Goal: Task Accomplishment & Management: Manage account settings

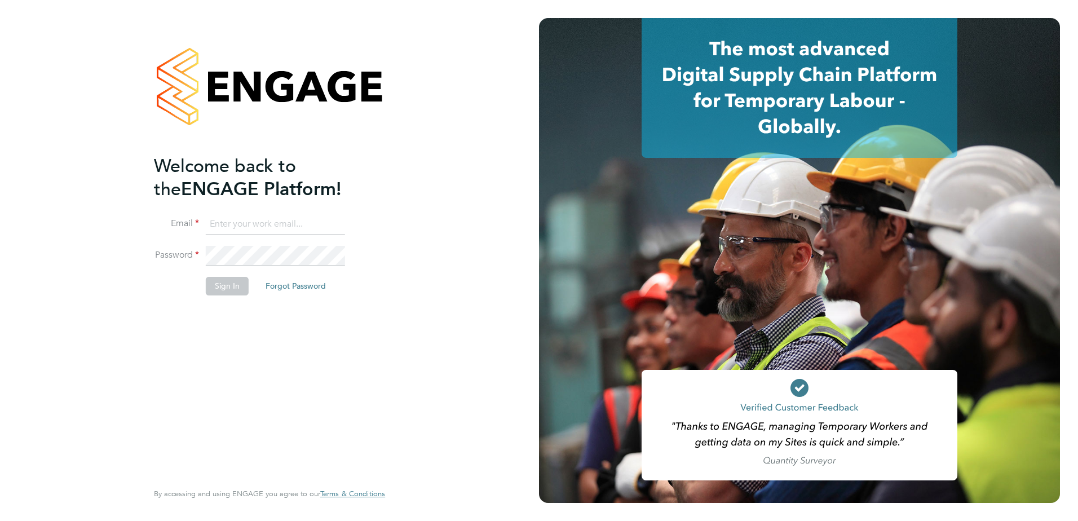
type input "tracy.sellick@apleona.com"
click at [222, 288] on button "Sign In" at bounding box center [227, 286] width 43 height 18
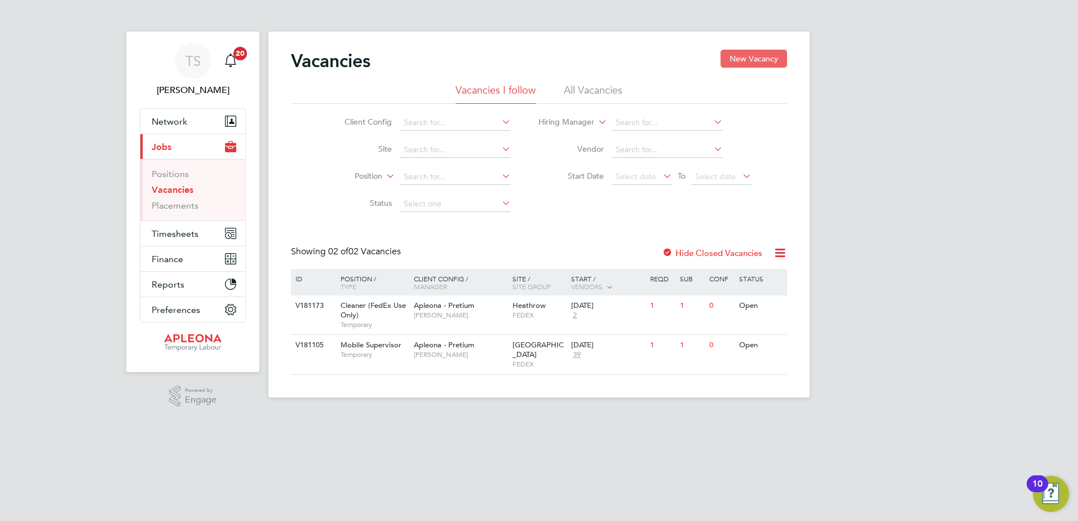
click at [746, 60] on button "New Vacancy" at bounding box center [753, 59] width 67 height 18
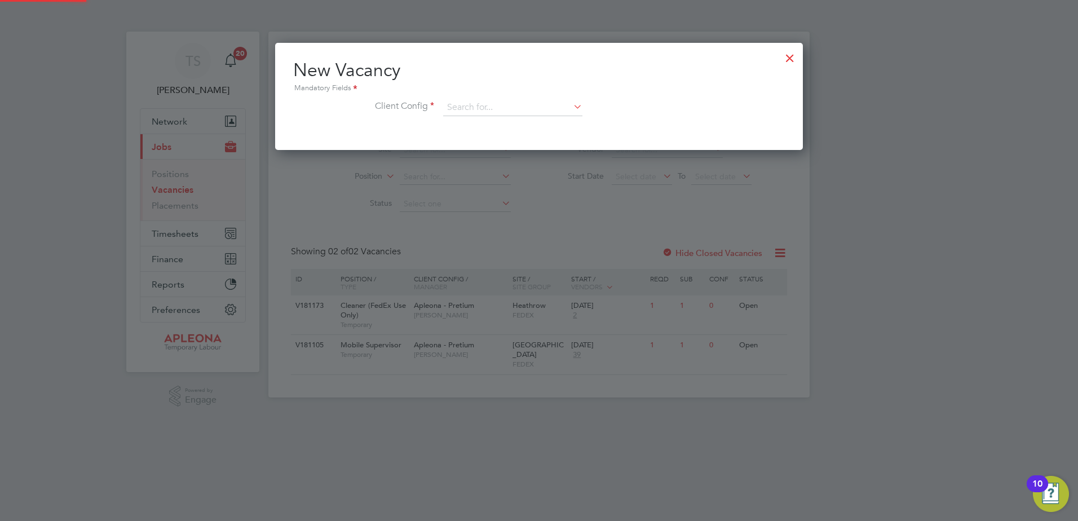
scroll to position [107, 528]
click at [477, 112] on input at bounding box center [512, 107] width 139 height 17
type input "b"
click at [483, 121] on li "Aple ona - Pretium" at bounding box center [513, 123] width 140 height 15
type input "Apleona - Pretium"
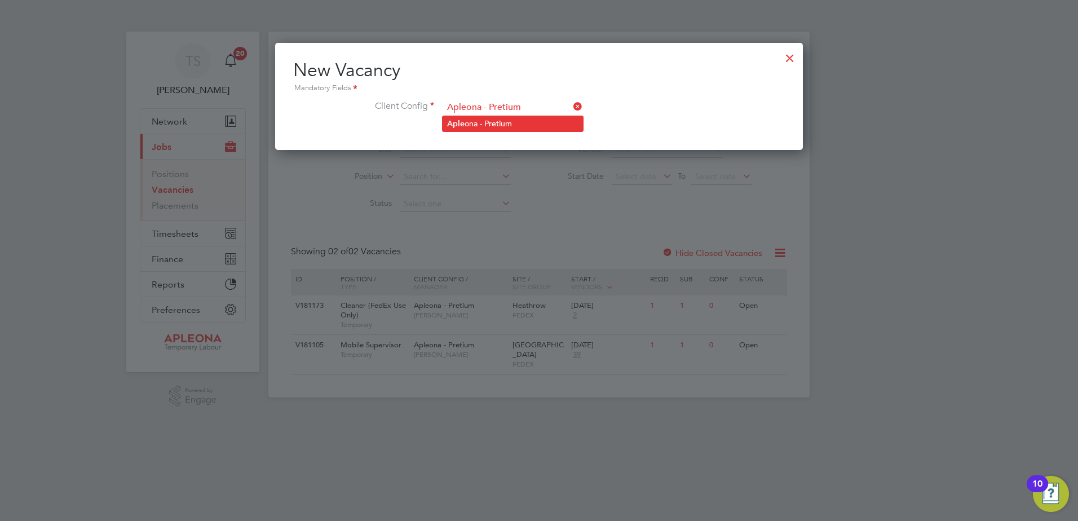
scroll to position [189, 528]
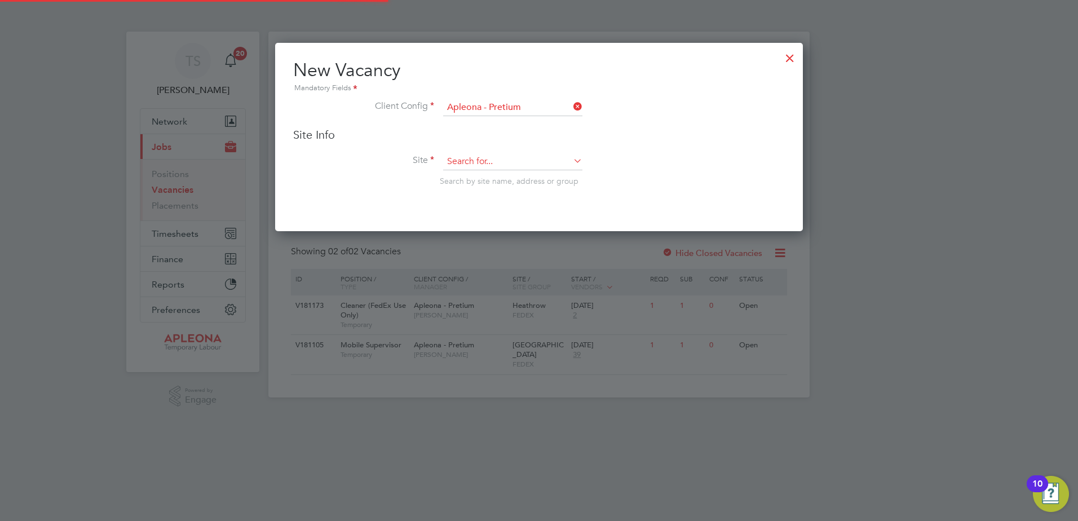
click at [472, 159] on input at bounding box center [512, 161] width 139 height 17
click at [462, 173] on b "Barking" at bounding box center [461, 178] width 29 height 10
type input "Barking"
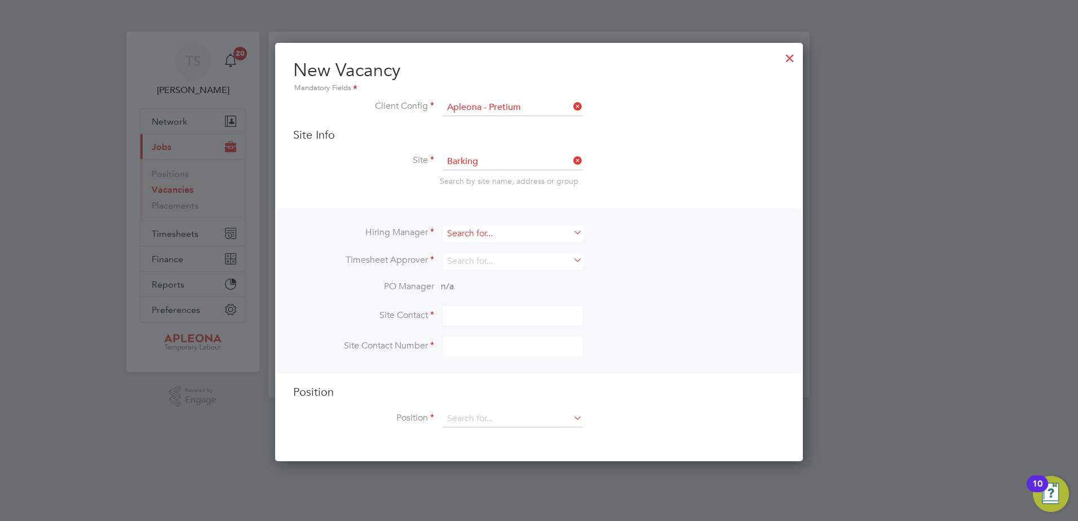
click at [455, 232] on input at bounding box center [512, 233] width 139 height 16
click at [457, 250] on b "Tracy" at bounding box center [479, 250] width 65 height 10
type input "[PERSON_NAME]"
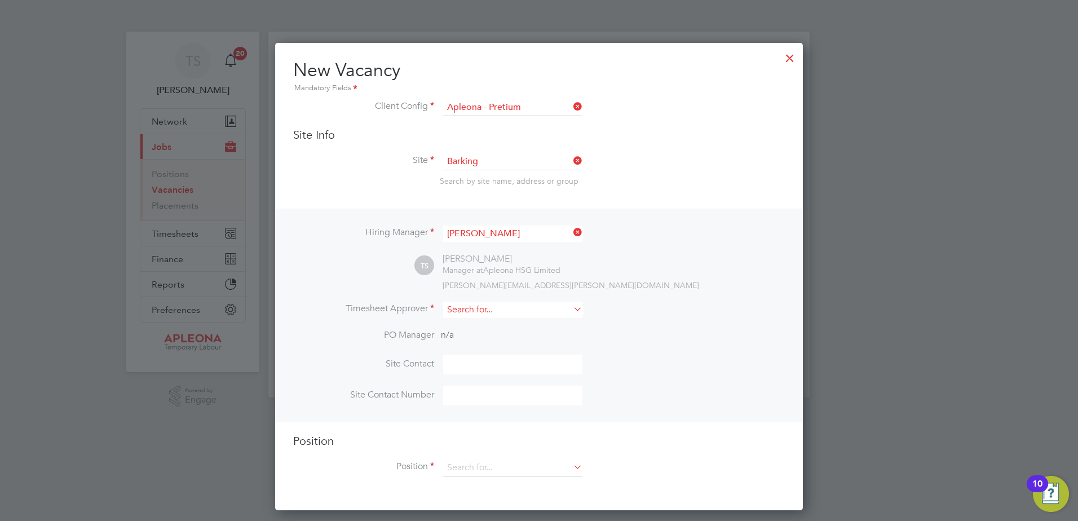
click at [451, 312] on input at bounding box center [512, 310] width 139 height 16
click at [461, 324] on b "Tracy" at bounding box center [479, 326] width 65 height 10
type input "[PERSON_NAME]"
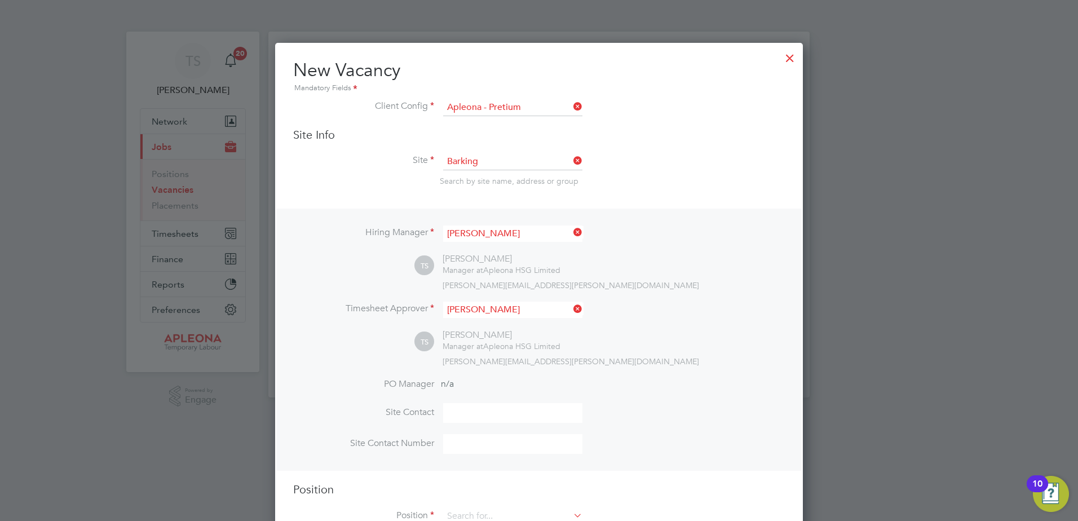
click at [470, 419] on input at bounding box center [512, 413] width 139 height 20
type input "Matt Keen"
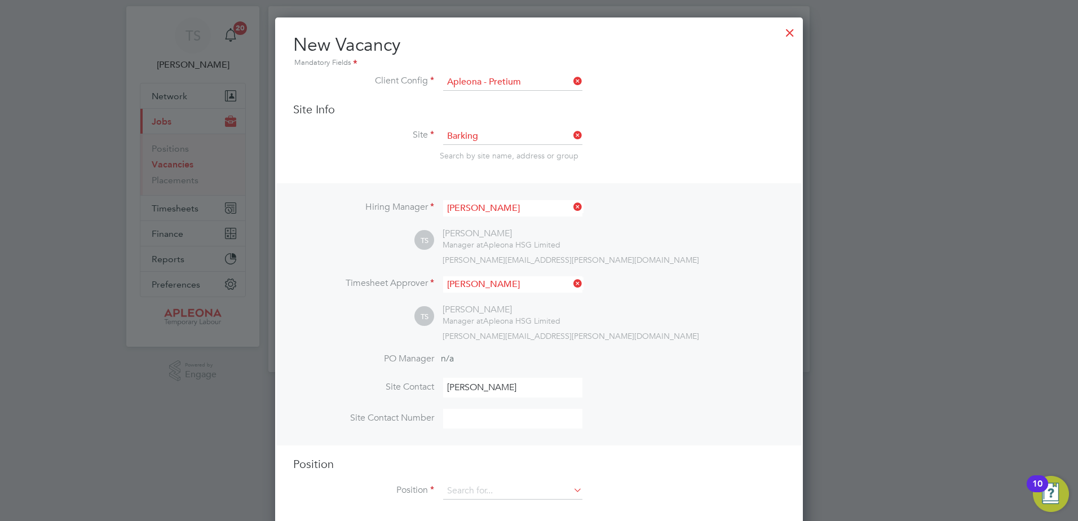
scroll to position [39, 0]
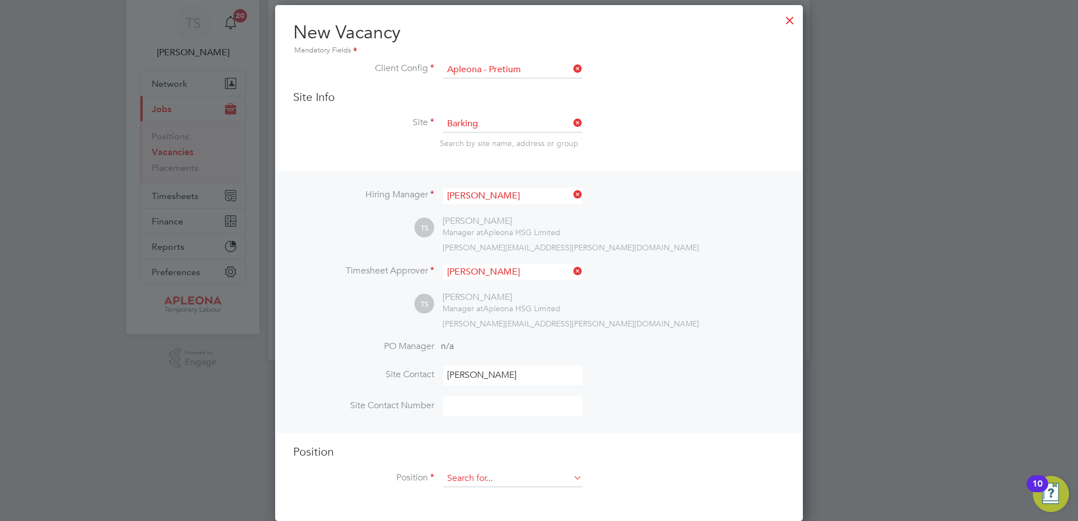
click at [452, 474] on input at bounding box center [512, 478] width 139 height 17
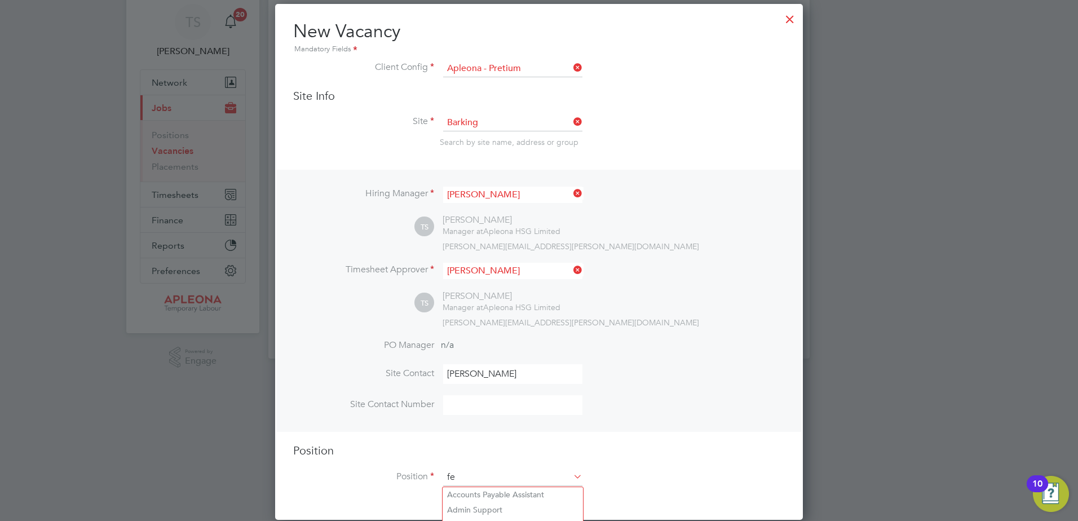
scroll to position [1621, 528]
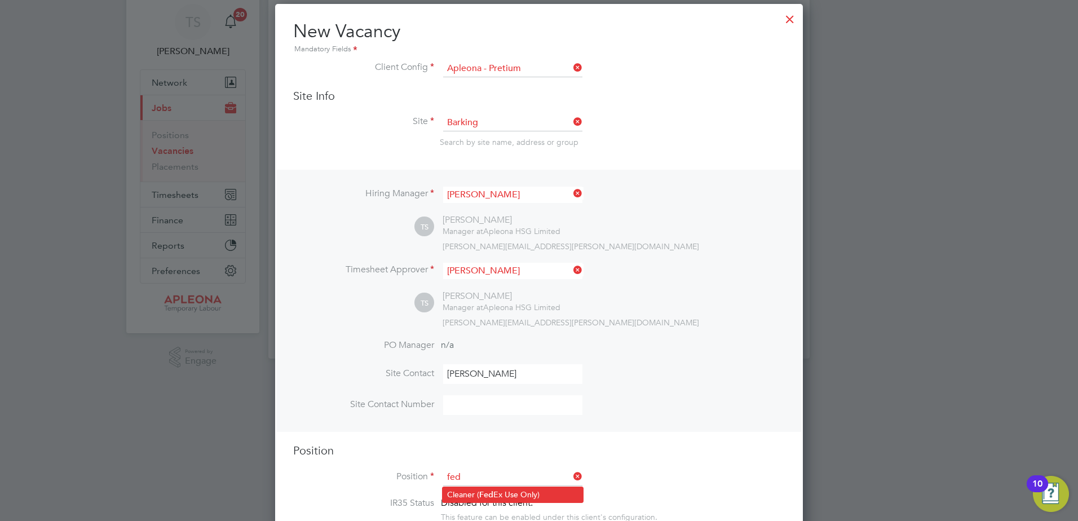
click at [471, 490] on li "Cleaner ( Fed Ex Use Only)" at bounding box center [513, 494] width 140 height 15
type input "Cleaner (FedEx Use Only)"
type textarea "**FedEx Apleona Requirements** **Picture ID must be brought to site to present …"
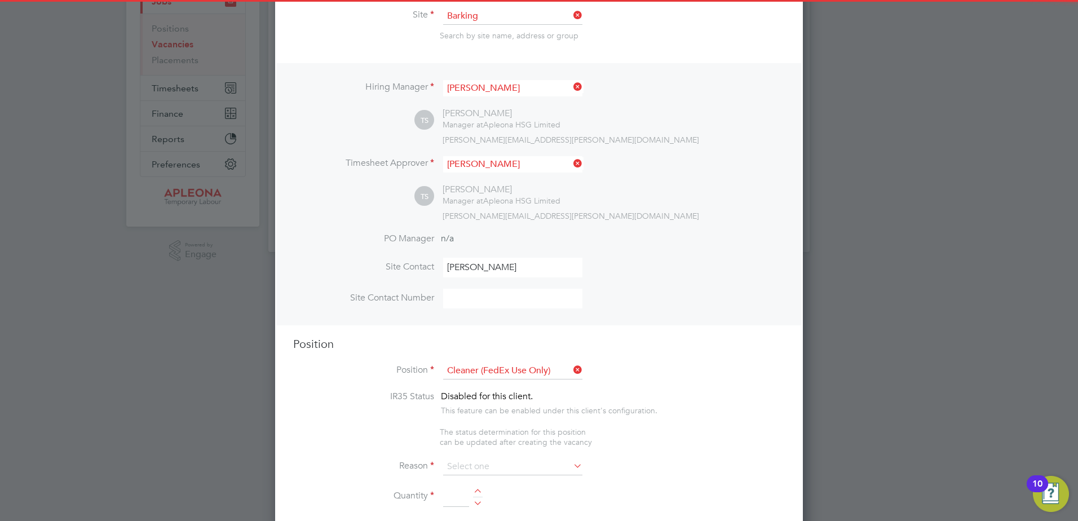
scroll to position [152, 0]
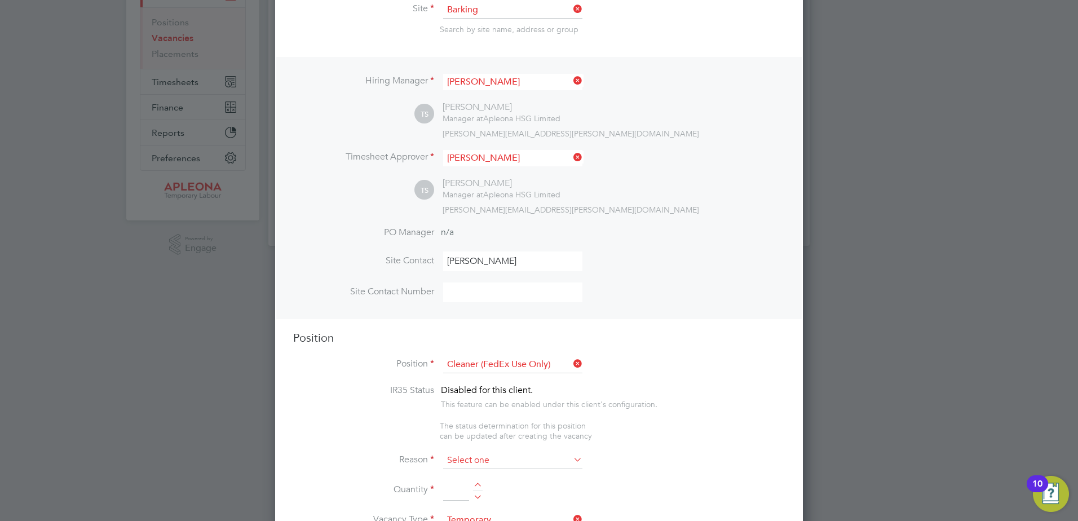
click at [459, 465] on input at bounding box center [512, 460] width 139 height 17
click at [461, 473] on li "Sick" at bounding box center [513, 477] width 140 height 15
type input "Sick"
click at [477, 485] on div at bounding box center [478, 487] width 10 height 8
type input "1"
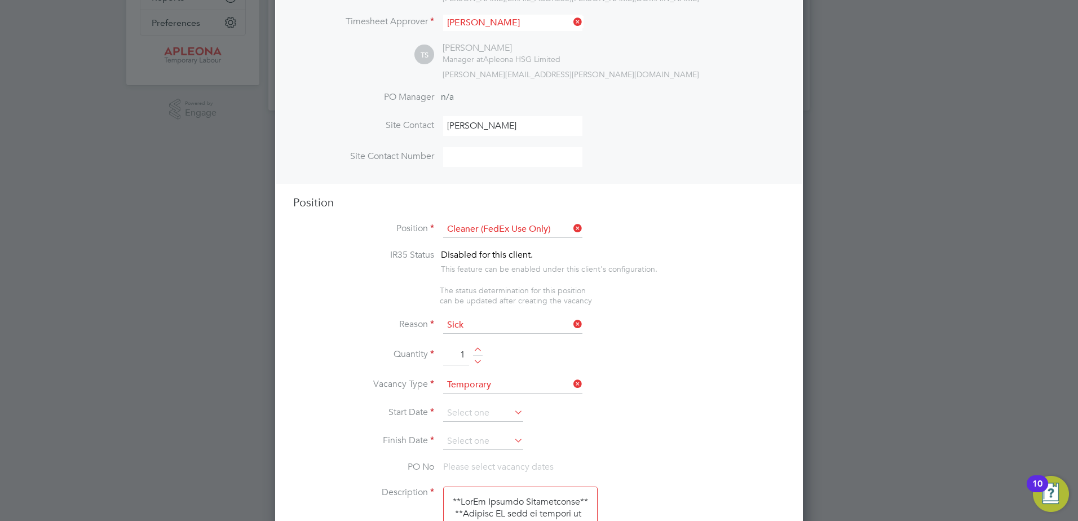
scroll to position [321, 0]
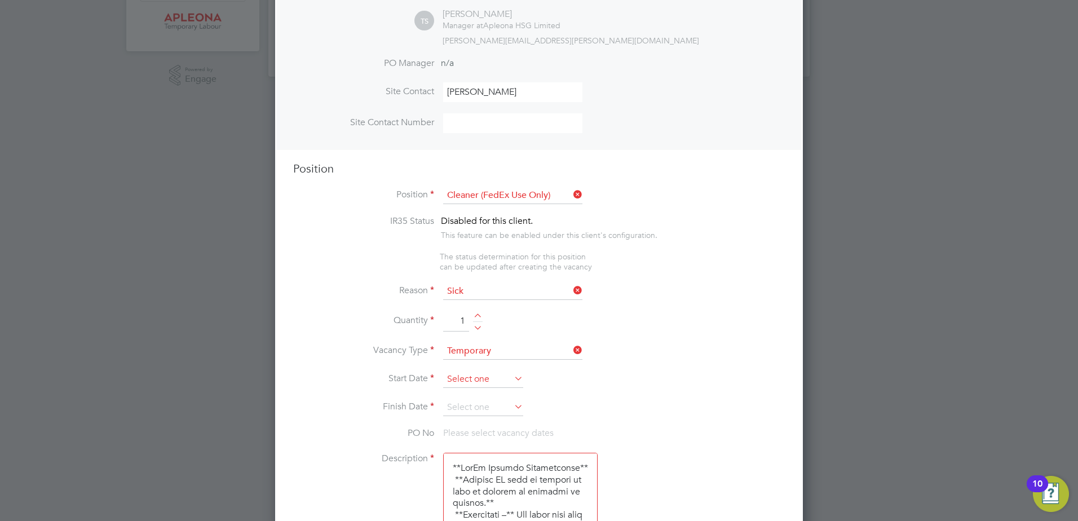
click at [452, 383] on input at bounding box center [483, 379] width 80 height 17
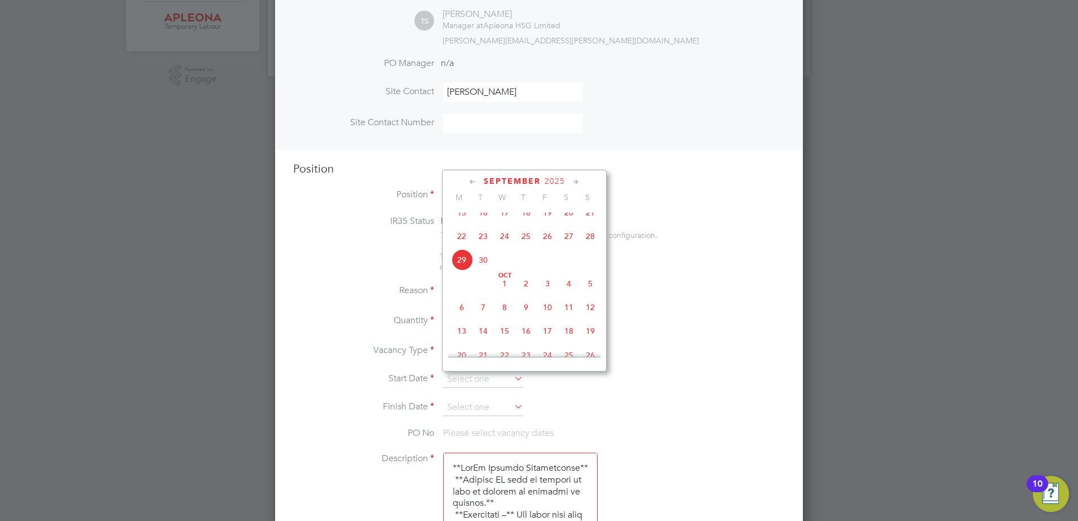
click at [483, 266] on span "30" at bounding box center [482, 259] width 21 height 21
type input "30 Sep 2025"
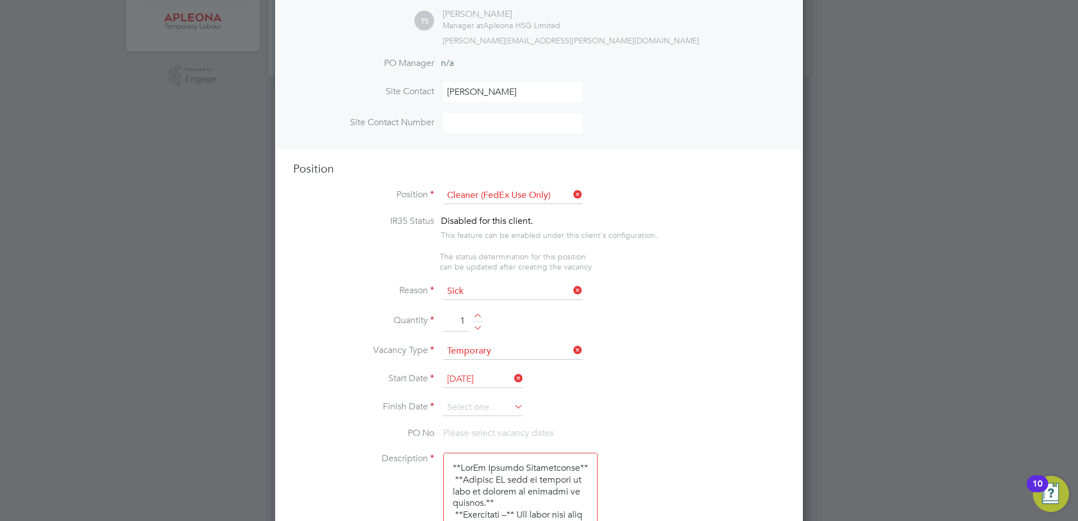
click at [459, 399] on li "Start Date 30 Sep 2025" at bounding box center [539, 385] width 492 height 28
click at [459, 404] on input at bounding box center [483, 407] width 80 height 17
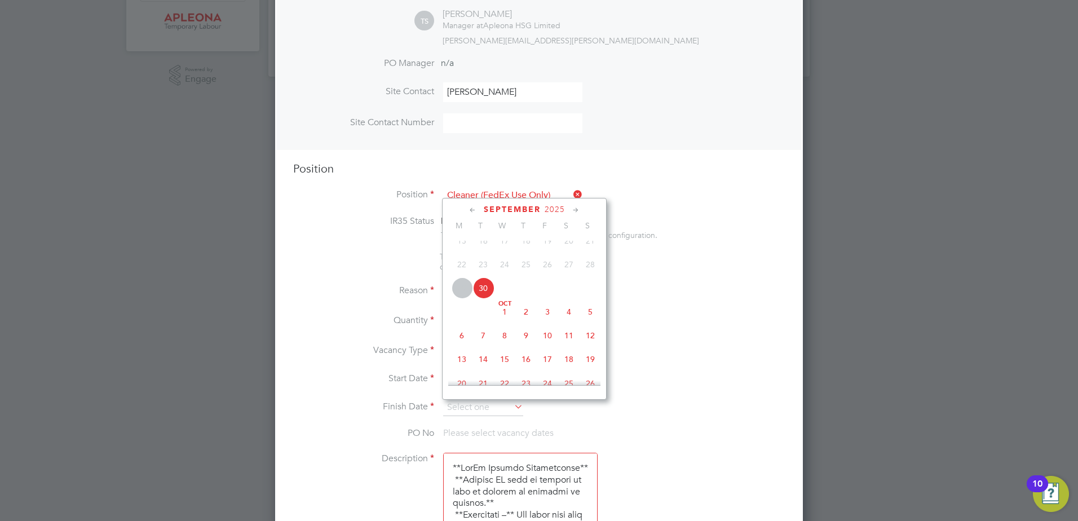
click at [577, 207] on icon at bounding box center [575, 210] width 11 height 12
click at [543, 322] on span "24" at bounding box center [547, 310] width 21 height 21
type input "24 Oct 2025"
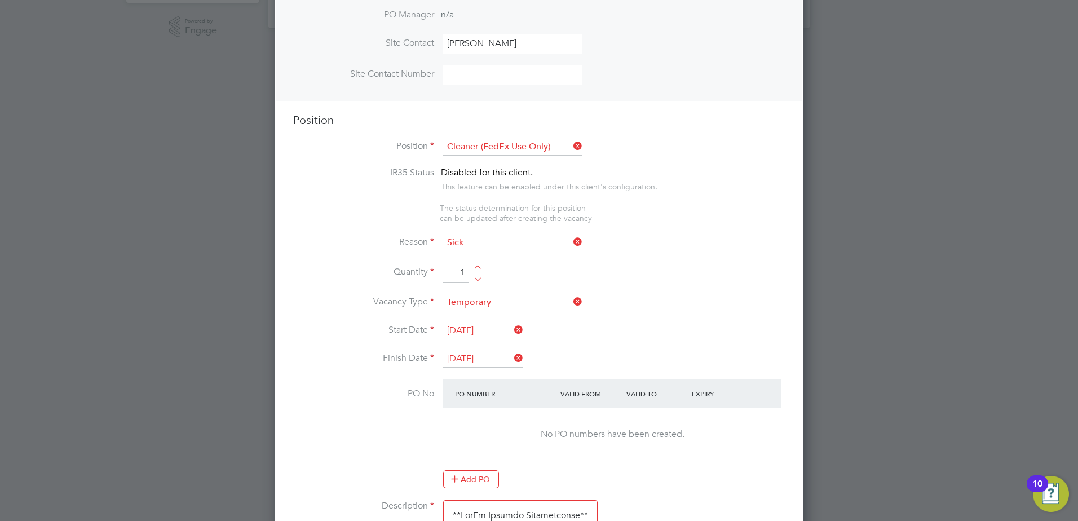
scroll to position [659, 0]
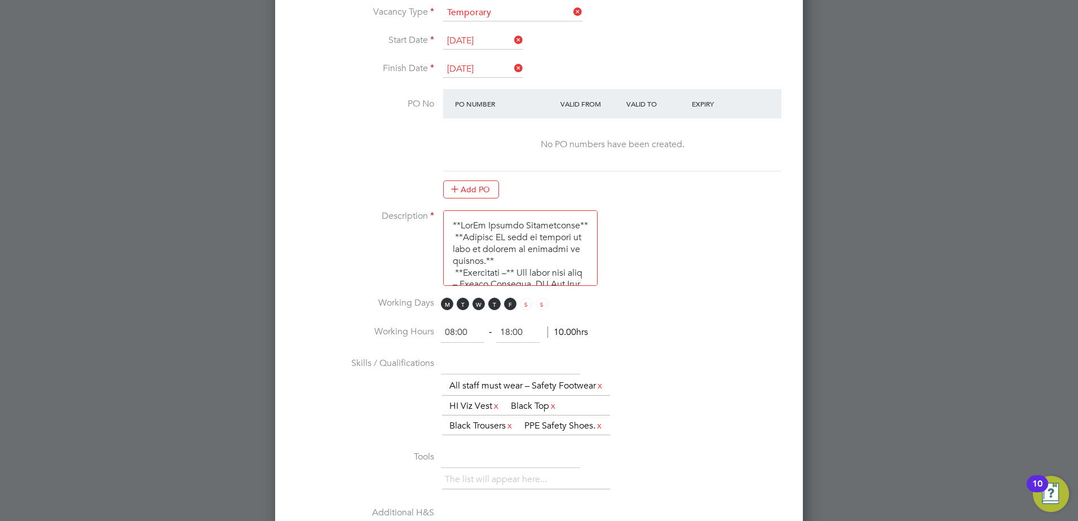
drag, startPoint x: 455, startPoint y: 333, endPoint x: 440, endPoint y: 332, distance: 14.7
click at [440, 332] on li "Working Hours 08:00 ‐ 18:00 10.00hrs" at bounding box center [539, 338] width 492 height 32
type input "06:00"
drag, startPoint x: 508, startPoint y: 333, endPoint x: 490, endPoint y: 333, distance: 18.0
click at [490, 333] on ng-form "06:00 ‐ 18:00 12.00hrs" at bounding box center [514, 331] width 147 height 11
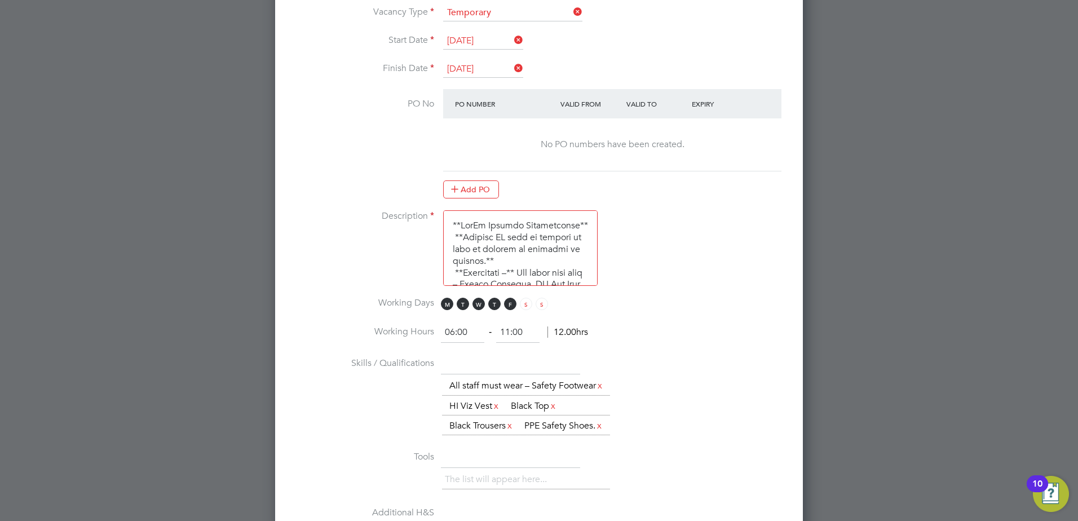
click at [527, 333] on input "11:00" at bounding box center [517, 332] width 43 height 20
type input "11:00"
click at [569, 342] on div "06:00 ‐ 11:00 12.00hrs" at bounding box center [514, 332] width 147 height 20
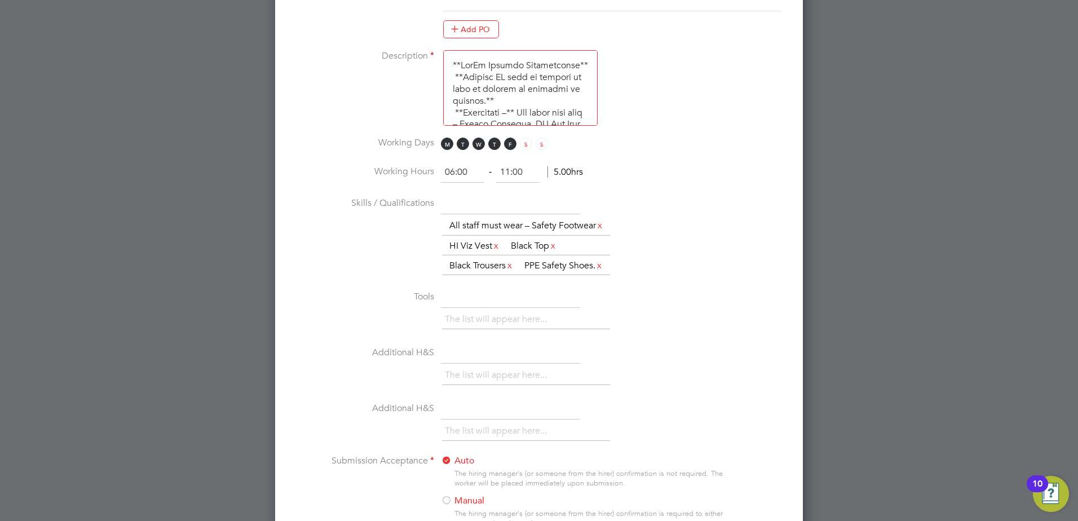
scroll to position [884, 0]
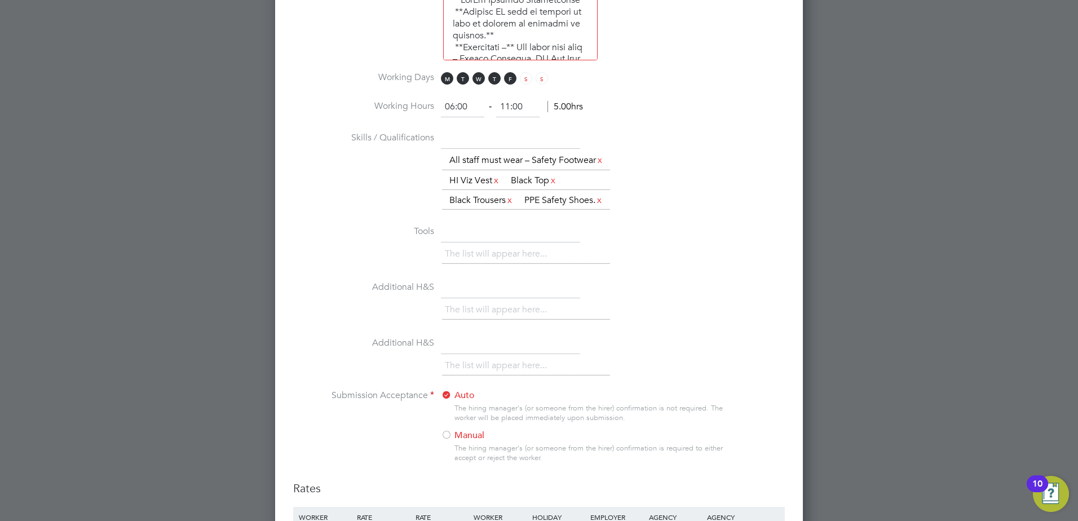
click at [442, 441] on div at bounding box center [446, 435] width 11 height 11
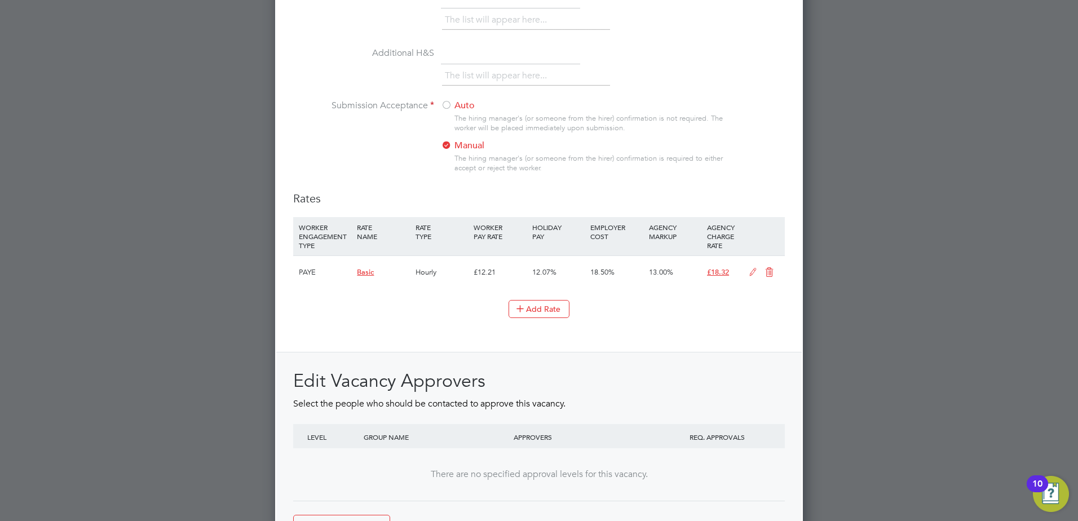
scroll to position [1288, 0]
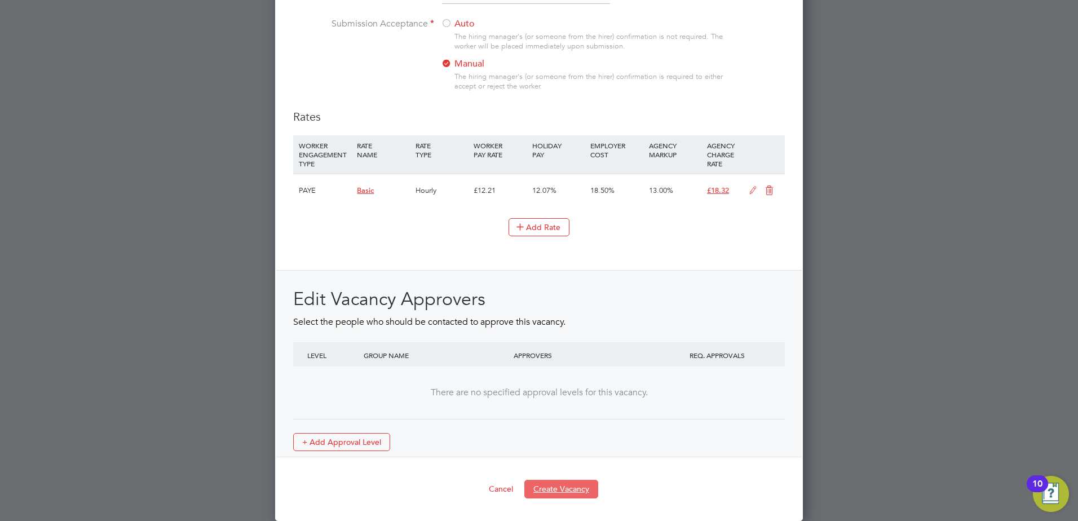
click at [561, 490] on button "Create Vacancy" at bounding box center [561, 489] width 74 height 18
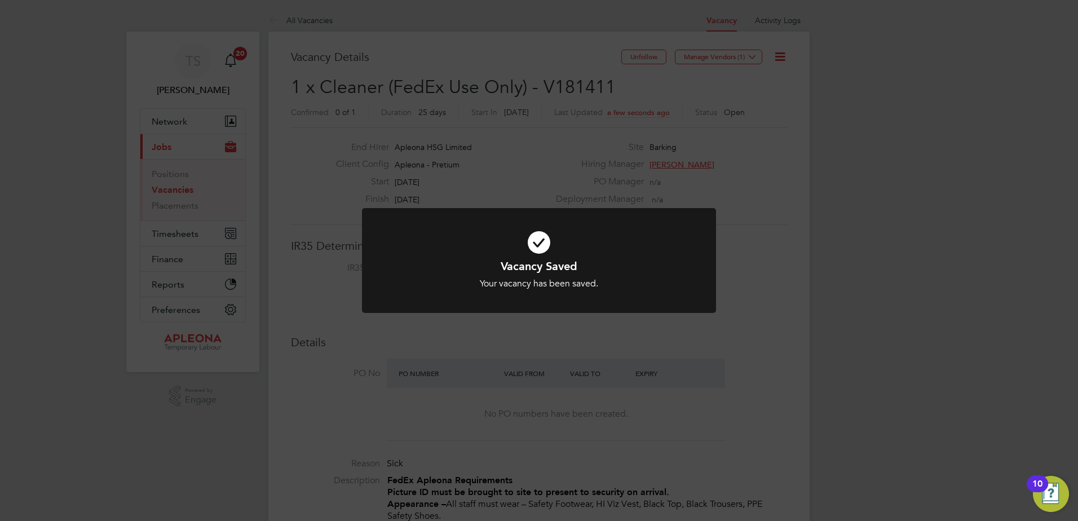
click at [753, 59] on div "Vacancy Saved Your vacancy has been saved. Cancel Okay" at bounding box center [539, 260] width 1078 height 521
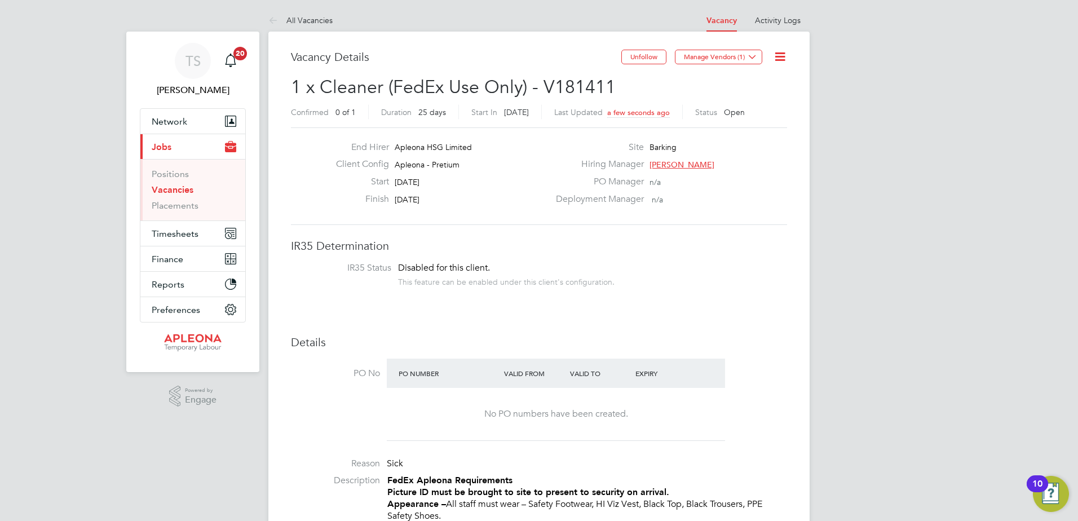
click at [750, 59] on icon at bounding box center [752, 56] width 8 height 8
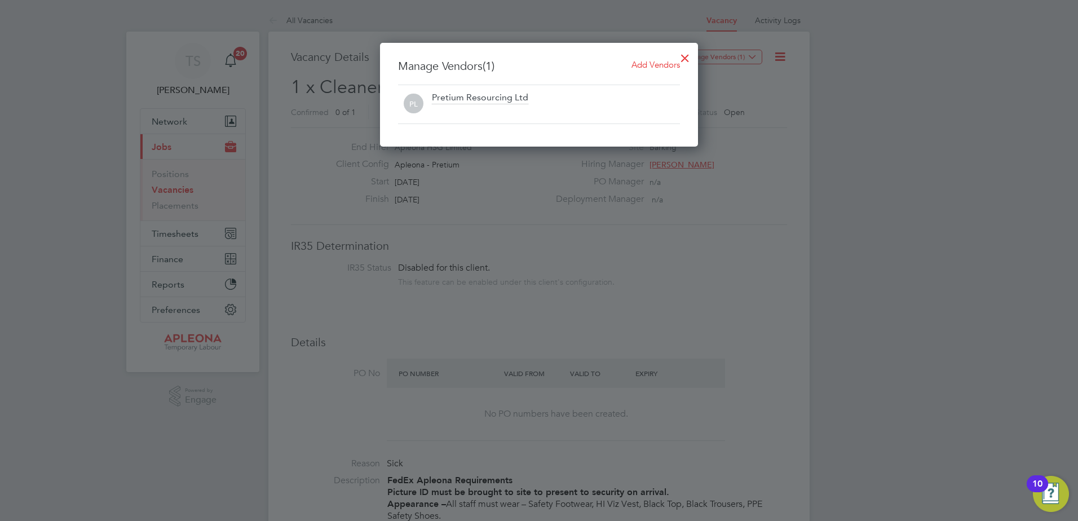
click at [649, 63] on span "Add Vendors" at bounding box center [655, 64] width 48 height 11
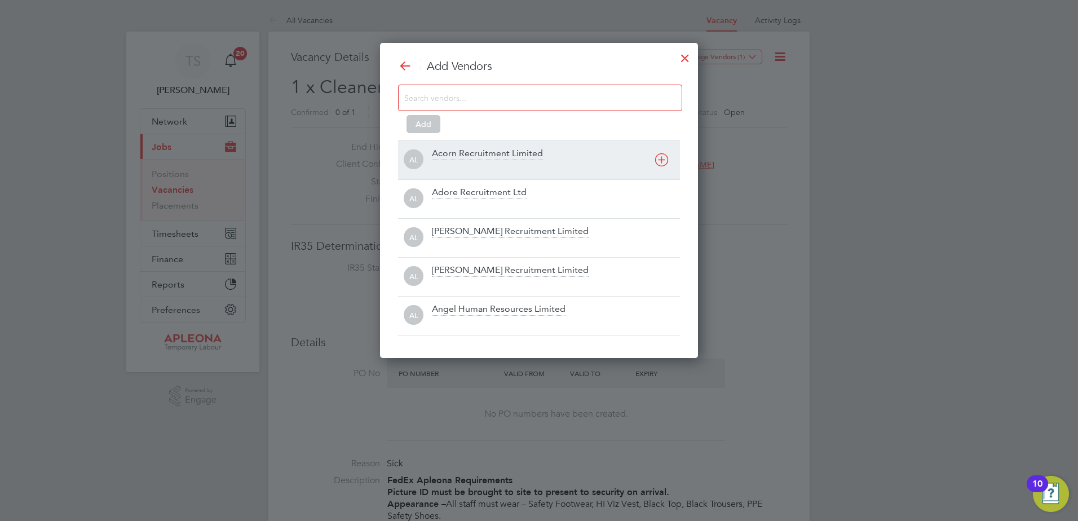
click at [462, 157] on div "Acorn Recruitment Limited" at bounding box center [487, 154] width 111 height 12
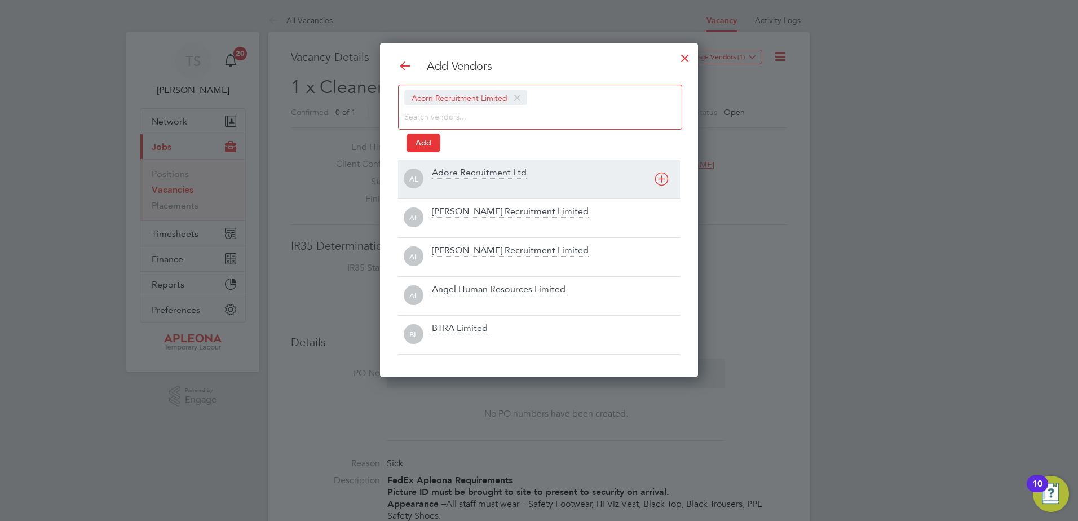
click at [462, 174] on div "Adore Recruitment Ltd" at bounding box center [479, 173] width 95 height 12
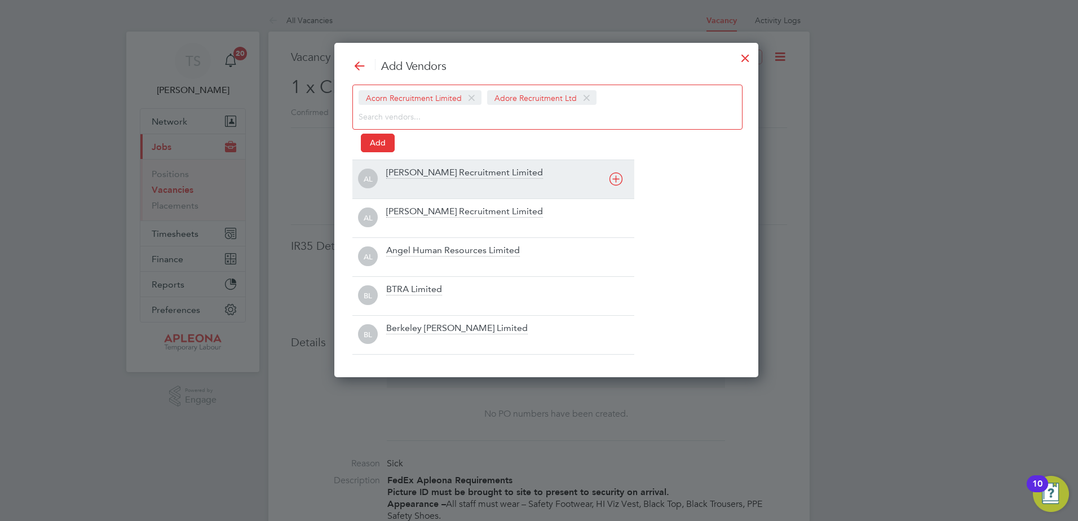
click at [442, 175] on div "Alex Young Recruitment Limited" at bounding box center [464, 173] width 157 height 12
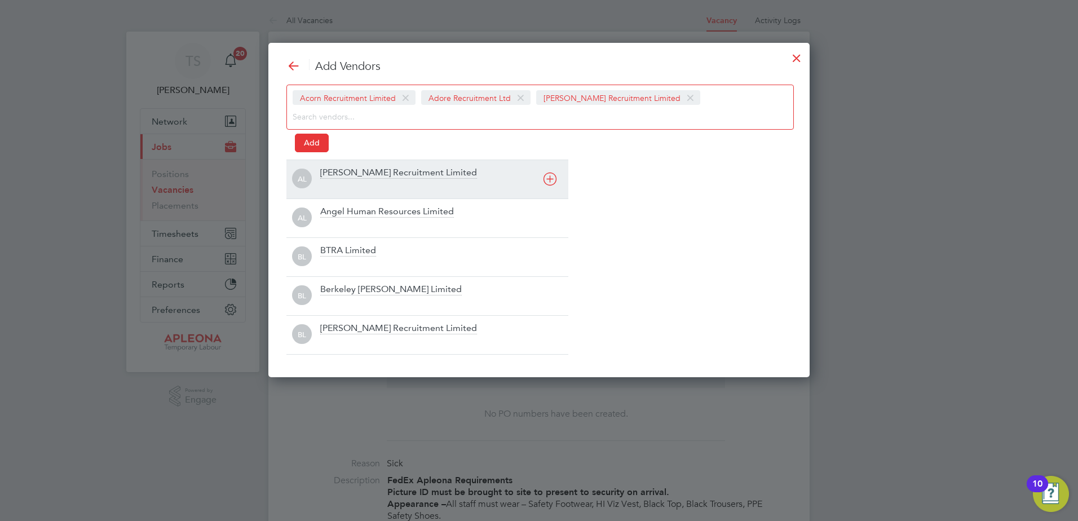
click at [355, 177] on div "Alice Rose Recruitment Limited" at bounding box center [398, 173] width 157 height 12
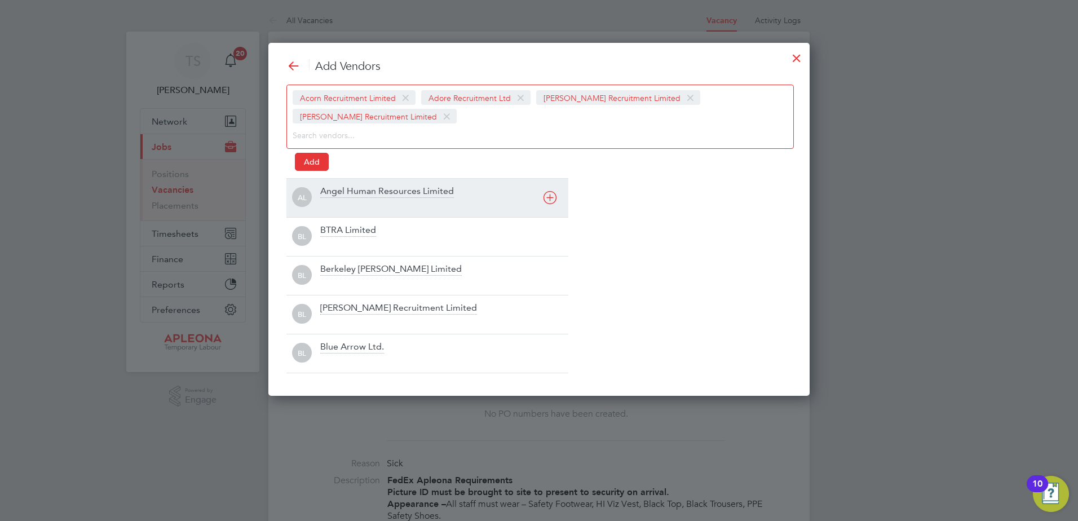
click at [334, 189] on div "Angel Human Resources Limited" at bounding box center [387, 191] width 134 height 12
click at [335, 194] on div "BTRA Limited" at bounding box center [348, 191] width 56 height 12
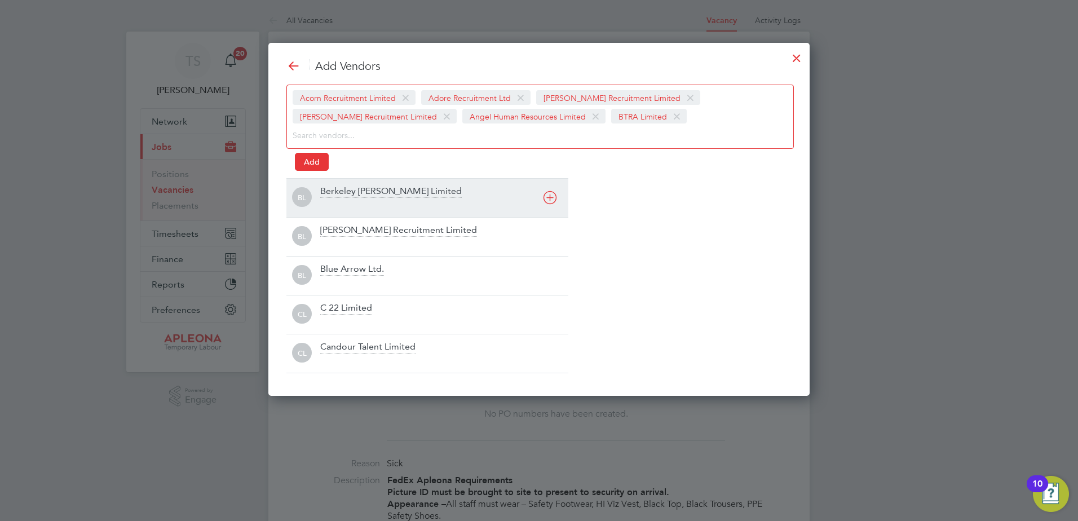
click at [335, 198] on div "Berkeley Scott Limited" at bounding box center [444, 197] width 248 height 25
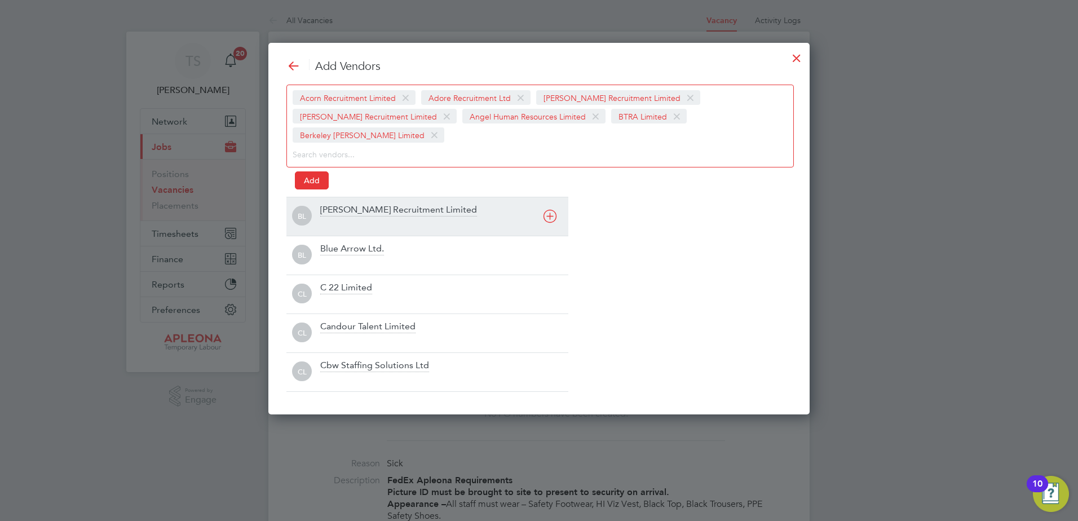
click at [338, 204] on div "Berry Recruitment Limited" at bounding box center [398, 210] width 157 height 12
click at [342, 211] on div "Blue Arrow Ltd." at bounding box center [352, 210] width 64 height 12
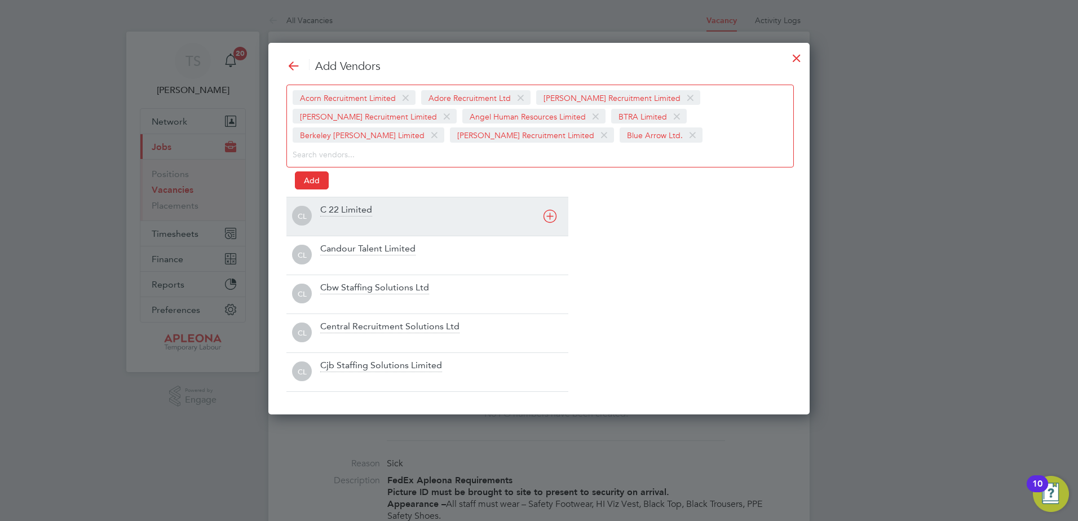
click at [338, 211] on div "C 22 Limited" at bounding box center [346, 210] width 52 height 12
click at [338, 211] on div "Candour Talent Limited" at bounding box center [367, 210] width 95 height 12
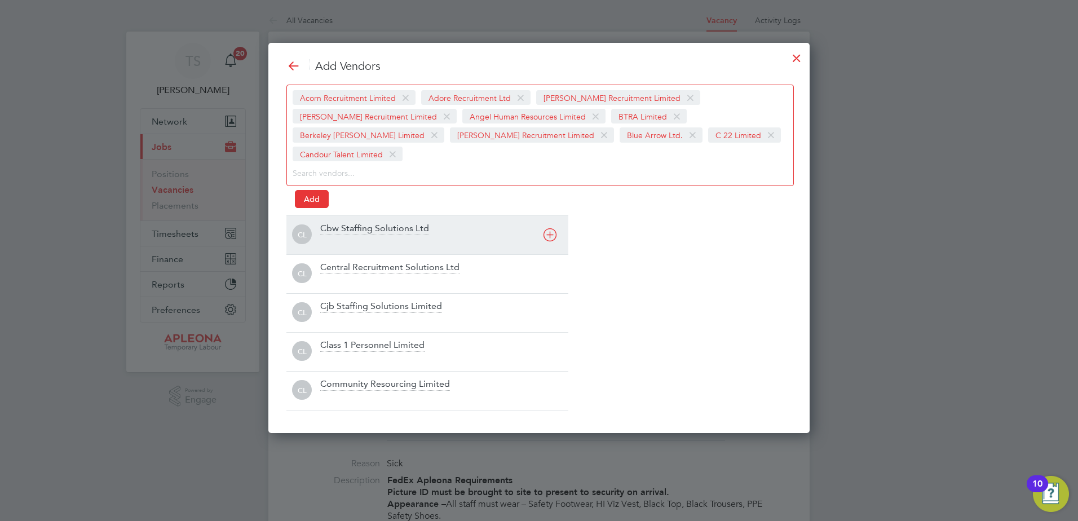
click at [342, 223] on div "Cbw Staffing Solutions Ltd" at bounding box center [374, 229] width 109 height 12
click at [342, 215] on div "Add Vendors Acorn Recruitment Limited Adore Recruitment Ltd Alex Young Recruitm…" at bounding box center [538, 235] width 505 height 352
click at [335, 233] on div "Central Recruitment Solutions Ltd" at bounding box center [389, 229] width 139 height 12
click at [337, 233] on div "Central Recruitment Solutions Ltd" at bounding box center [389, 229] width 139 height 12
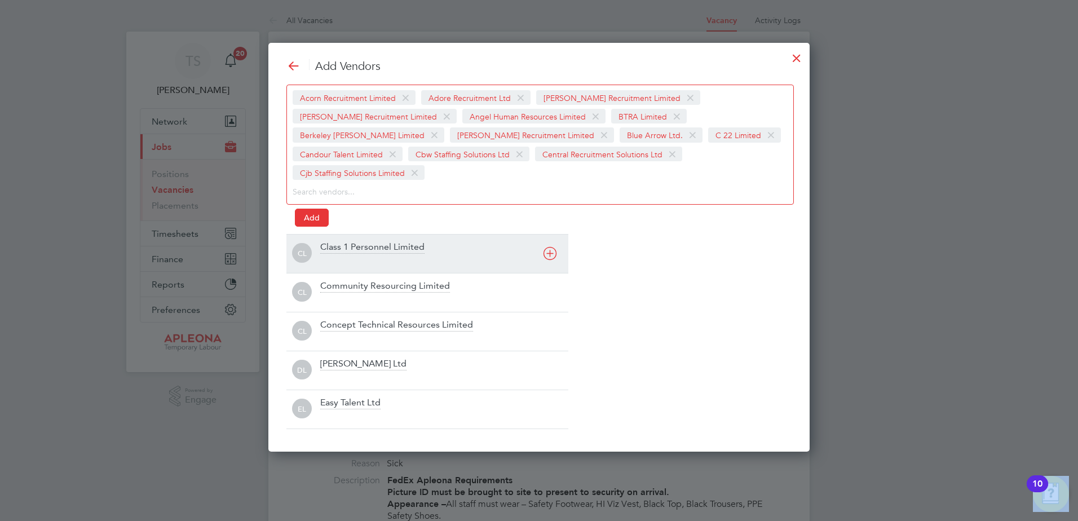
click at [337, 241] on div "Class 1 Personnel Limited" at bounding box center [372, 247] width 104 height 12
click at [337, 249] on div "Community Resourcing Limited" at bounding box center [385, 247] width 130 height 12
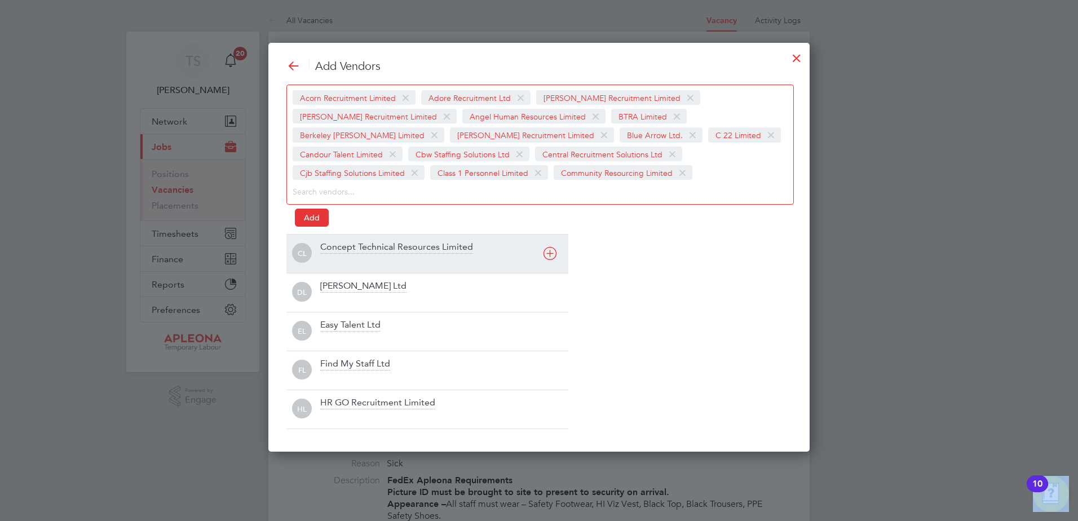
click at [337, 249] on div "Concept Technical Resources Limited" at bounding box center [396, 247] width 153 height 12
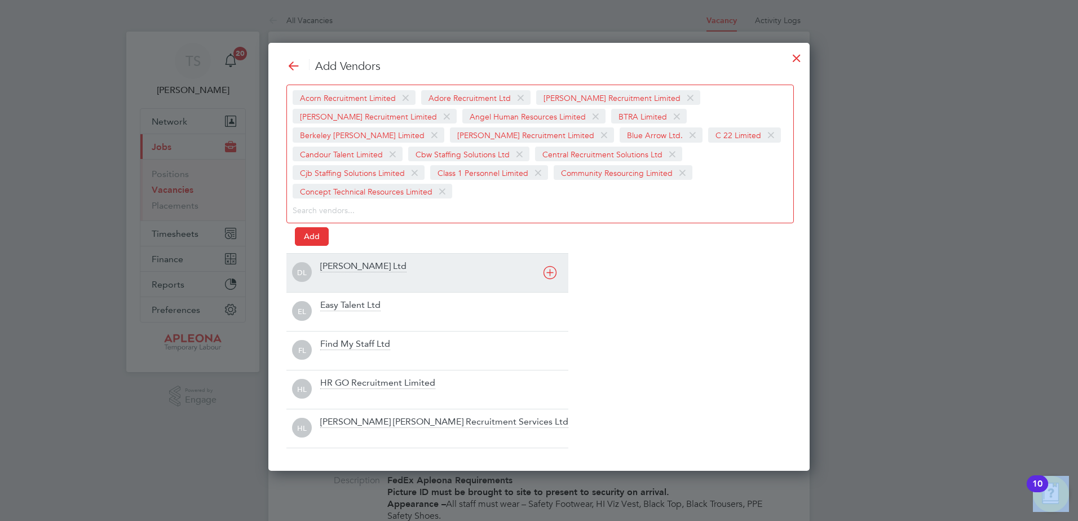
click at [337, 260] on div "Daniel Owen Ltd" at bounding box center [444, 272] width 248 height 25
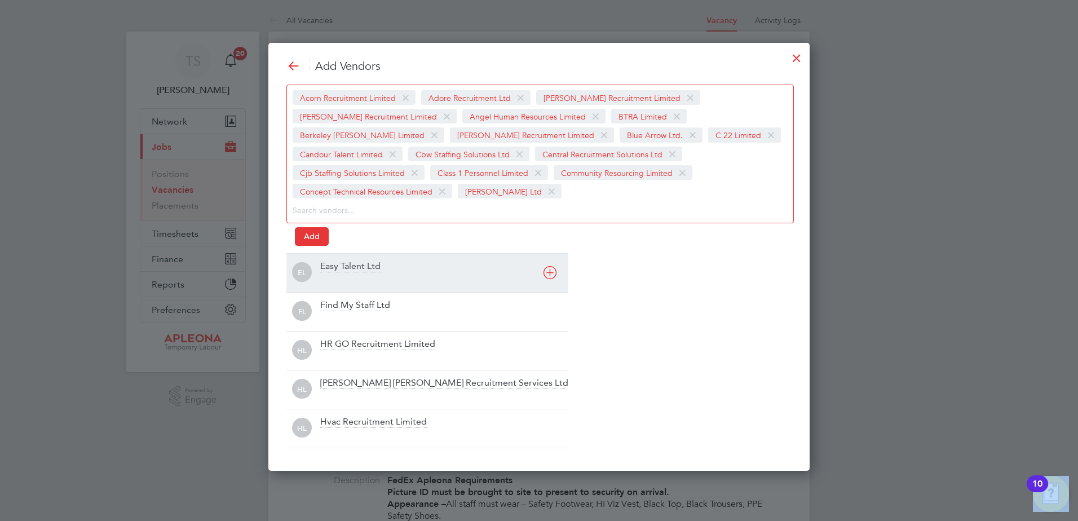
click at [335, 270] on div "Easy Talent Ltd" at bounding box center [350, 266] width 60 height 12
click at [336, 270] on div "Find My Staff Ltd" at bounding box center [355, 266] width 70 height 12
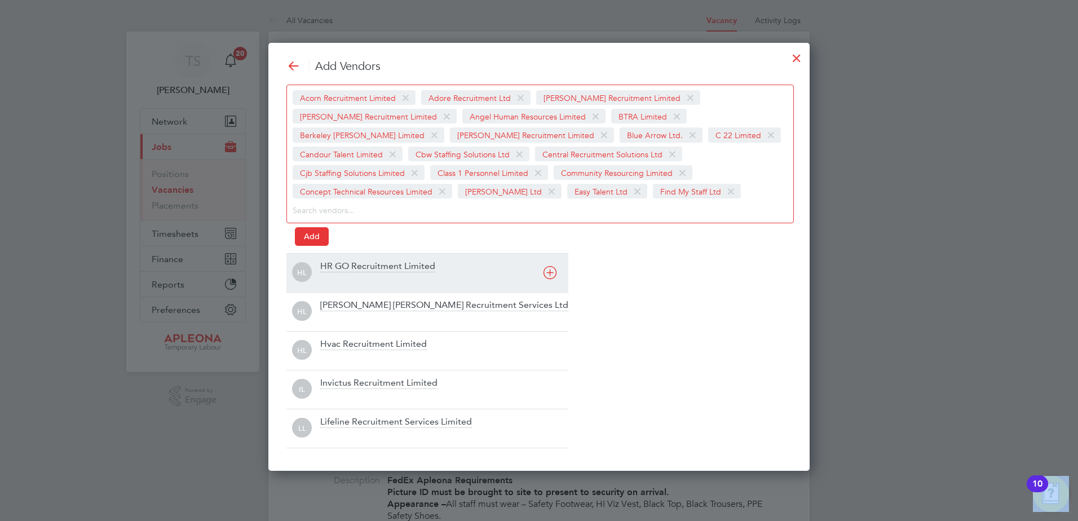
click at [338, 268] on div "HR GO Recruitment Limited" at bounding box center [377, 266] width 115 height 12
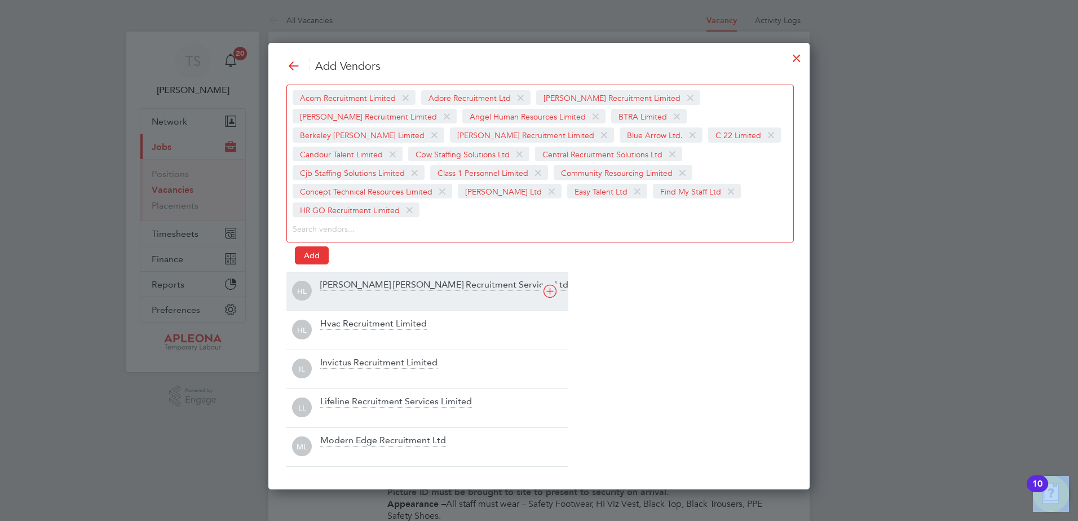
click at [346, 293] on div at bounding box center [444, 298] width 248 height 11
click at [346, 275] on div "HL Hvac Recruitment Limited" at bounding box center [427, 291] width 282 height 39
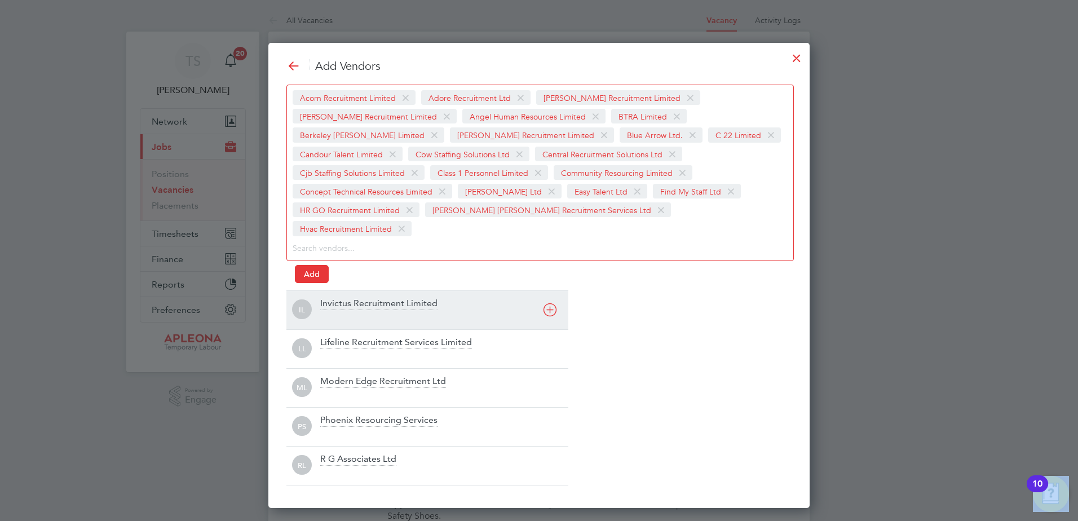
click at [346, 298] on div "Invictus Recruitment Limited" at bounding box center [444, 310] width 248 height 25
click at [346, 298] on div "Lifeline Recruitment Services Limited" at bounding box center [444, 310] width 248 height 25
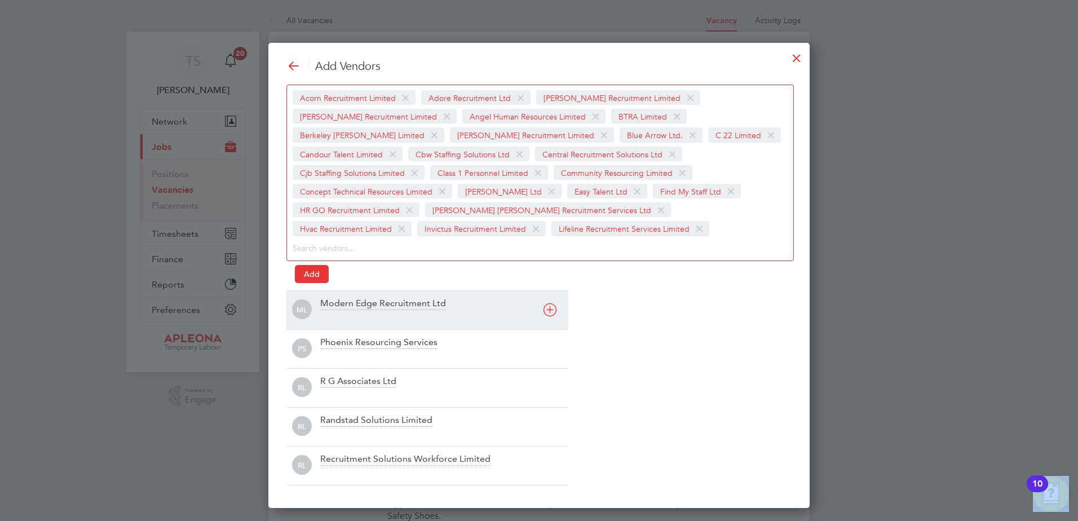
click at [347, 302] on div "Modern Edge Recruitment Ltd" at bounding box center [383, 304] width 126 height 12
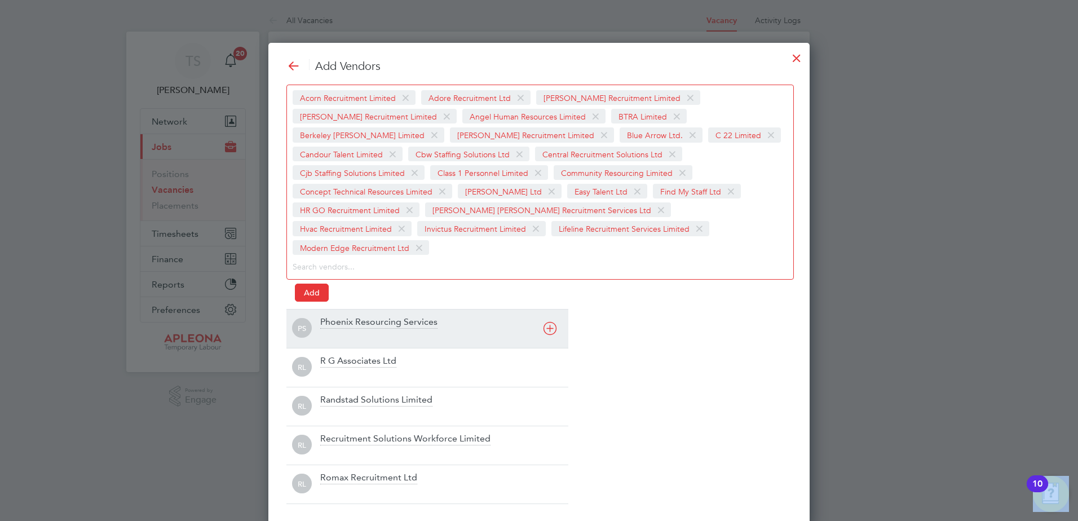
click at [349, 316] on div "Phoenix Resourcing Services" at bounding box center [378, 322] width 117 height 12
click at [347, 316] on div "R G Associates Ltd" at bounding box center [358, 322] width 76 height 12
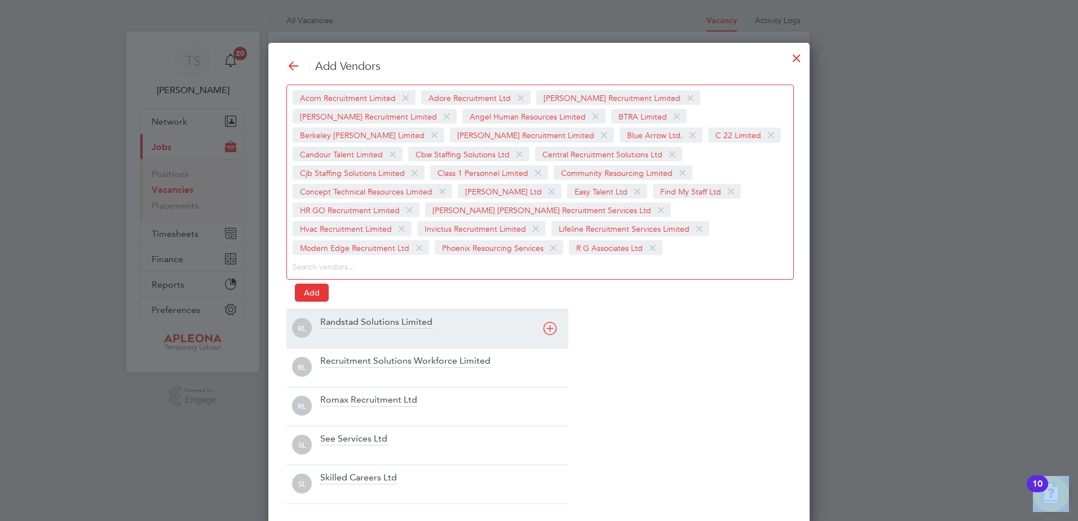
click at [347, 304] on div "Add Vendors Acorn Recruitment Limited Adore Recruitment Ltd Alex Young Recruitm…" at bounding box center [538, 281] width 505 height 445
click at [342, 322] on div "Randstad Solutions Limited" at bounding box center [376, 322] width 112 height 12
click at [342, 322] on div "Recruitment Solutions Workforce Limited" at bounding box center [405, 322] width 170 height 12
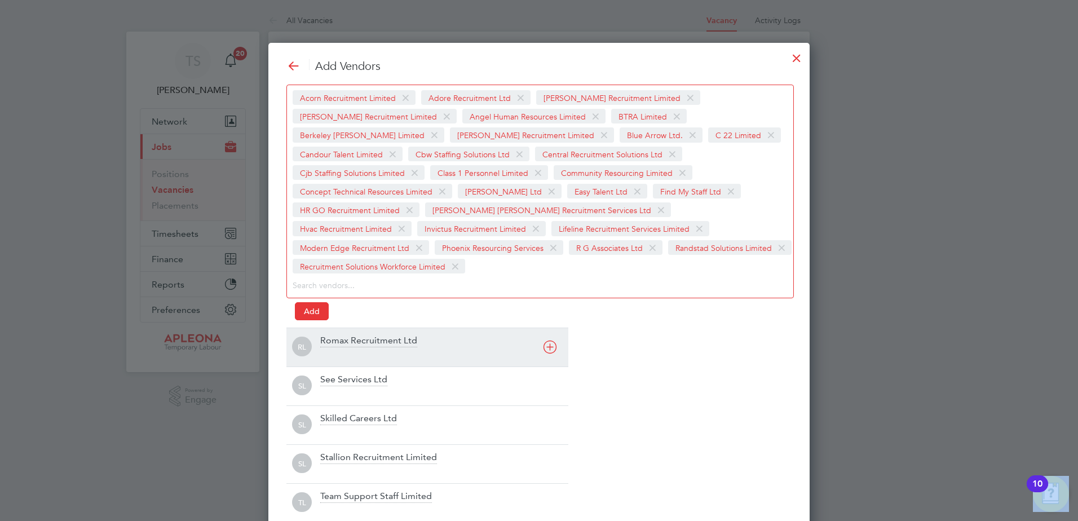
click at [342, 335] on div "Romax Recruitment Ltd" at bounding box center [368, 341] width 97 height 12
click at [344, 346] on div "See Services Ltd" at bounding box center [353, 341] width 67 height 12
click at [344, 346] on div "Skilled Careers Ltd" at bounding box center [358, 341] width 77 height 12
click at [344, 346] on div "Stallion Recruitment Limited" at bounding box center [378, 341] width 117 height 12
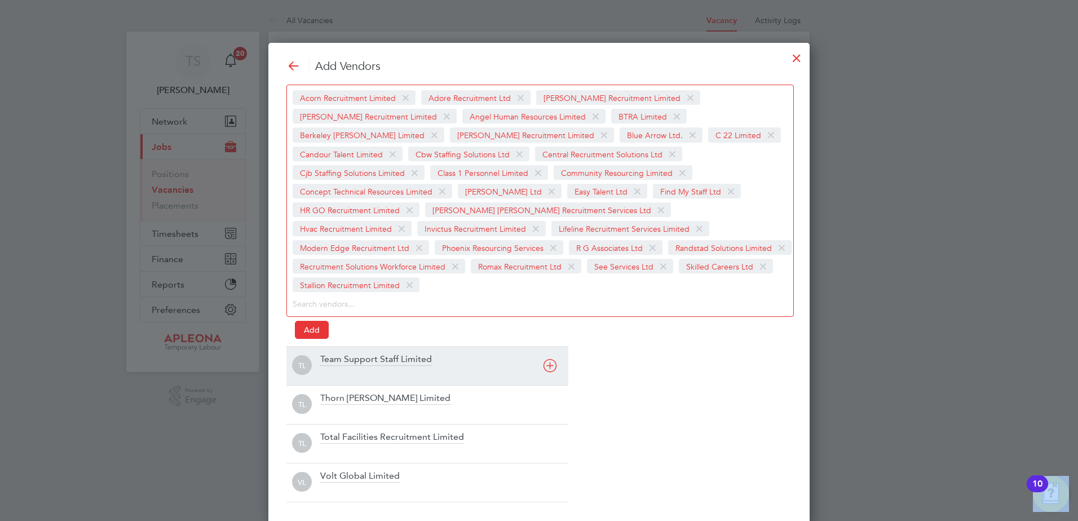
click at [337, 353] on div "Team Support Staff Limited" at bounding box center [444, 365] width 248 height 25
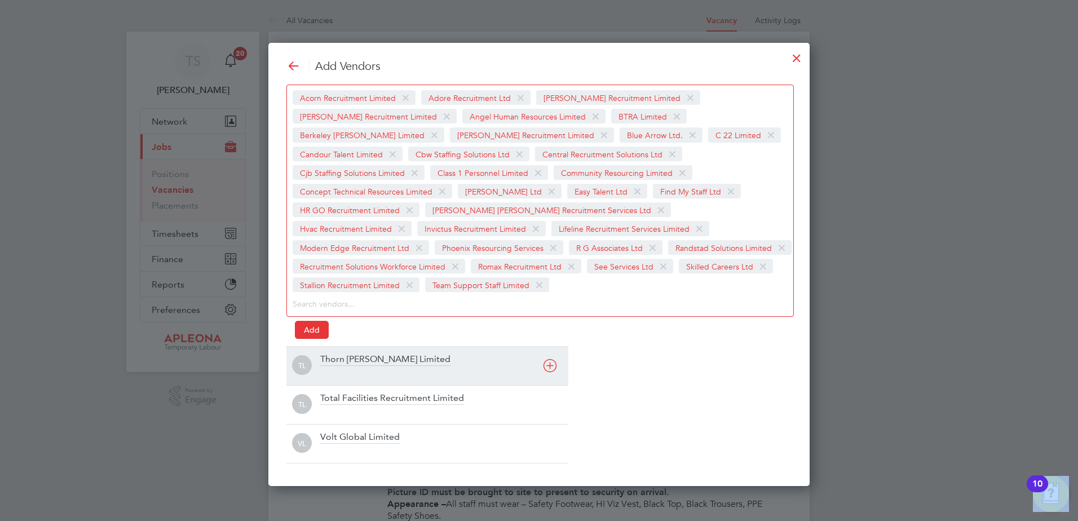
click at [340, 360] on div "Thorn Baker Limited" at bounding box center [385, 359] width 130 height 12
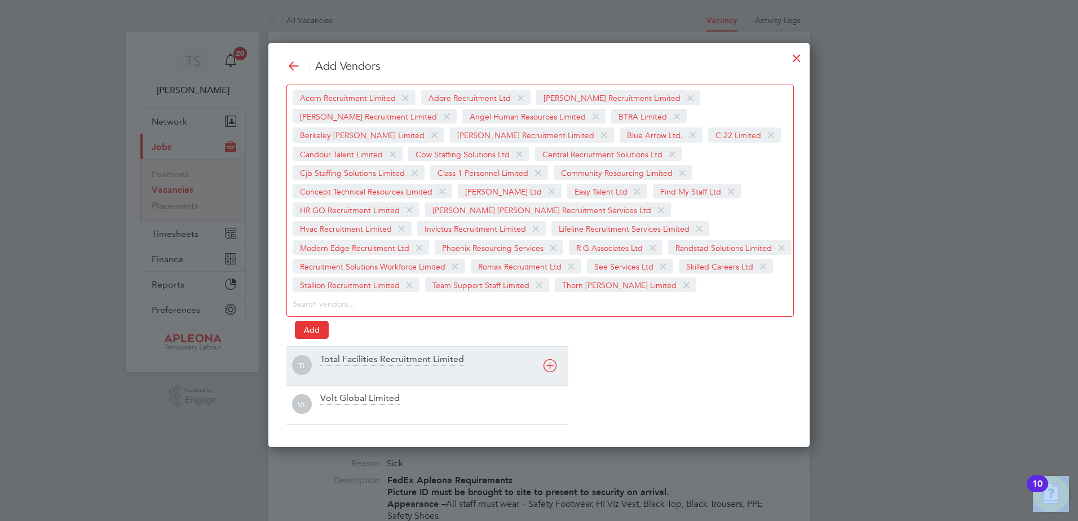
click at [345, 363] on div "Total Facilities Recruitment Limited" at bounding box center [392, 359] width 144 height 12
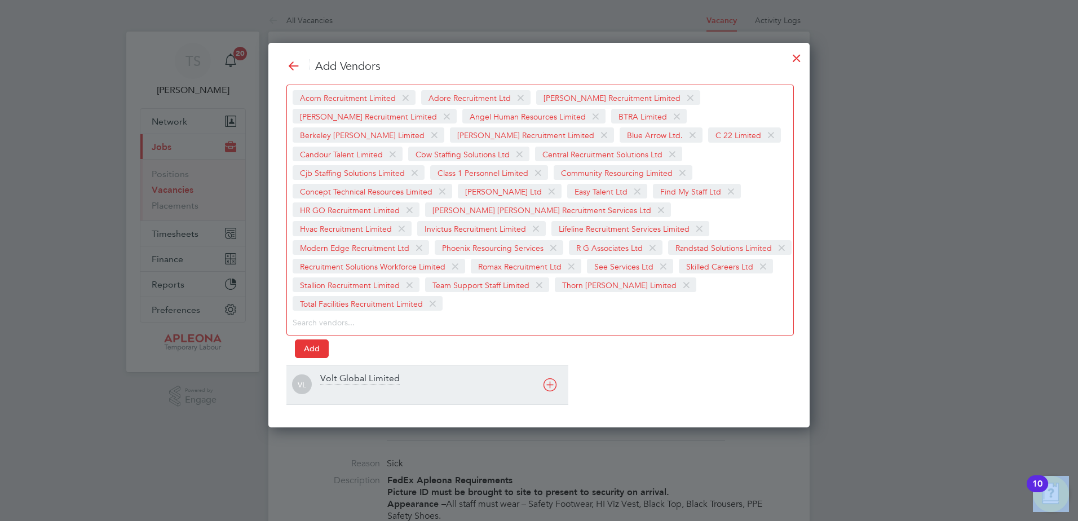
click at [346, 373] on div "Volt Global Limited" at bounding box center [359, 379] width 79 height 12
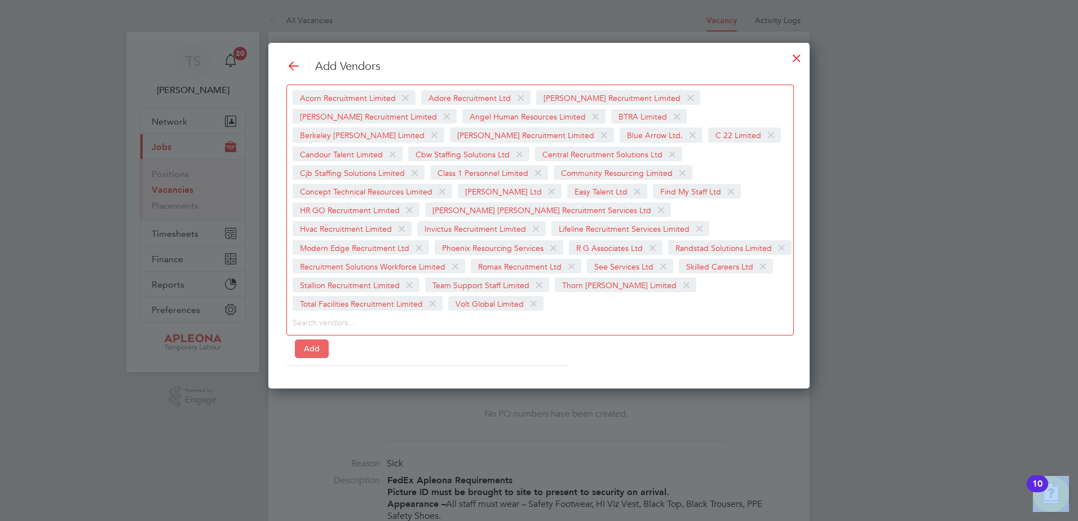
click at [309, 339] on button "Add" at bounding box center [312, 348] width 34 height 18
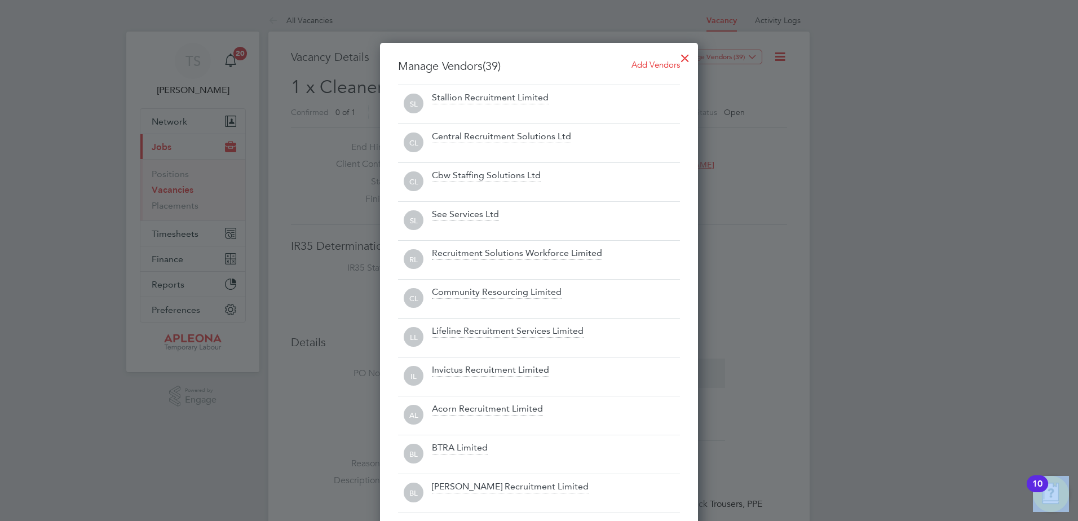
click at [688, 57] on div at bounding box center [685, 55] width 20 height 20
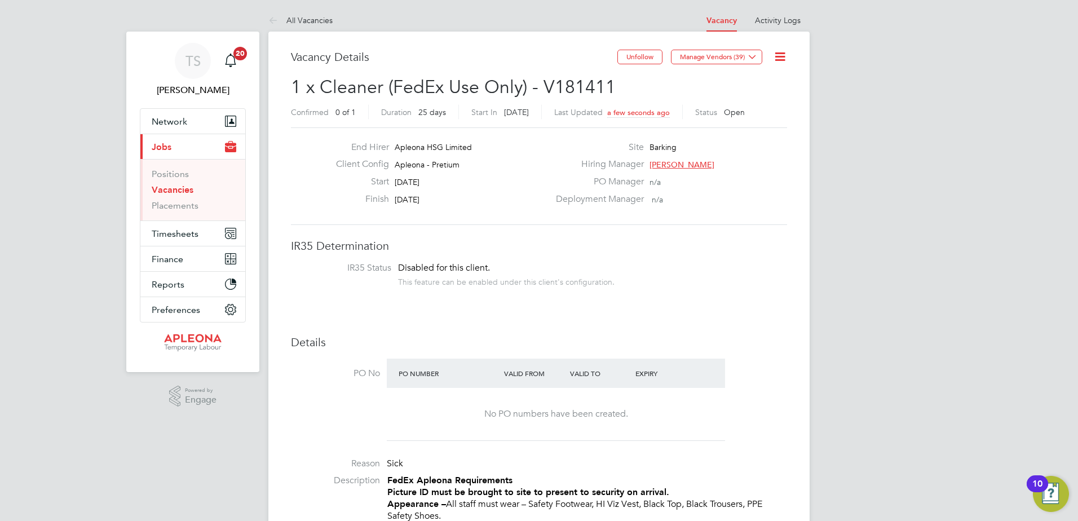
click at [175, 188] on link "Vacancies" at bounding box center [173, 189] width 42 height 11
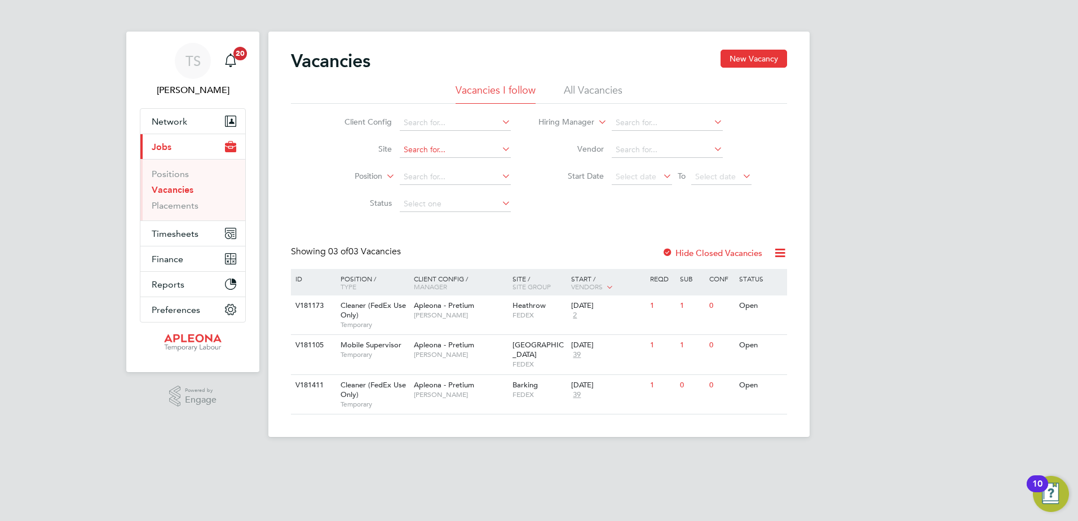
click at [425, 155] on input at bounding box center [455, 150] width 111 height 16
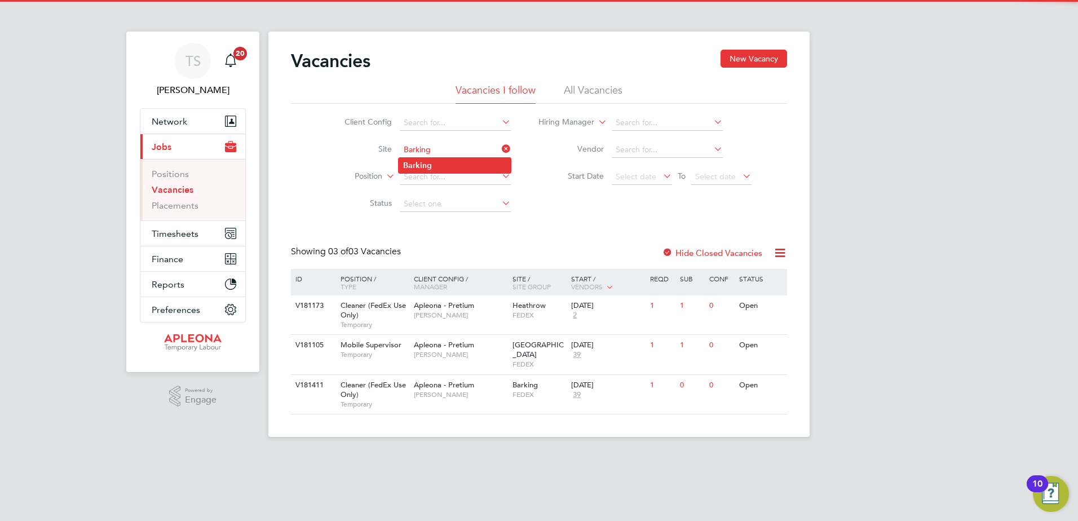
type input "Barking"
click at [425, 161] on b "Barking" at bounding box center [417, 166] width 29 height 10
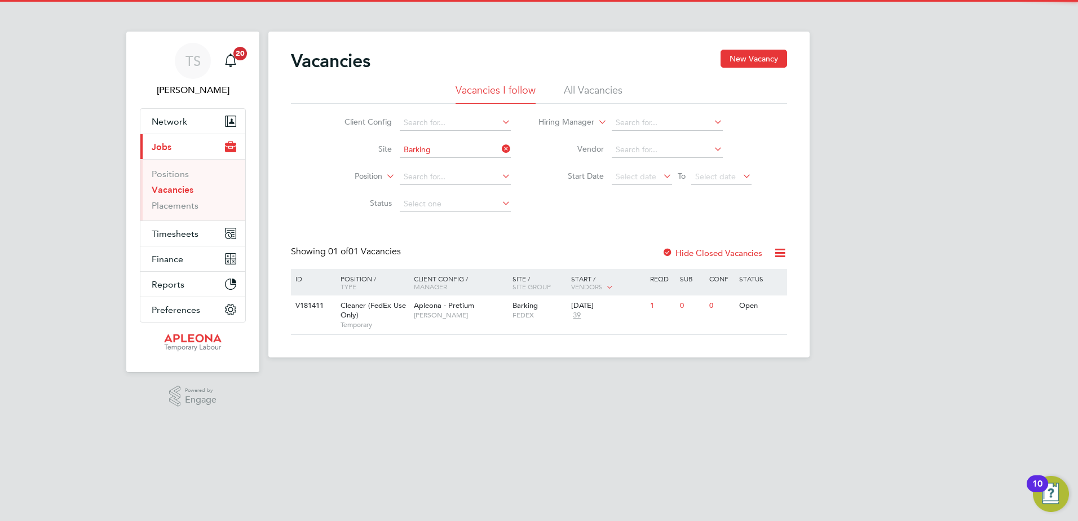
click at [692, 253] on label "Hide Closed Vacancies" at bounding box center [712, 252] width 100 height 11
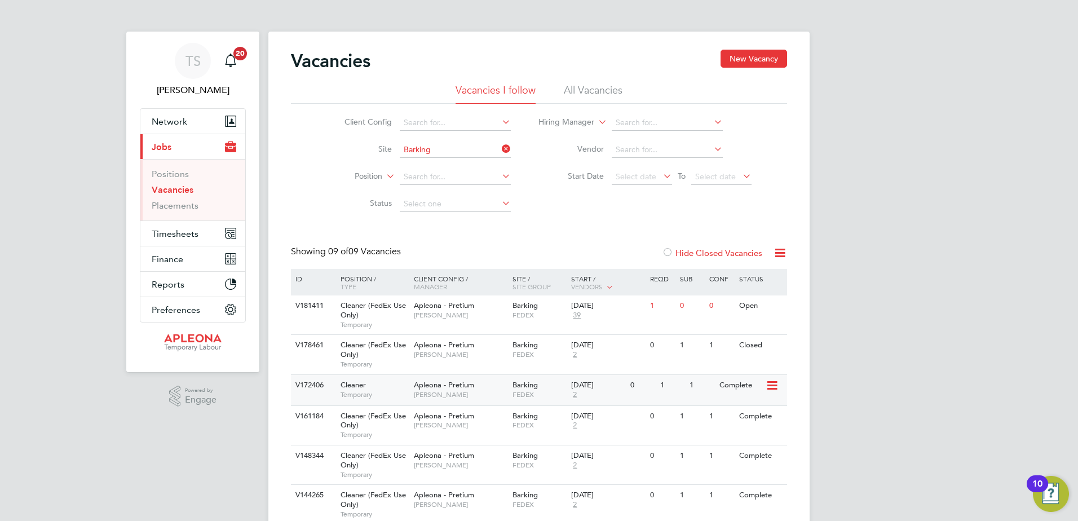
click at [531, 392] on span "FEDEX" at bounding box center [539, 394] width 54 height 9
click at [592, 423] on div "13 Mar 2025 2" at bounding box center [597, 421] width 59 height 30
click at [171, 234] on span "Timesheets" at bounding box center [175, 233] width 47 height 11
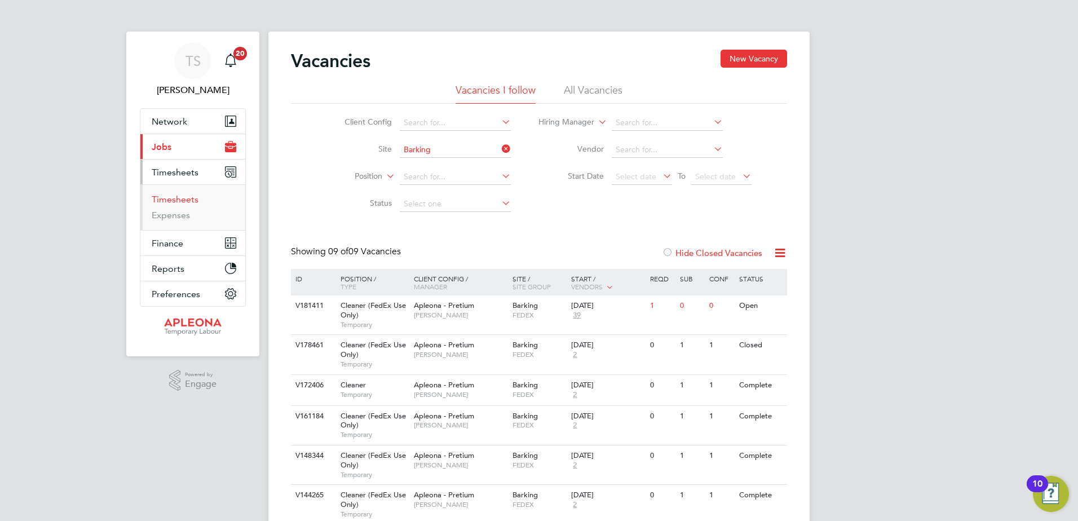
click at [178, 201] on link "Timesheets" at bounding box center [175, 199] width 47 height 11
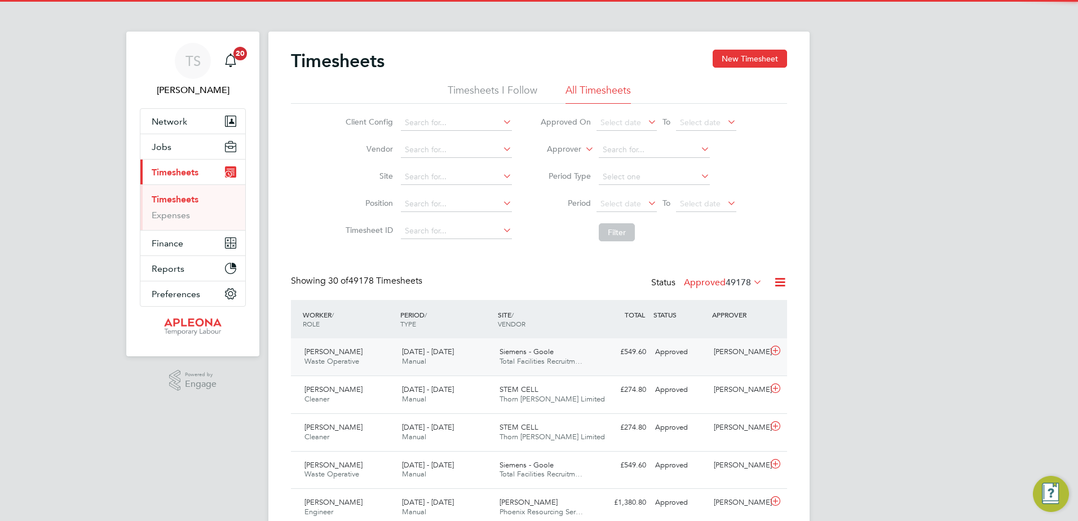
scroll to position [29, 98]
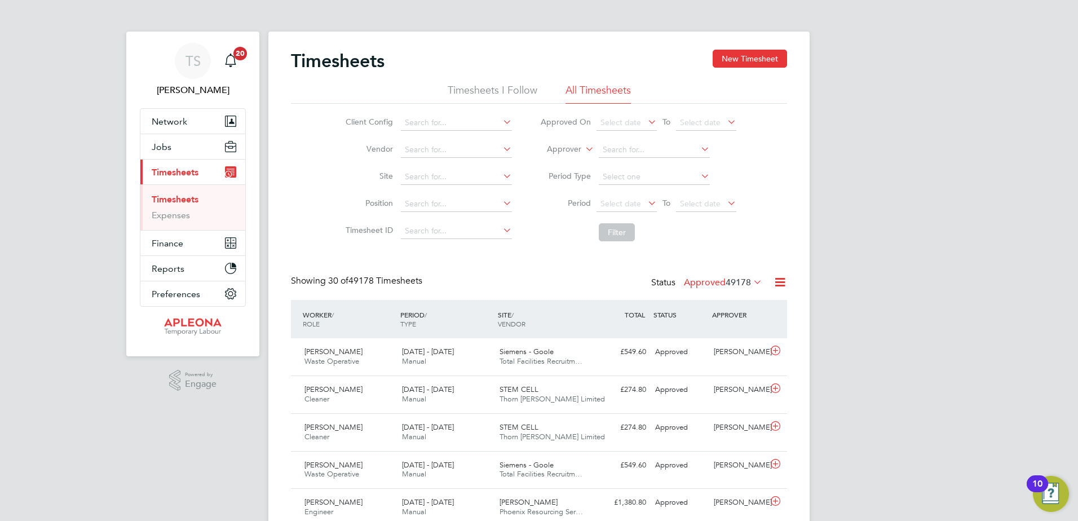
click at [701, 278] on label "Approved 49178" at bounding box center [723, 282] width 78 height 11
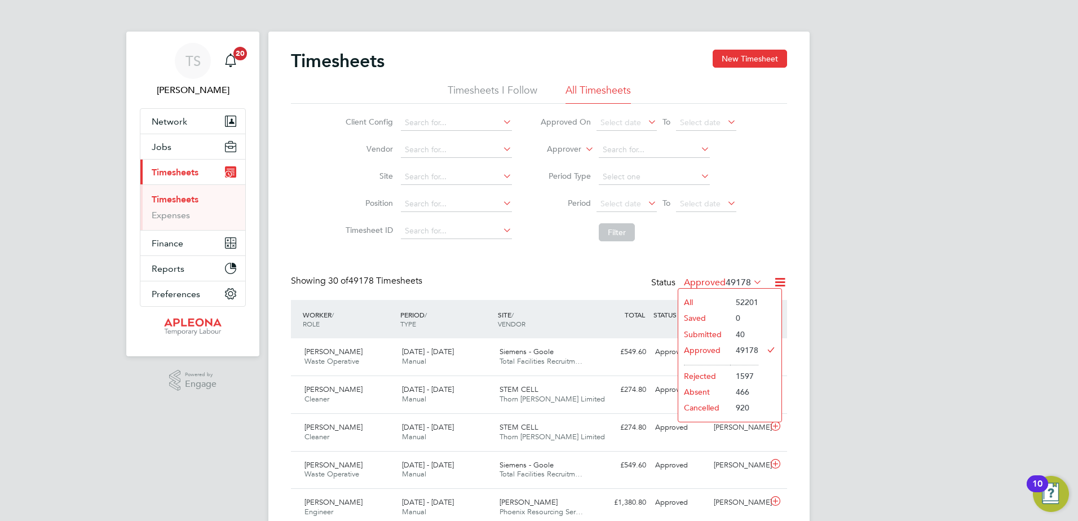
click at [704, 331] on li "Submitted" at bounding box center [704, 334] width 52 height 16
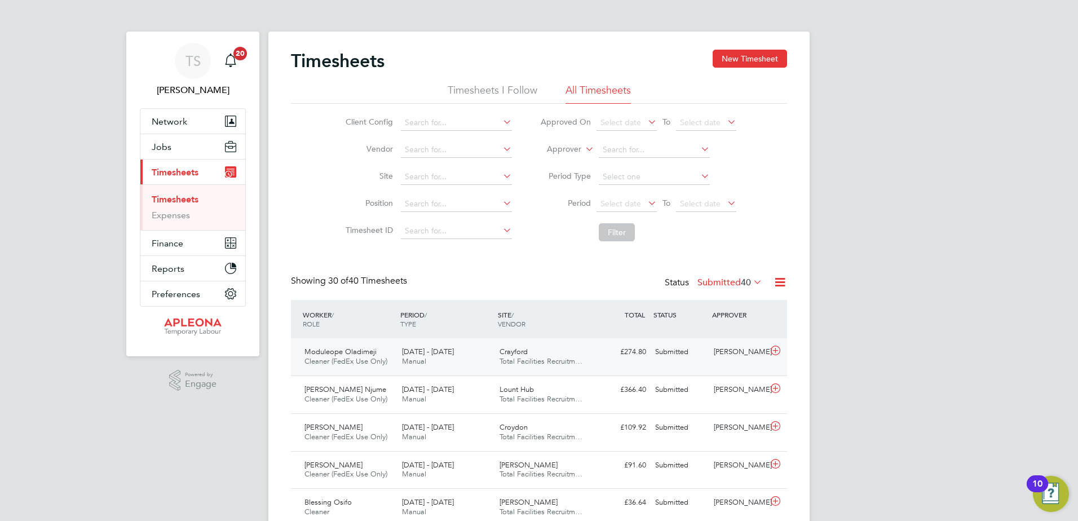
click at [386, 356] on div "Moduleope Oladimeji Cleaner (FedEx Use Only) 20 - 26 Sep 2025" at bounding box center [349, 357] width 98 height 28
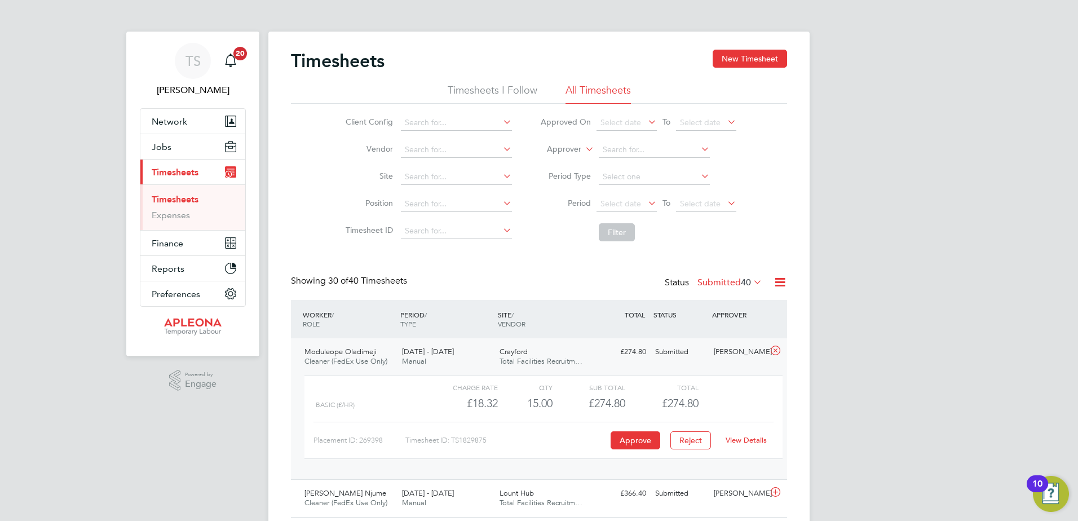
click at [747, 443] on link "View Details" at bounding box center [745, 440] width 41 height 10
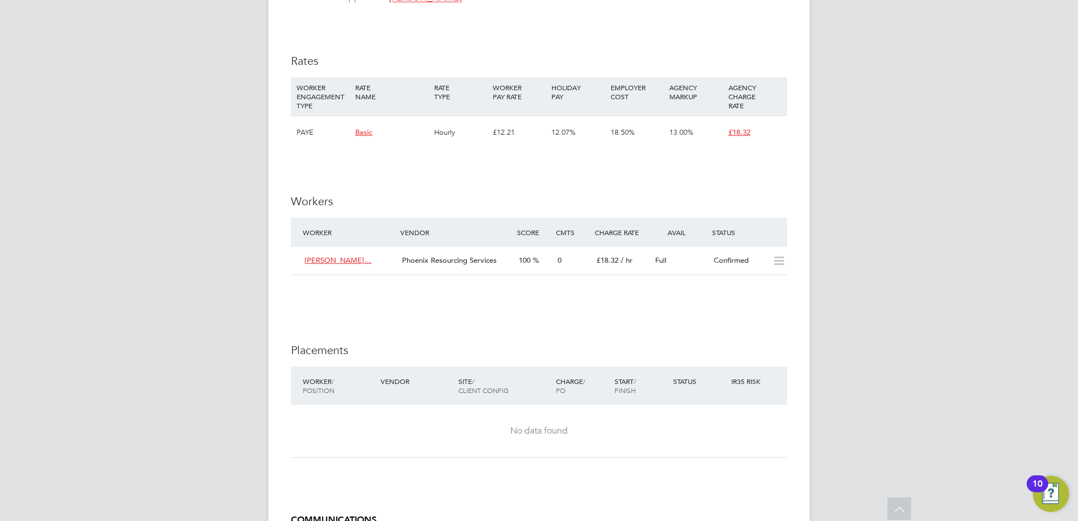
scroll to position [958, 0]
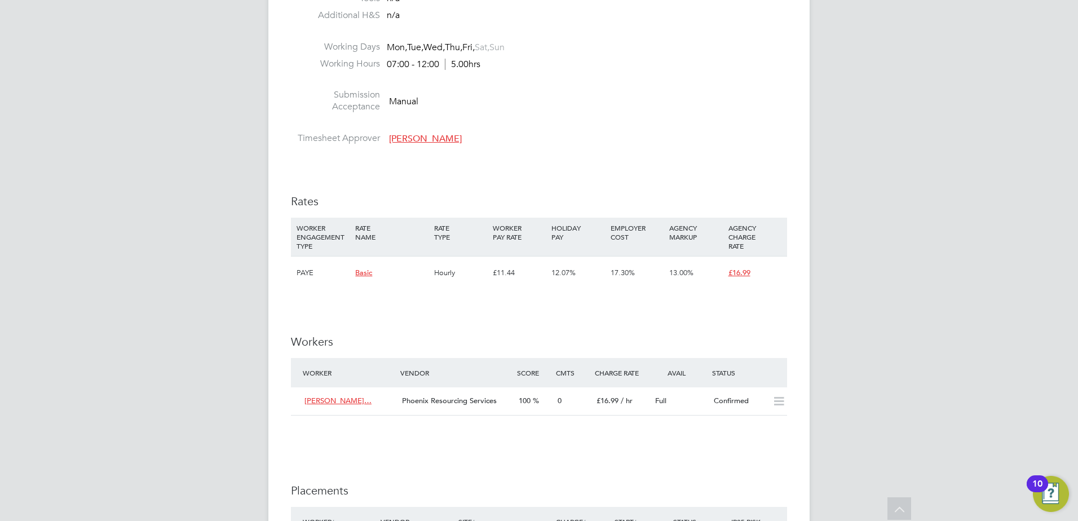
scroll to position [789, 0]
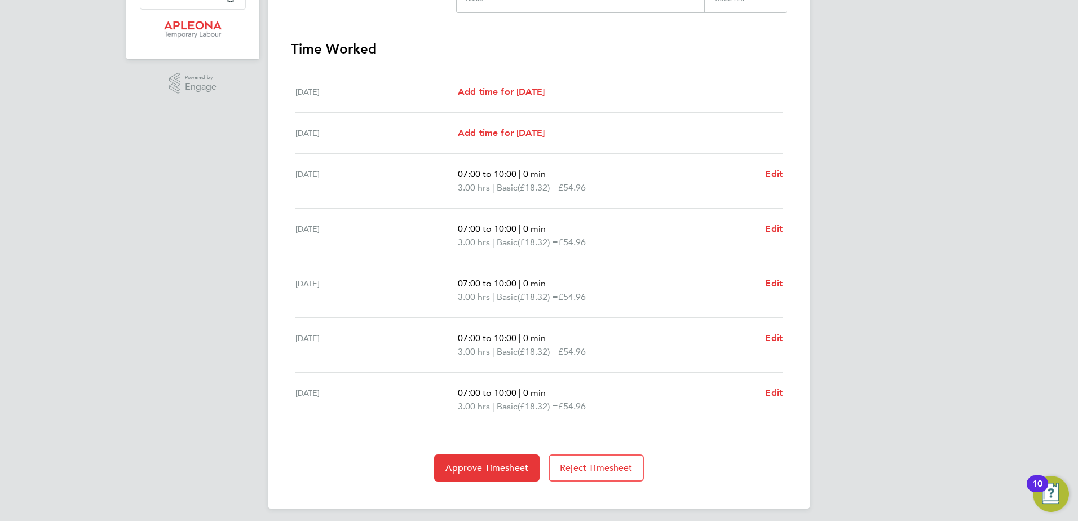
scroll to position [303, 0]
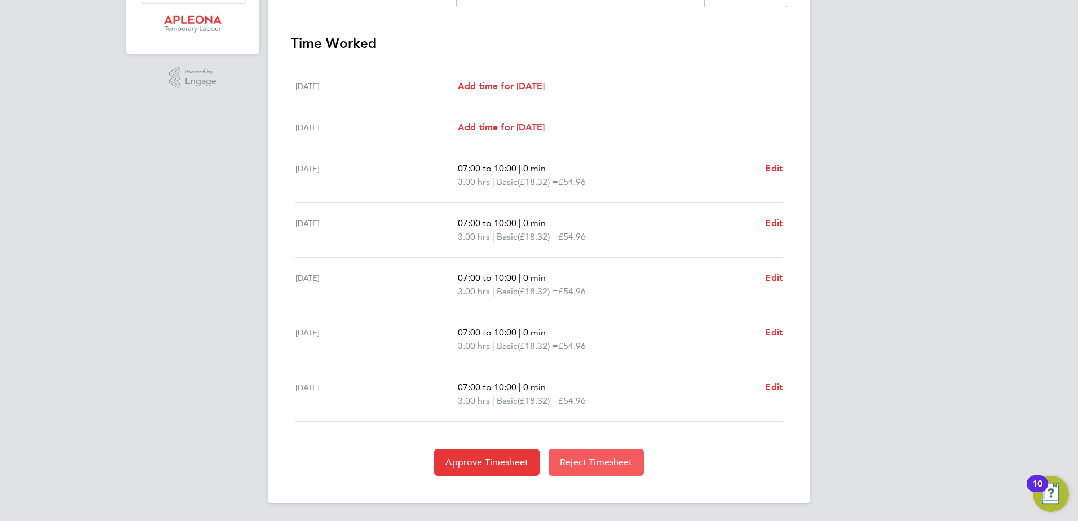
click at [613, 467] on span "Reject Timesheet" at bounding box center [596, 462] width 73 height 11
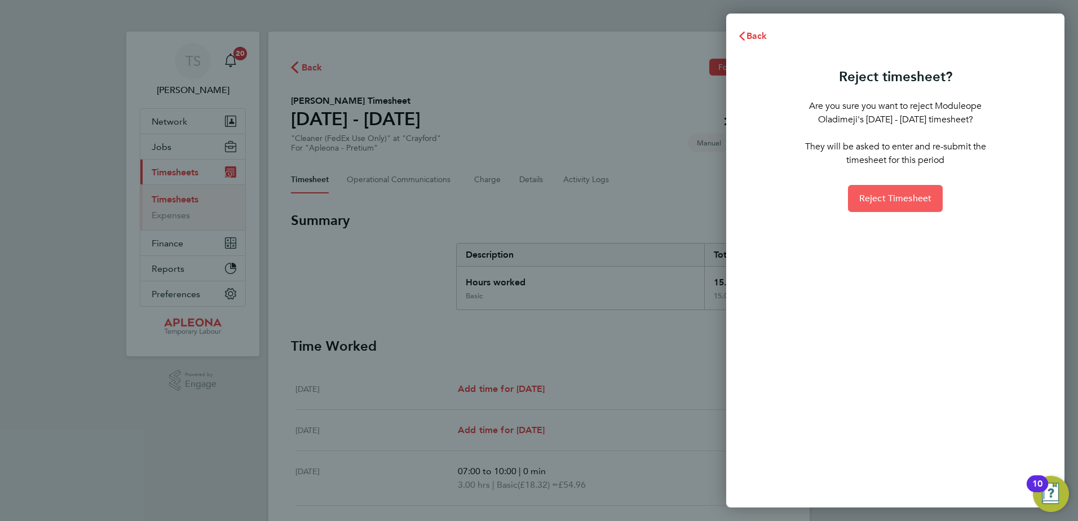
click at [887, 208] on button "Reject Timesheet" at bounding box center [895, 198] width 95 height 27
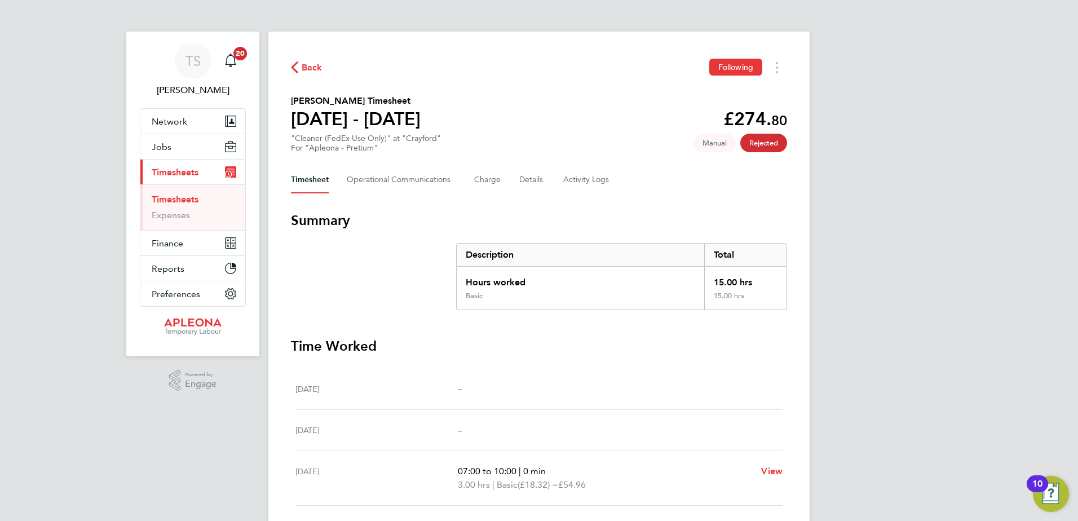
click at [166, 196] on link "Timesheets" at bounding box center [175, 199] width 47 height 11
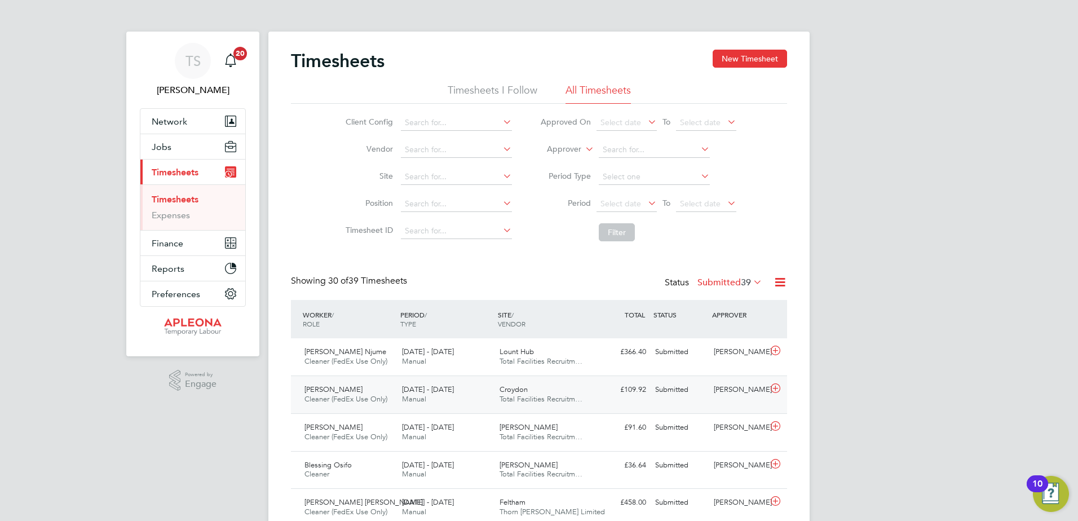
click at [776, 387] on icon at bounding box center [775, 388] width 14 height 9
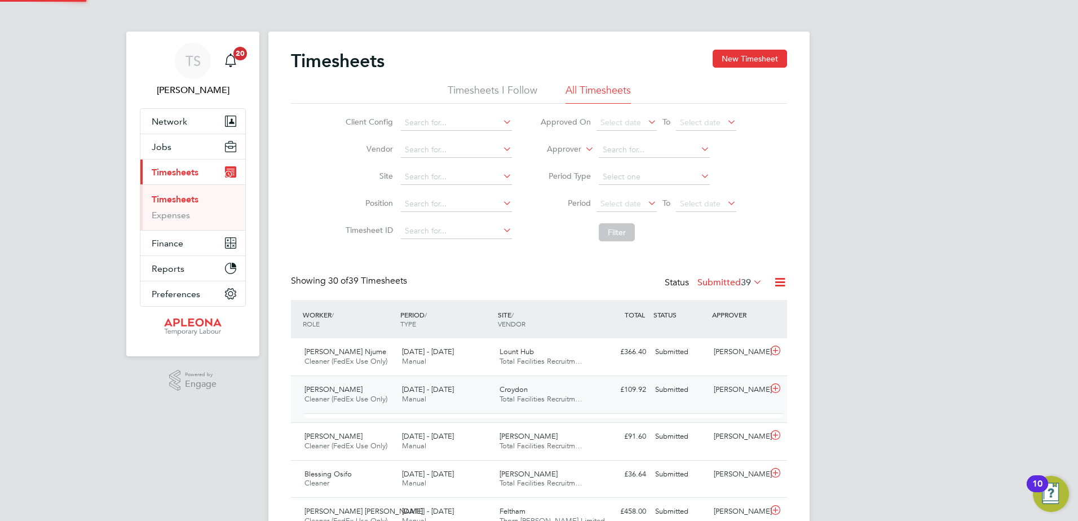
scroll to position [19, 110]
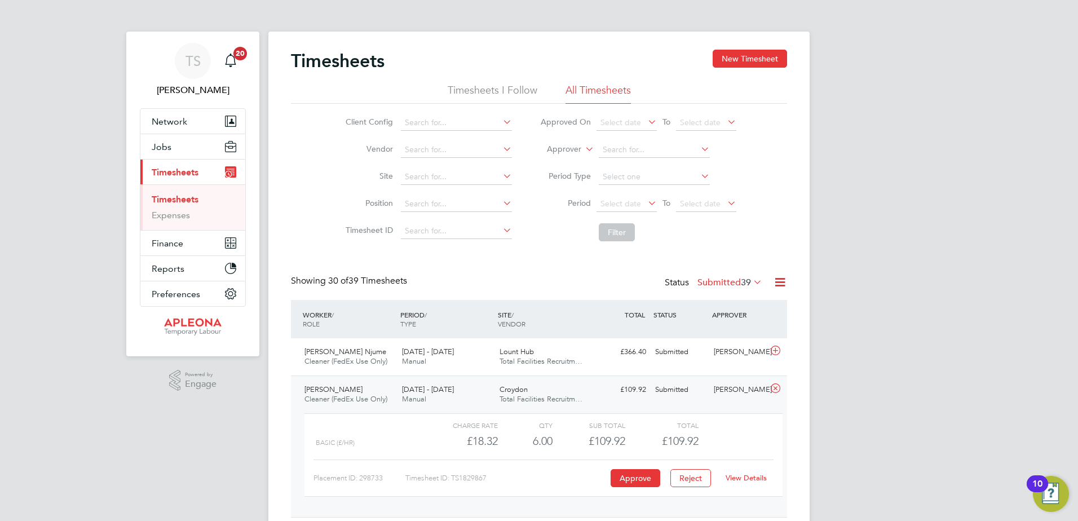
click at [774, 387] on icon at bounding box center [775, 388] width 14 height 9
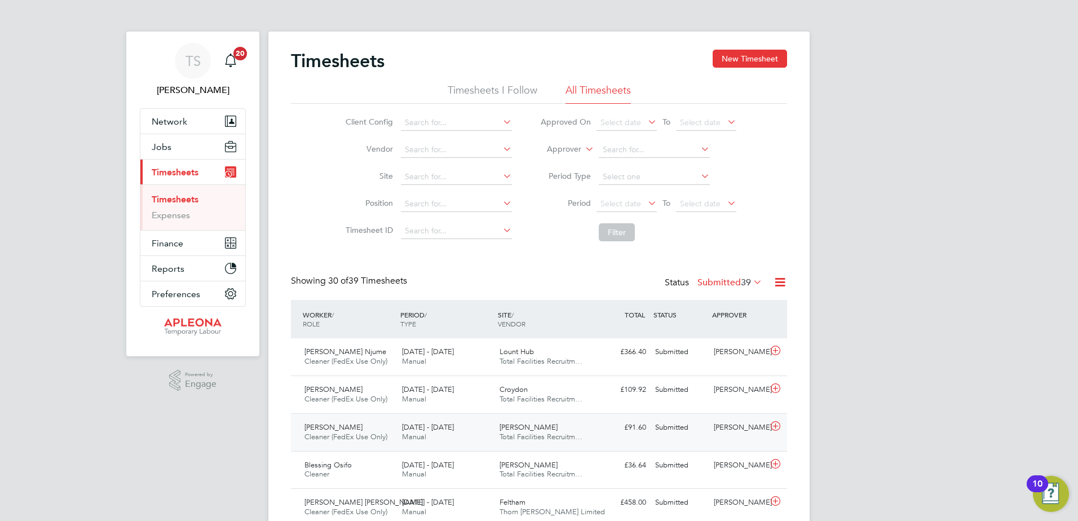
click at [773, 424] on icon at bounding box center [775, 426] width 14 height 9
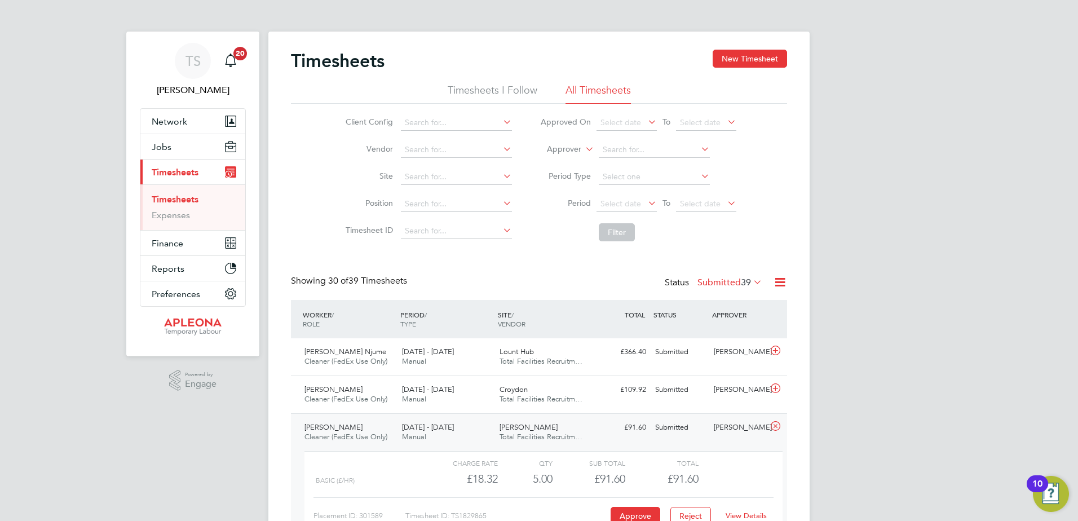
click at [774, 423] on icon at bounding box center [775, 426] width 14 height 9
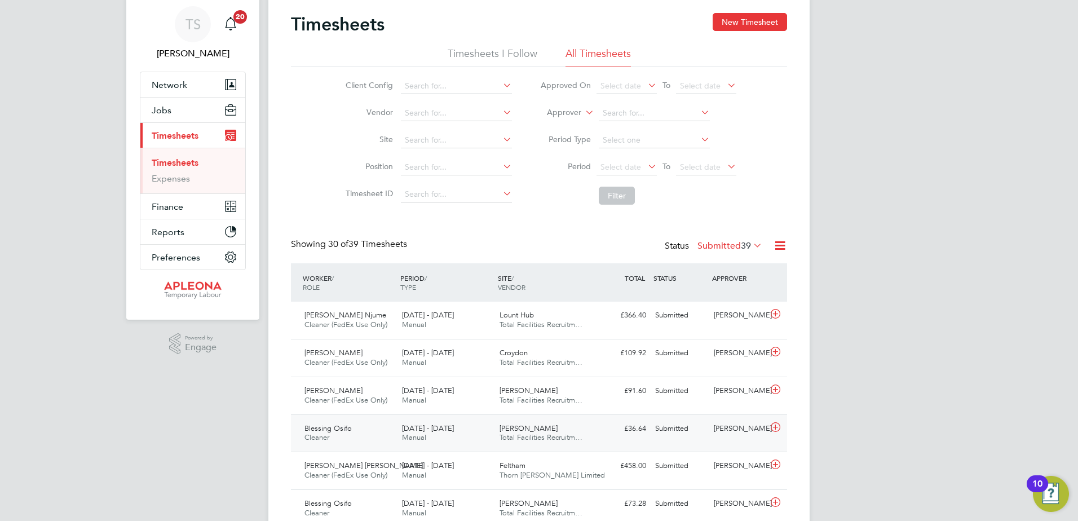
scroll to position [56, 0]
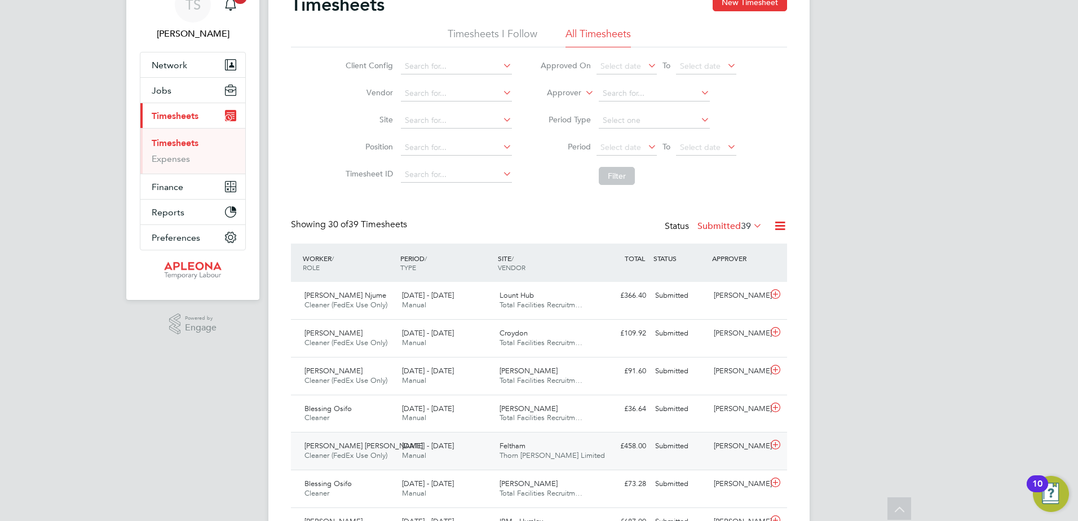
click at [773, 449] on icon at bounding box center [775, 444] width 14 height 9
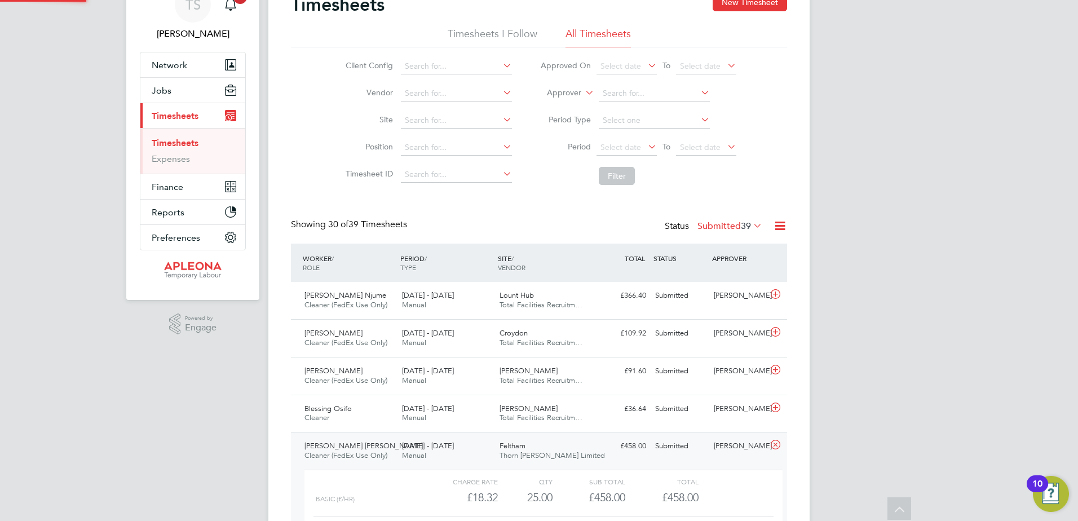
scroll to position [19, 110]
click at [773, 449] on icon at bounding box center [775, 444] width 14 height 9
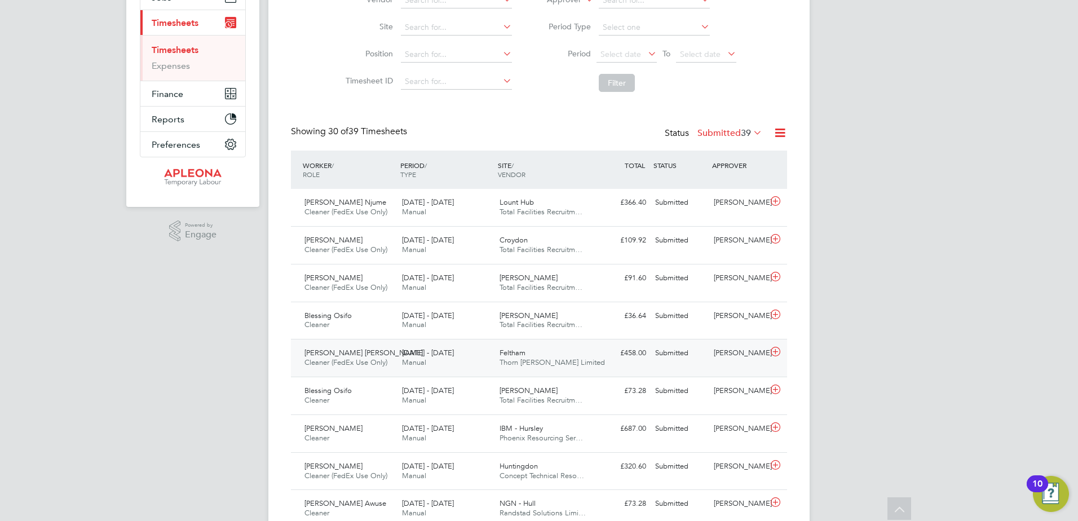
scroll to position [169, 0]
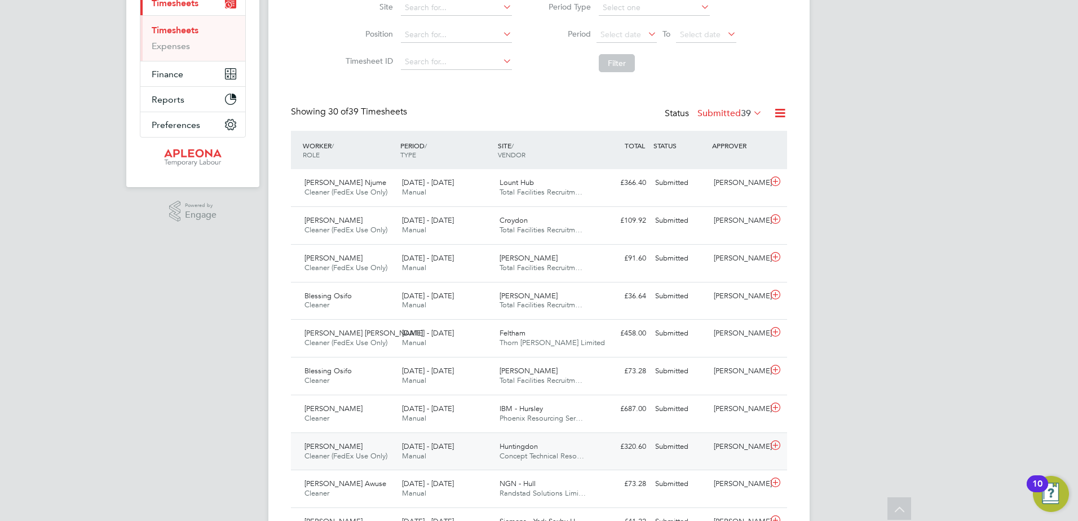
click at [772, 450] on icon at bounding box center [775, 445] width 14 height 9
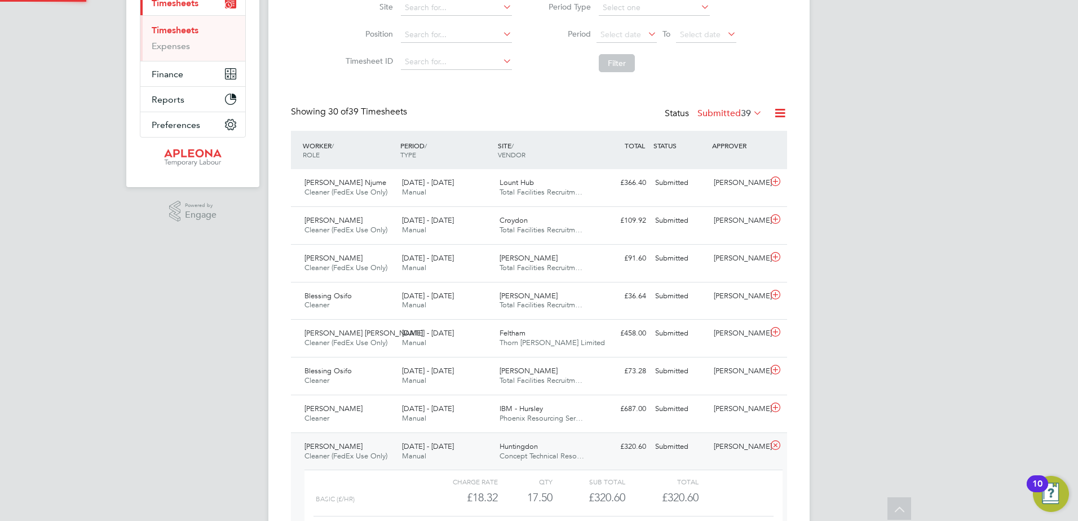
scroll to position [19, 110]
click at [772, 450] on icon at bounding box center [775, 445] width 14 height 9
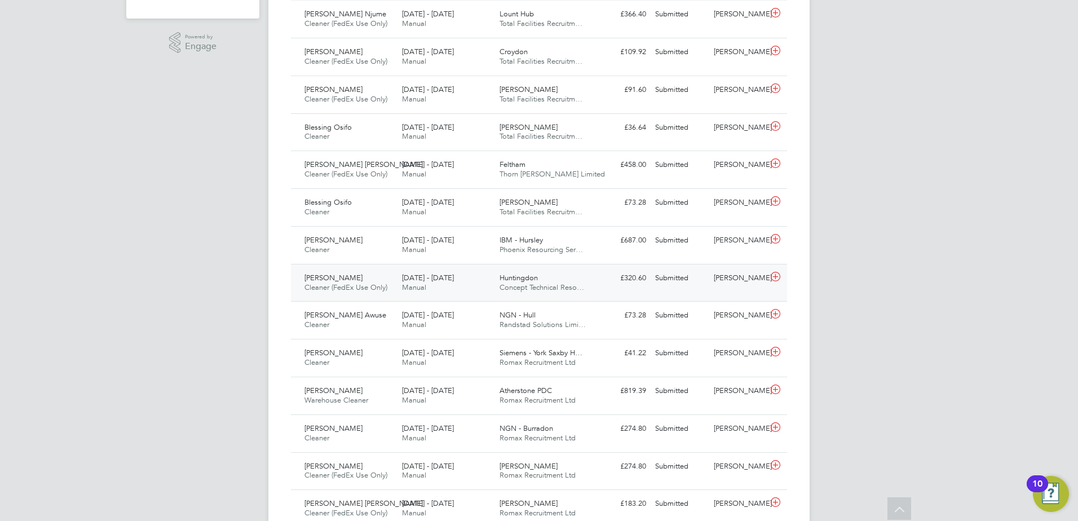
scroll to position [338, 0]
click at [775, 469] on icon at bounding box center [775, 464] width 14 height 9
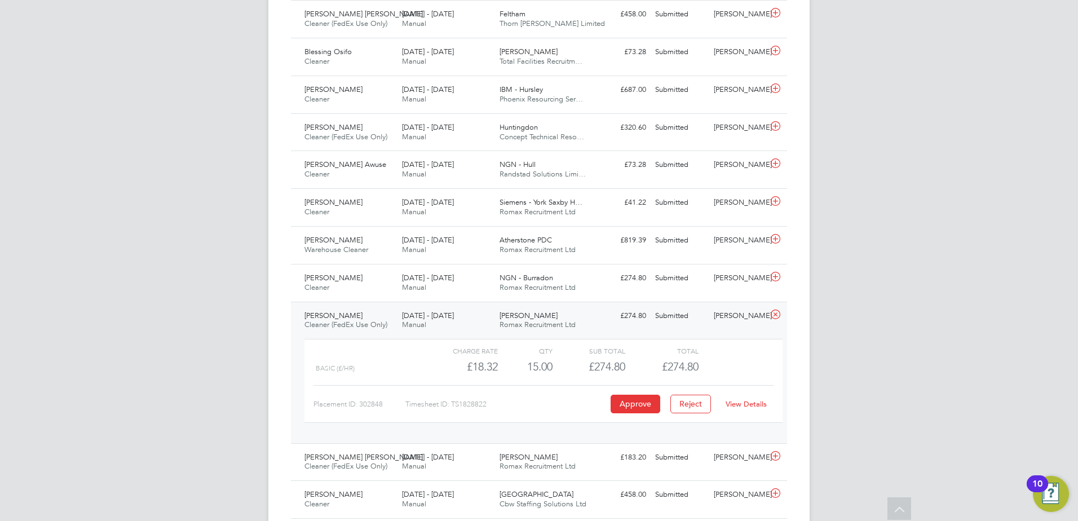
scroll to position [507, 0]
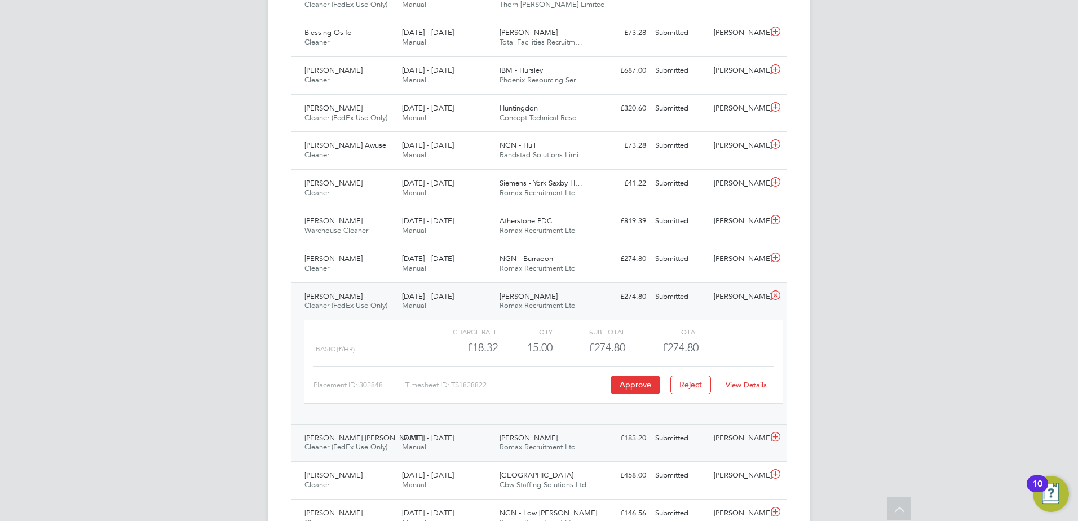
click at [775, 441] on icon at bounding box center [775, 436] width 14 height 9
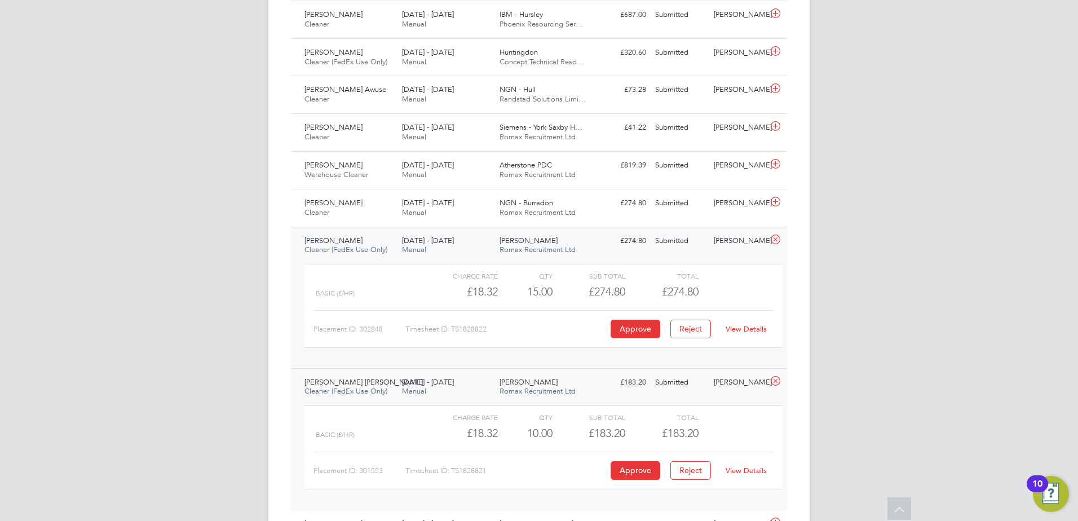
scroll to position [564, 0]
click at [775, 244] on icon at bounding box center [775, 239] width 14 height 9
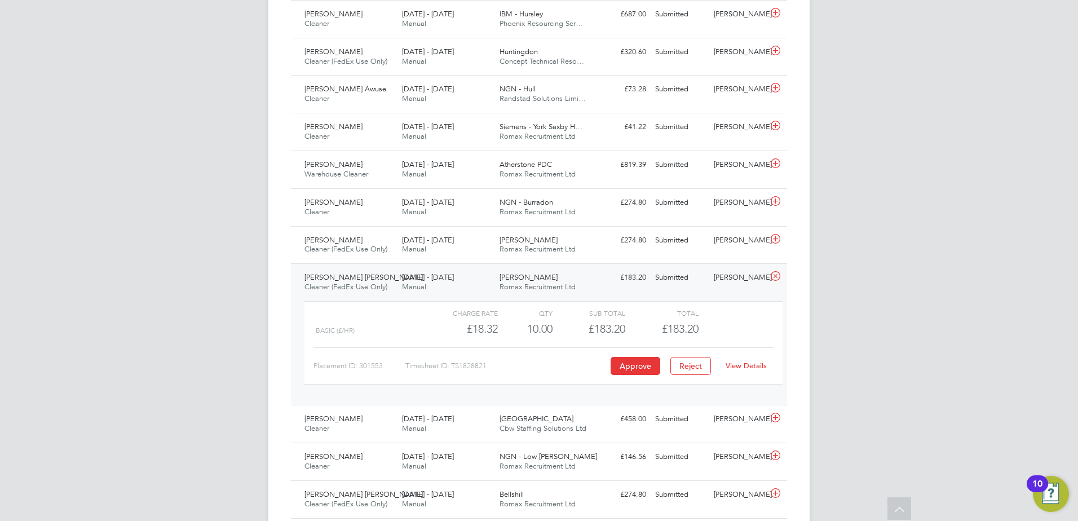
click at [775, 281] on icon at bounding box center [775, 276] width 14 height 9
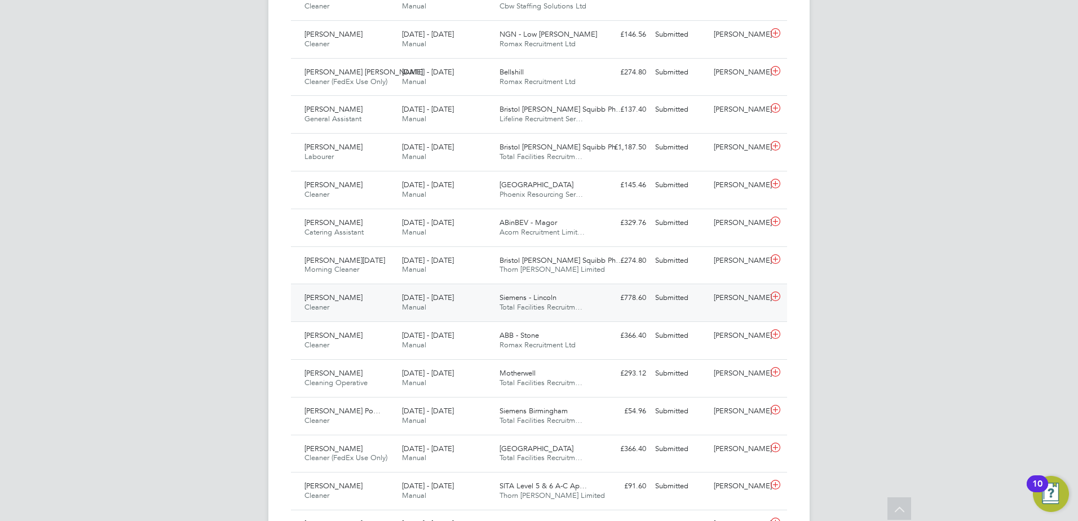
scroll to position [902, 0]
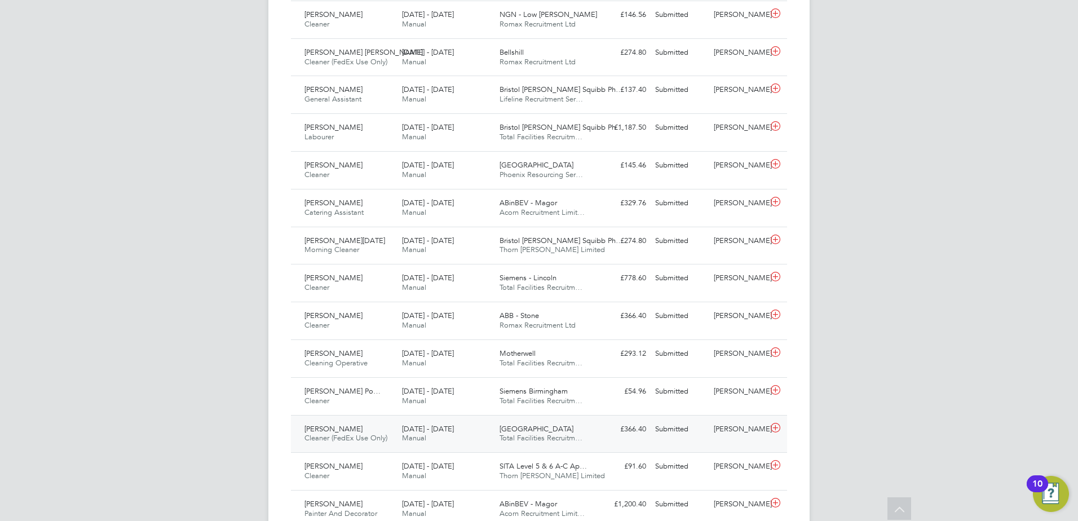
click at [775, 432] on icon at bounding box center [775, 427] width 14 height 9
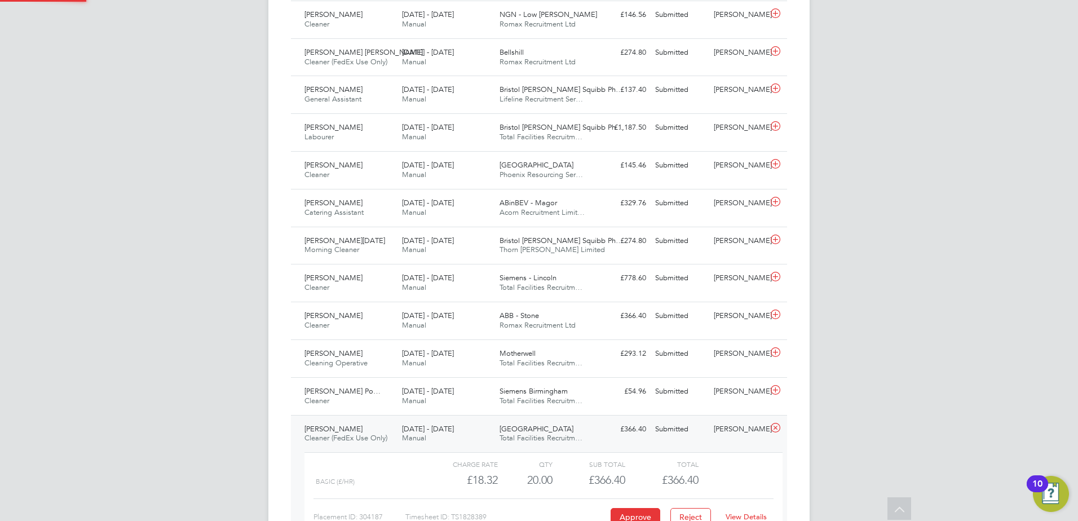
scroll to position [19, 110]
click at [775, 432] on icon at bounding box center [775, 427] width 14 height 9
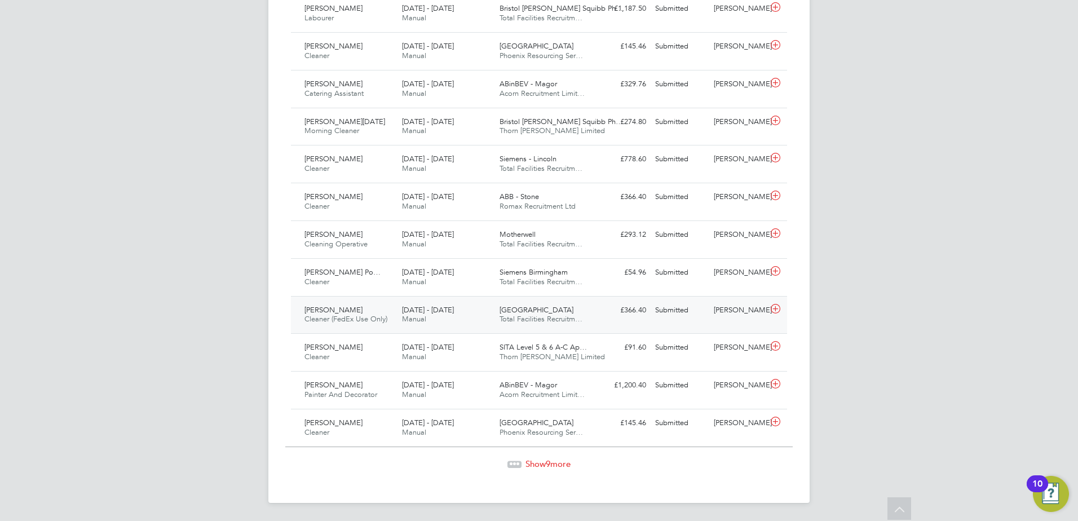
scroll to position [1040, 0]
click at [546, 462] on span "9" at bounding box center [548, 463] width 5 height 11
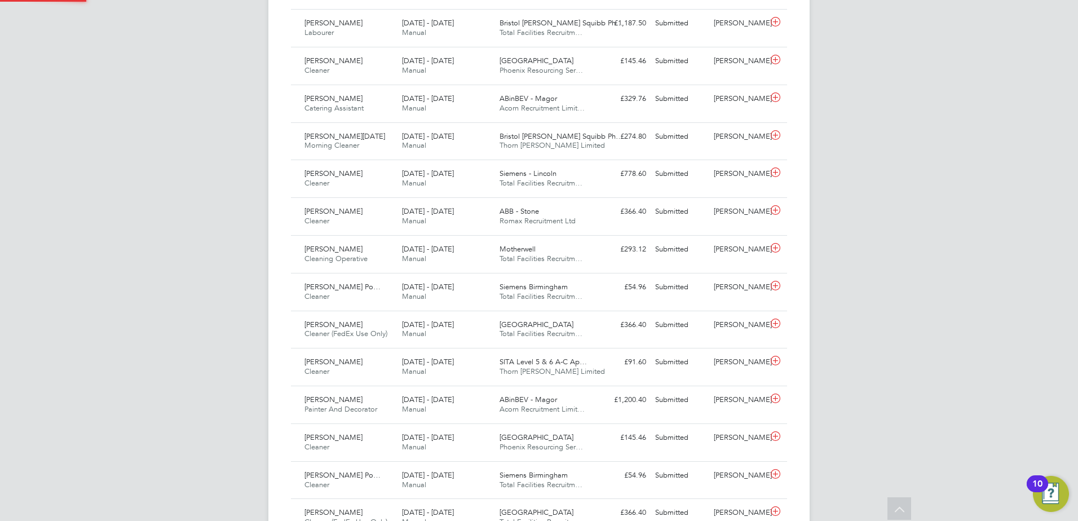
scroll to position [6, 6]
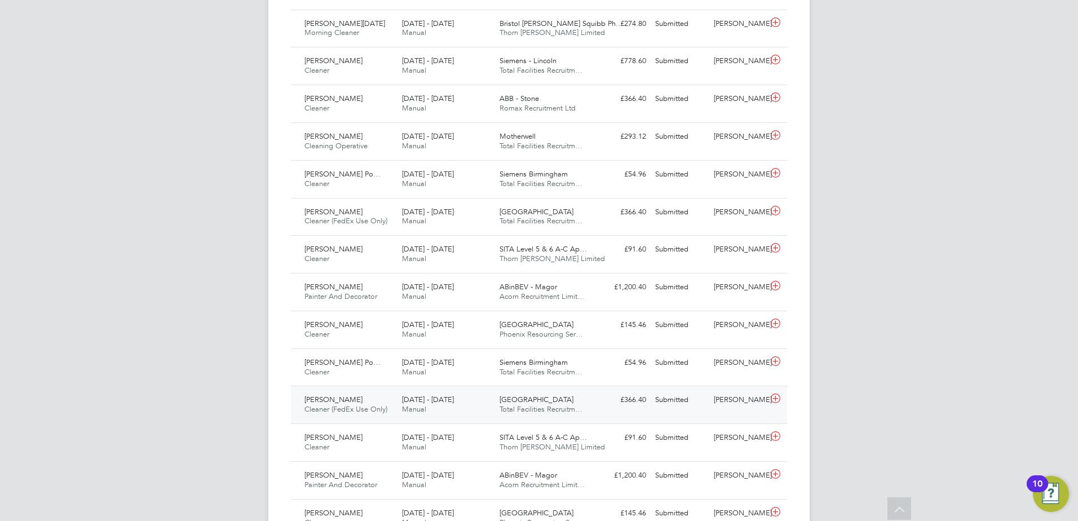
click at [776, 403] on icon at bounding box center [775, 398] width 14 height 9
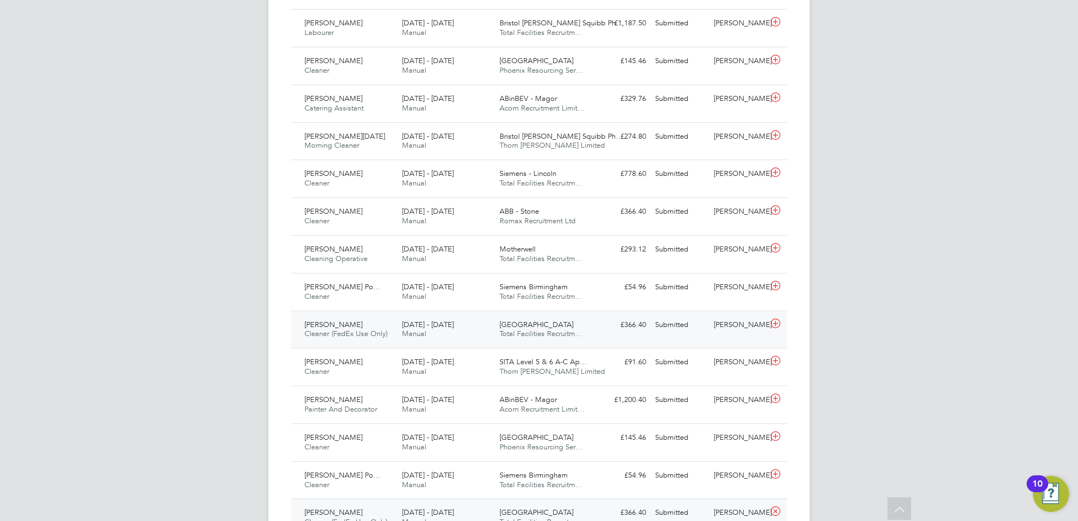
scroll to position [1063, 0]
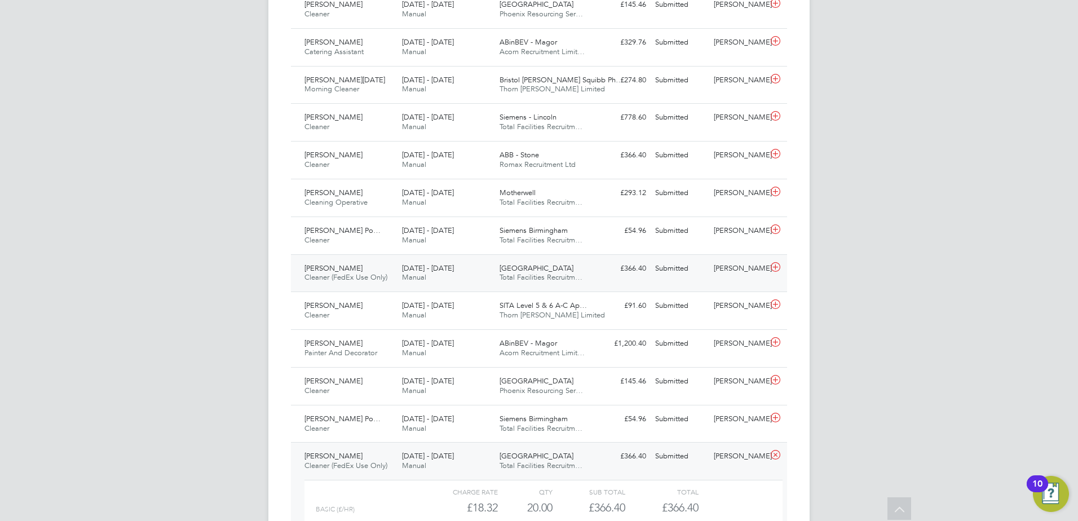
click at [776, 272] on icon at bounding box center [775, 267] width 14 height 9
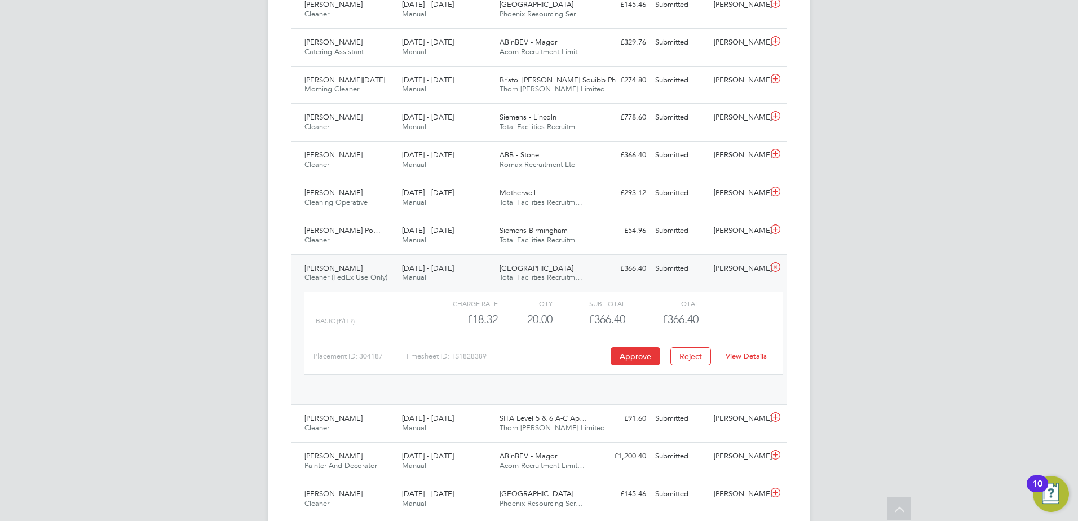
scroll to position [19, 110]
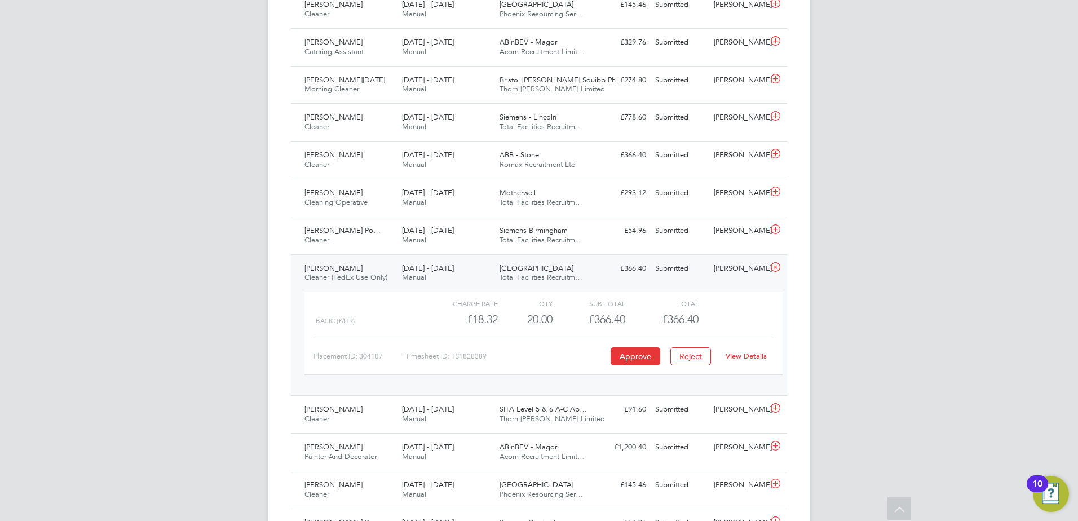
click at [746, 361] on link "View Details" at bounding box center [745, 356] width 41 height 10
click at [776, 272] on icon at bounding box center [775, 267] width 14 height 9
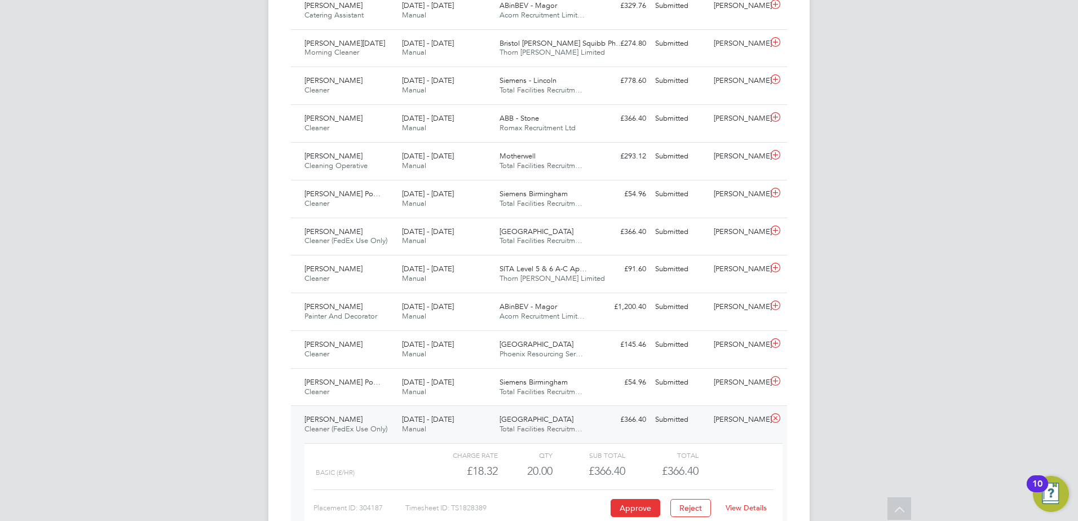
scroll to position [1119, 0]
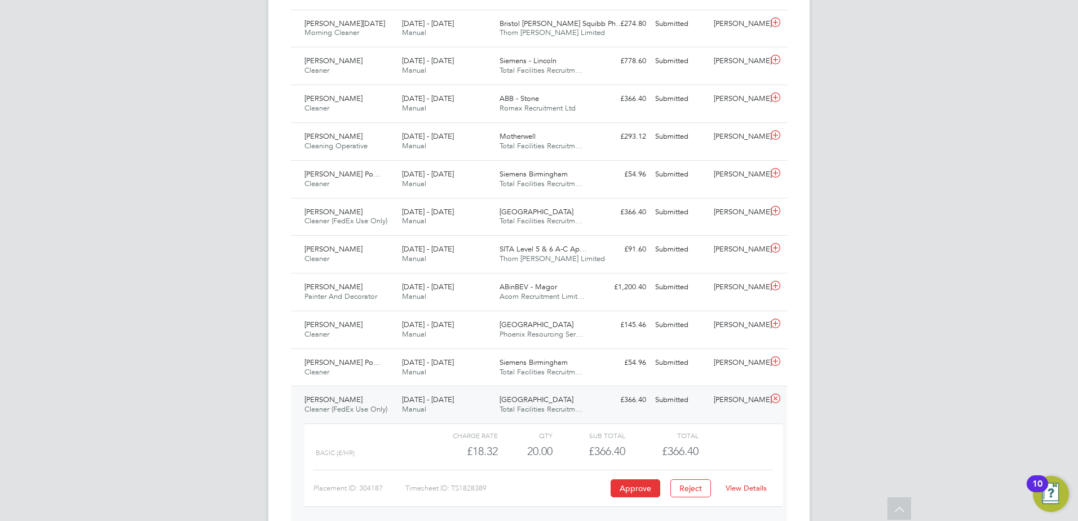
click at [735, 493] on link "View Details" at bounding box center [745, 488] width 41 height 10
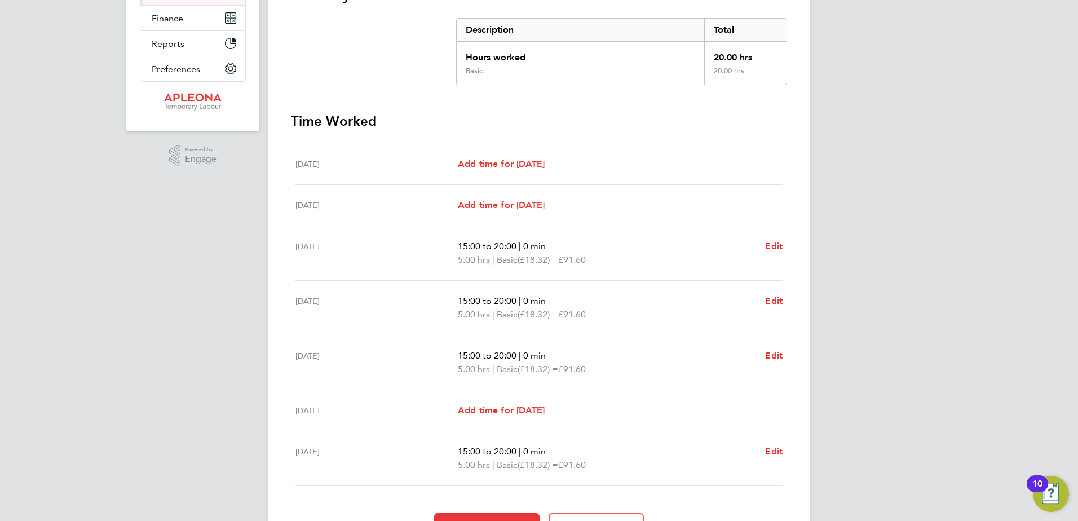
scroll to position [225, 0]
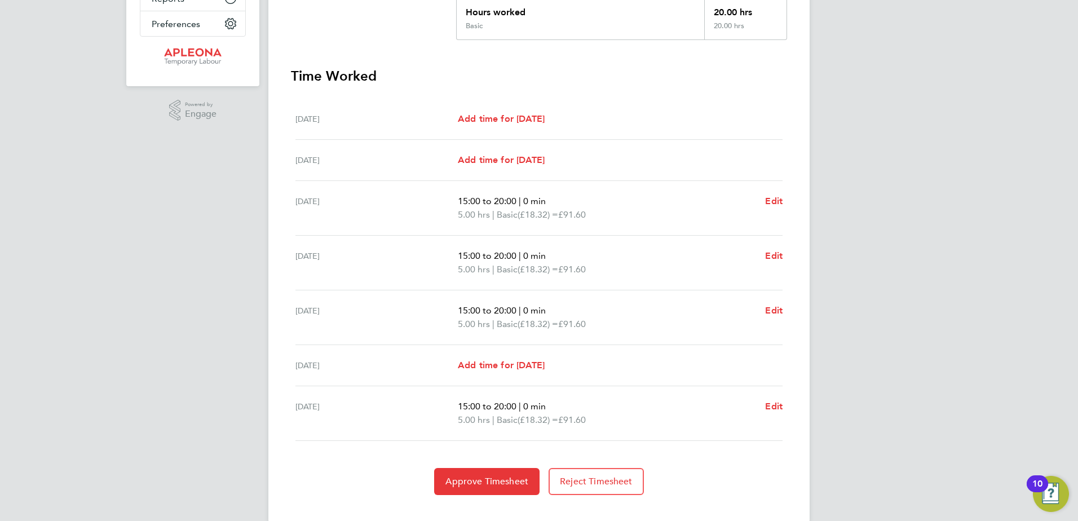
scroll to position [282, 0]
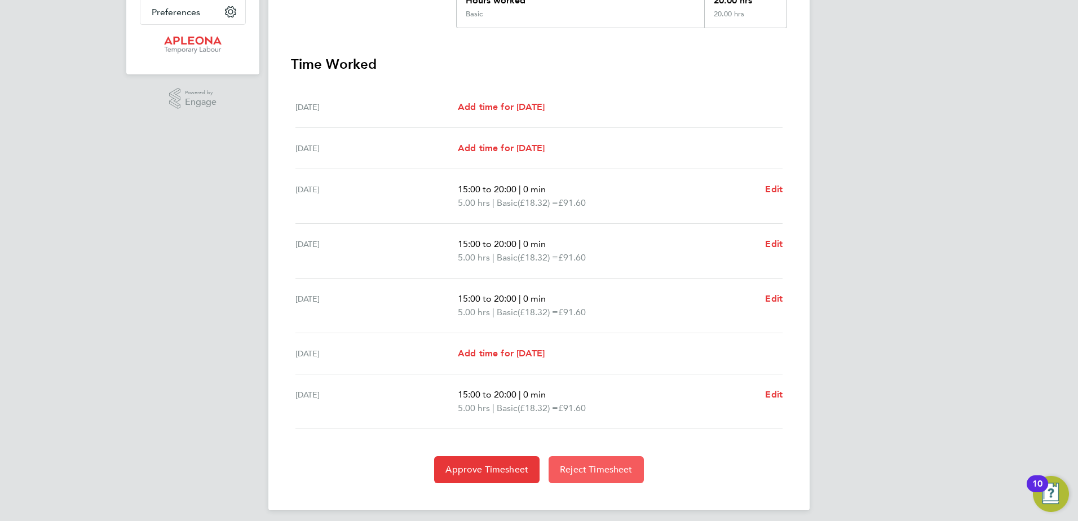
click at [599, 471] on span "Reject Timesheet" at bounding box center [596, 469] width 73 height 11
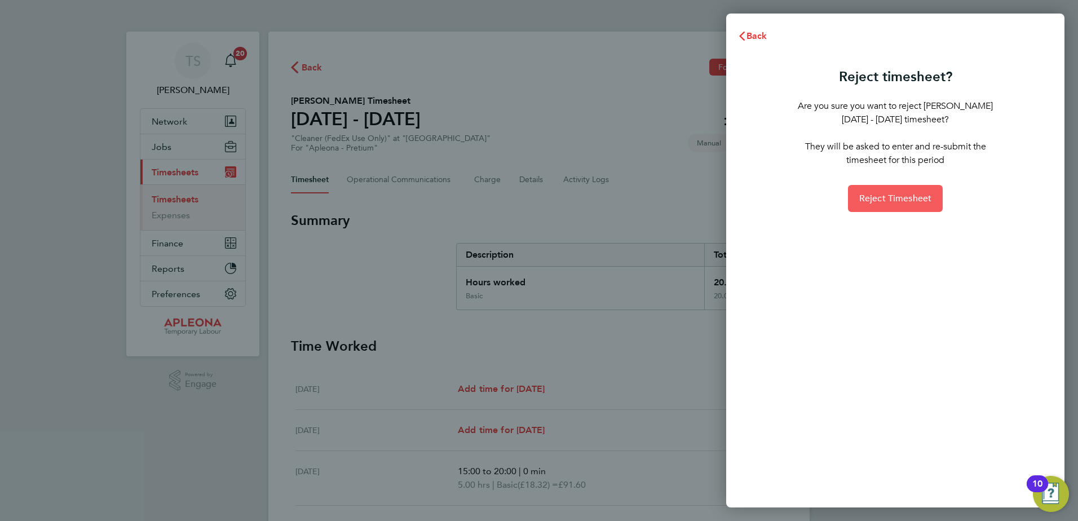
click at [874, 205] on button "Reject Timesheet" at bounding box center [895, 198] width 95 height 27
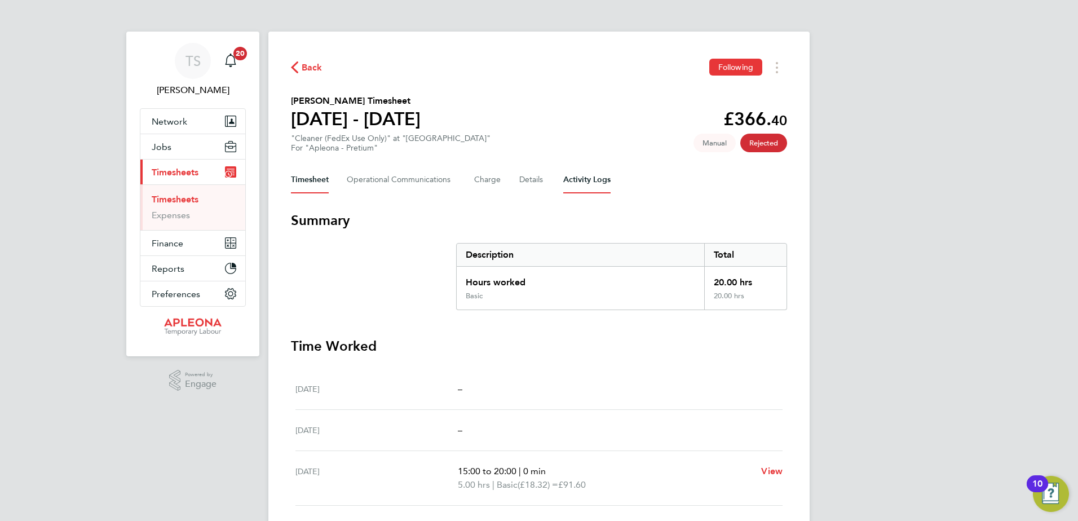
click at [574, 182] on Logs-tab "Activity Logs" at bounding box center [586, 179] width 47 height 27
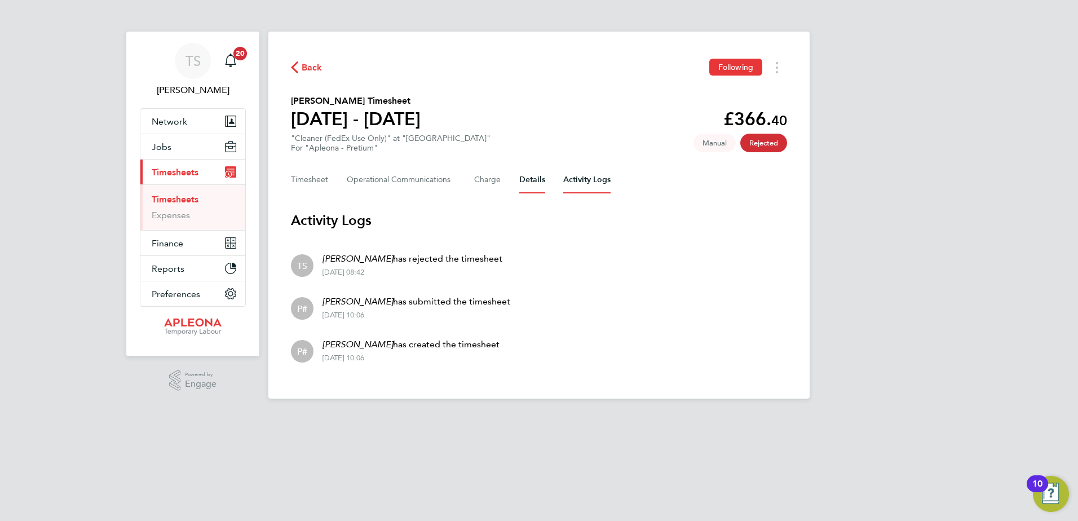
click at [534, 180] on button "Details" at bounding box center [532, 179] width 26 height 27
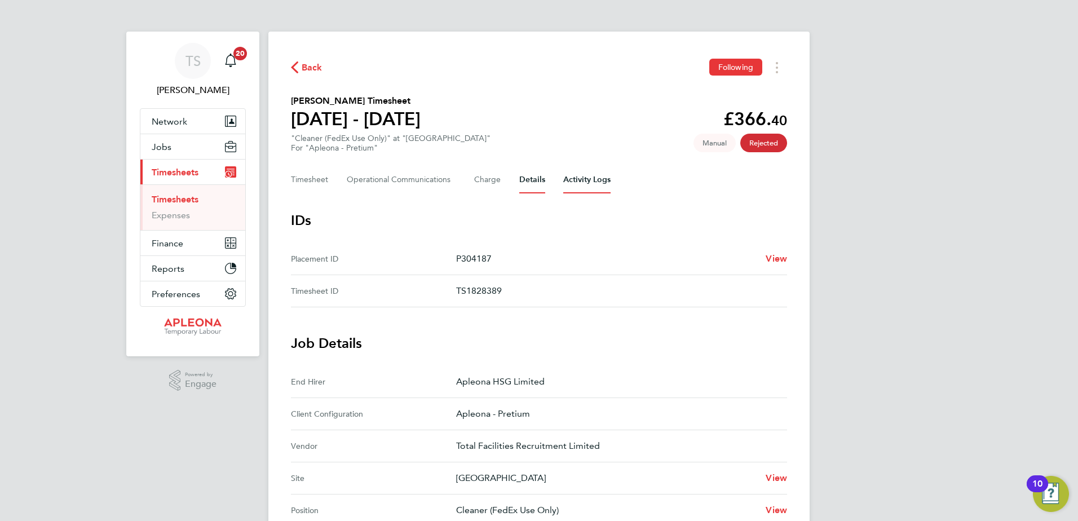
click at [585, 180] on Logs-tab "Activity Logs" at bounding box center [586, 179] width 47 height 27
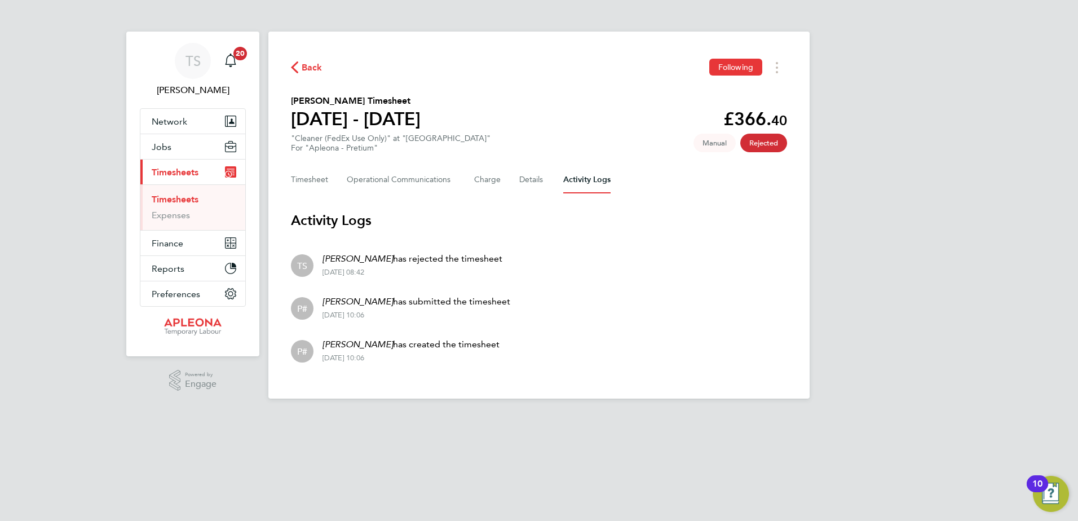
click at [170, 198] on link "Timesheets" at bounding box center [175, 199] width 47 height 11
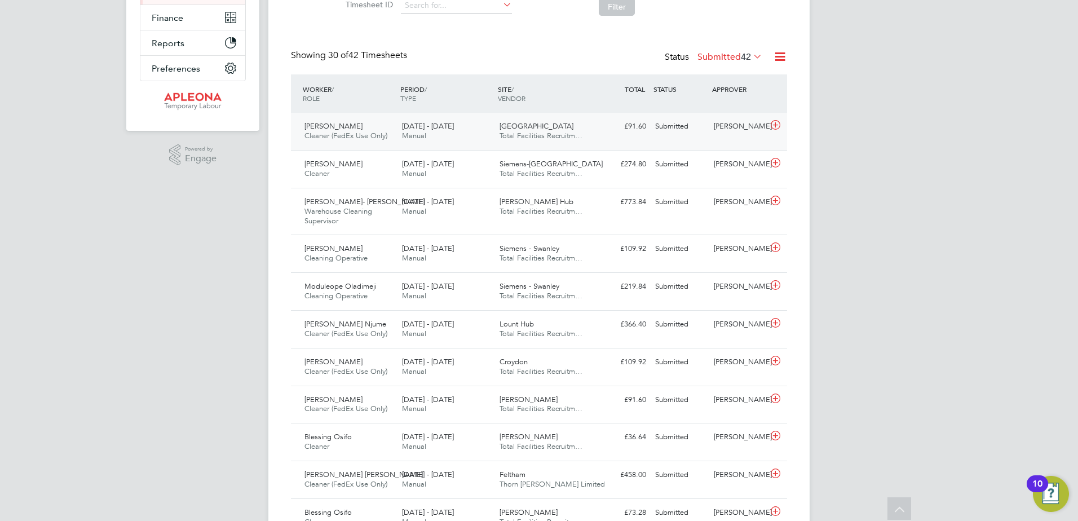
click at [777, 121] on icon at bounding box center [775, 125] width 14 height 9
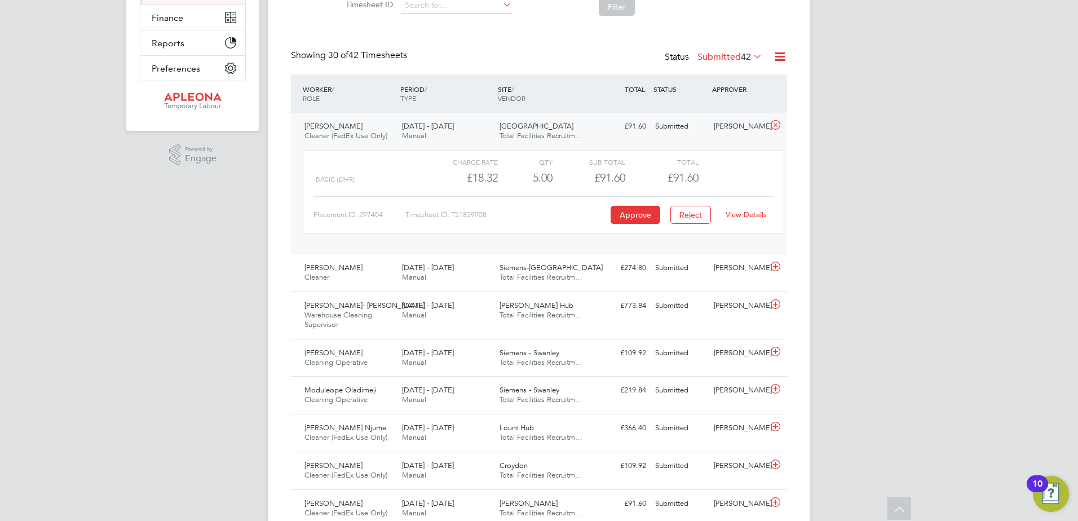
click at [740, 211] on link "View Details" at bounding box center [745, 215] width 41 height 10
click at [776, 126] on icon at bounding box center [775, 125] width 14 height 9
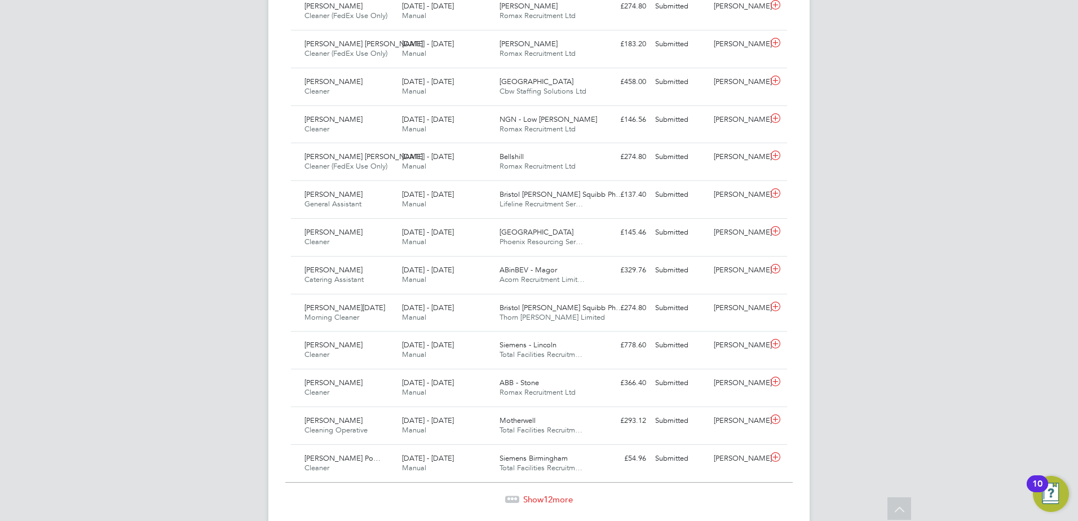
scroll to position [1015, 0]
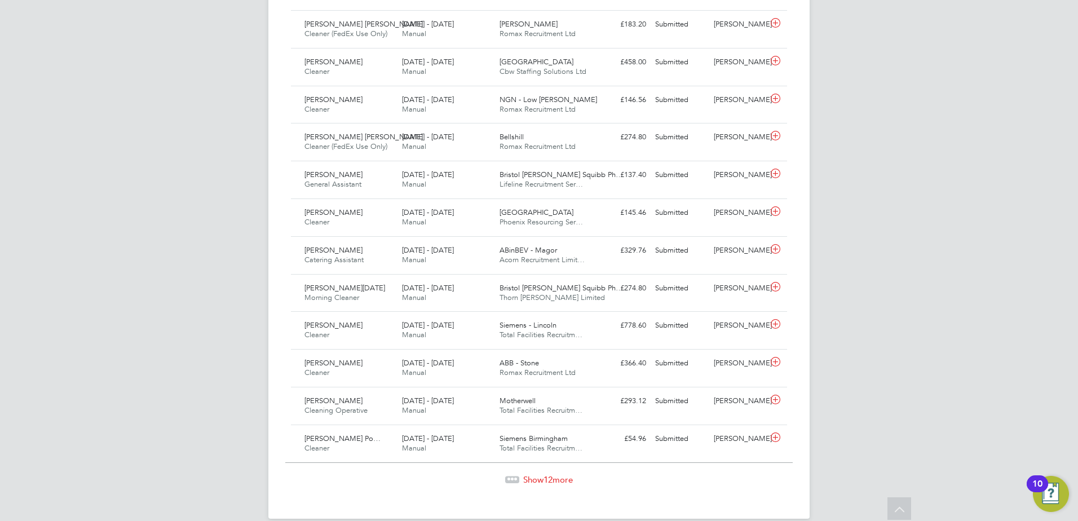
click at [543, 485] on span "Show 12 more" at bounding box center [548, 479] width 50 height 11
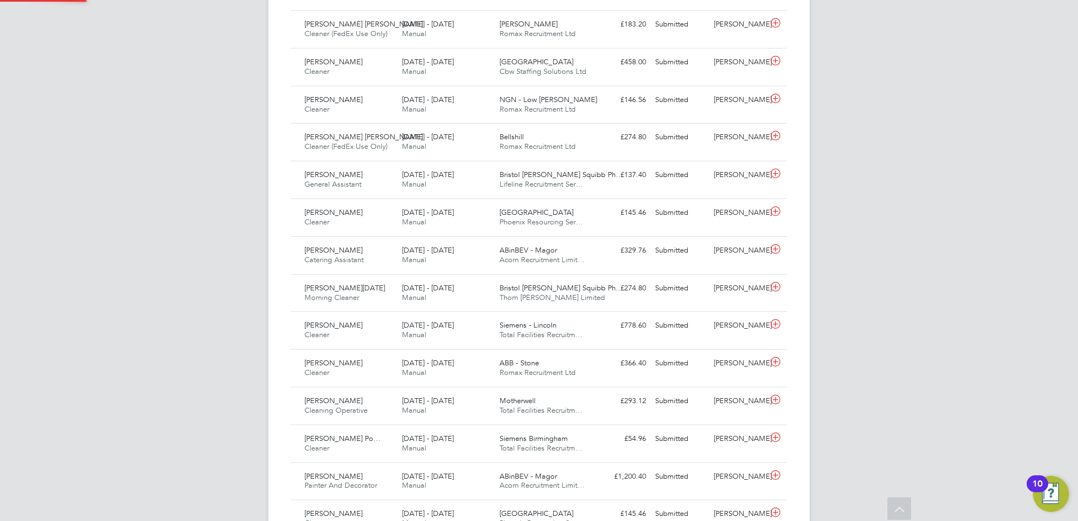
scroll to position [29, 98]
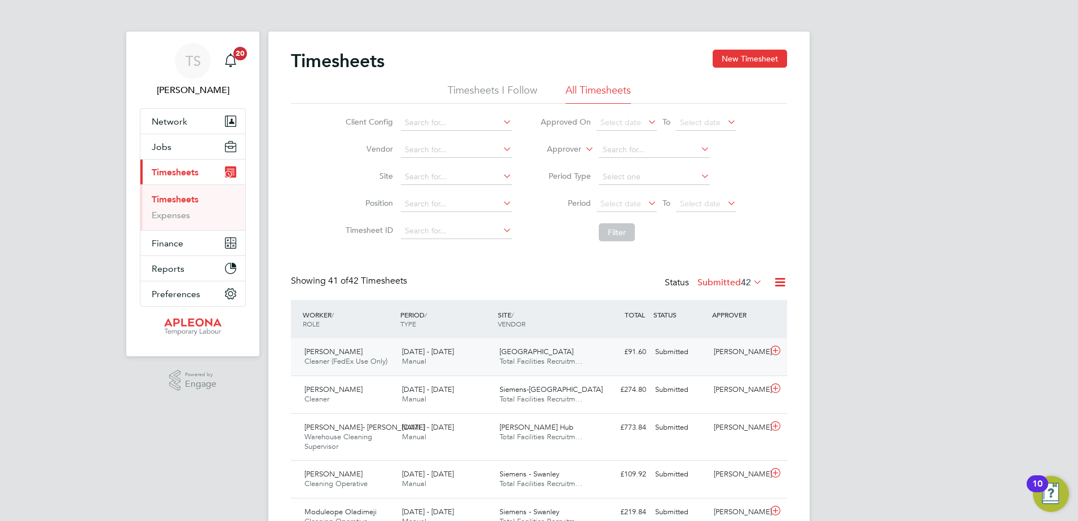
click at [772, 348] on icon at bounding box center [775, 350] width 14 height 9
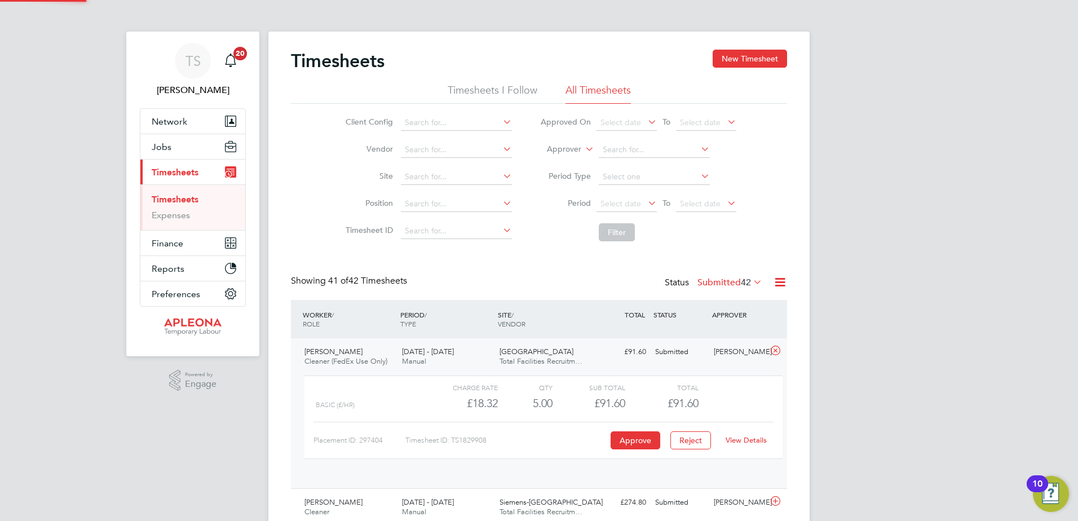
scroll to position [19, 110]
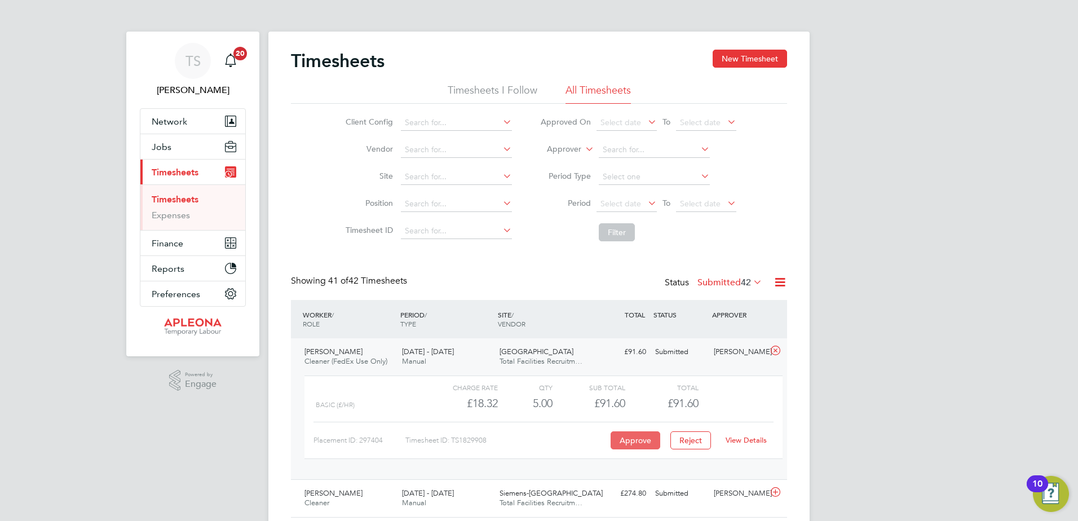
click at [640, 441] on button "Approve" at bounding box center [635, 440] width 50 height 18
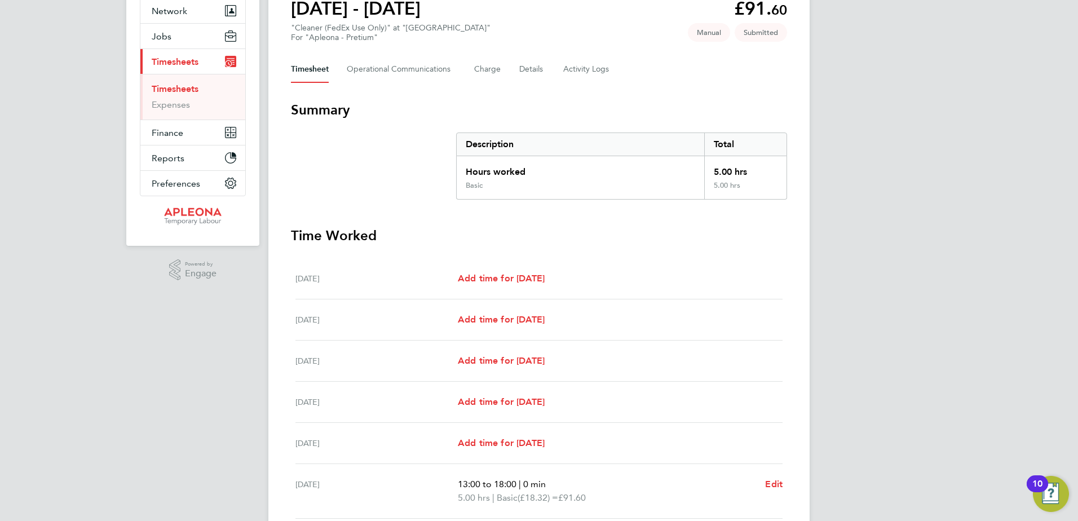
scroll to position [136, 0]
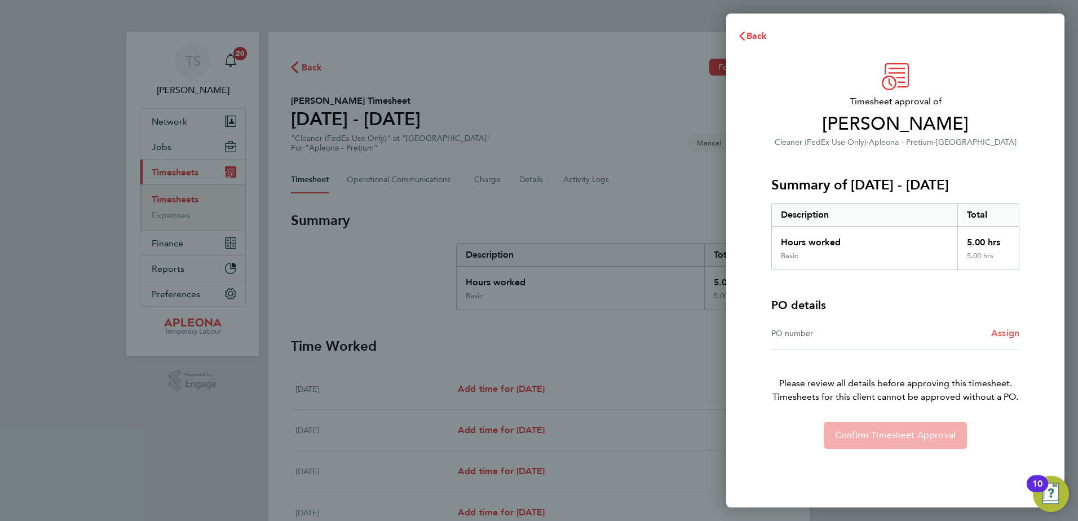
click at [994, 335] on span "Assign" at bounding box center [1005, 333] width 28 height 11
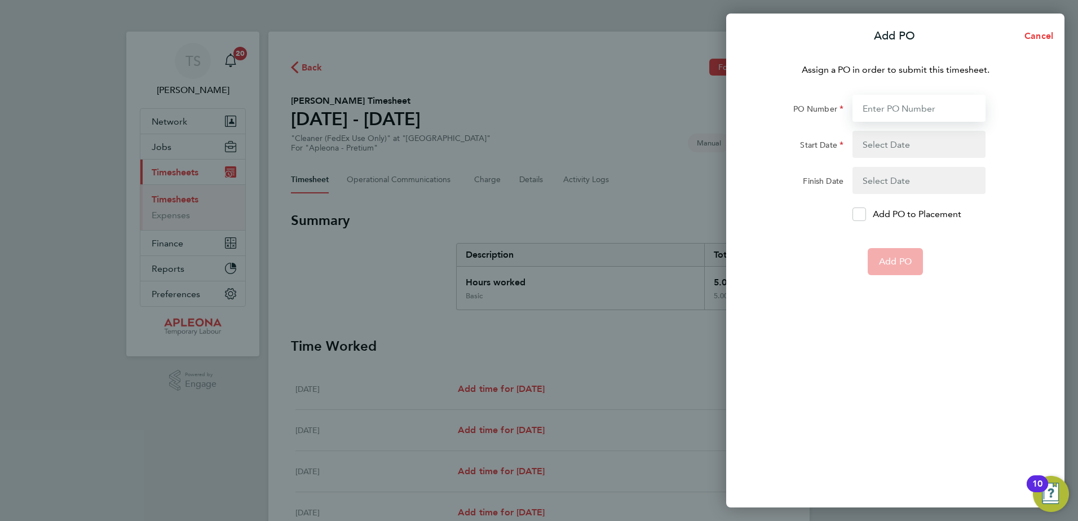
click at [870, 110] on input "PO Number" at bounding box center [918, 108] width 133 height 27
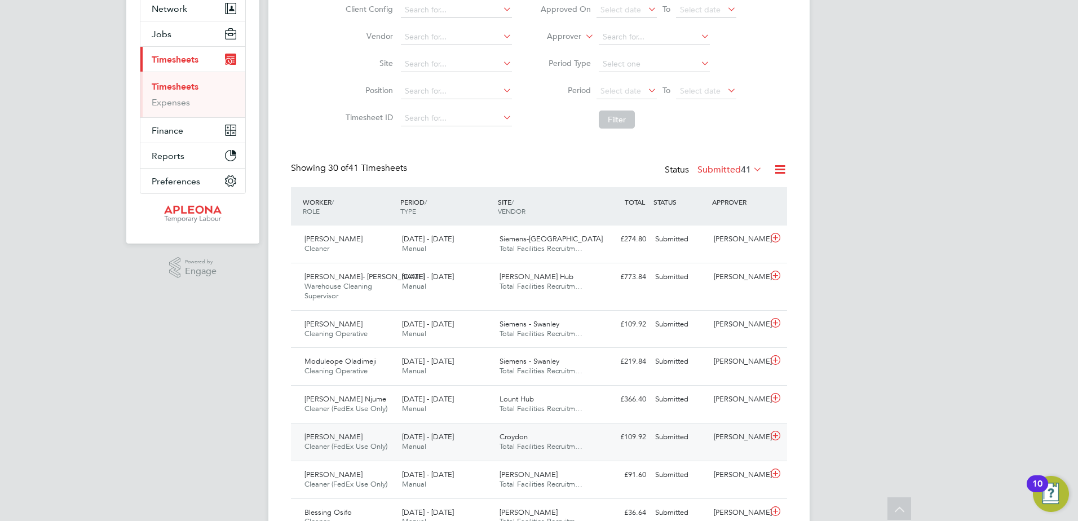
click at [771, 436] on icon at bounding box center [775, 435] width 14 height 9
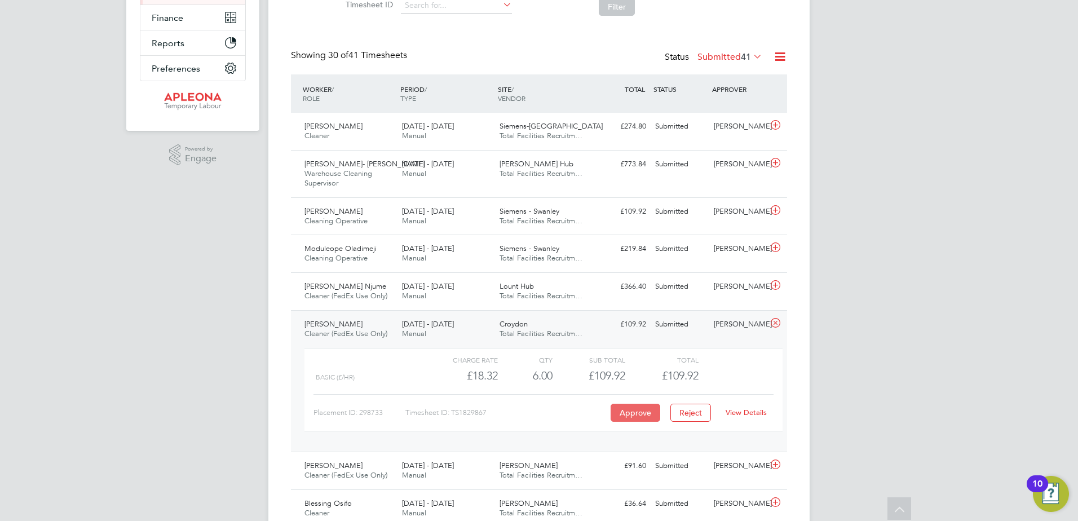
click at [632, 414] on button "Approve" at bounding box center [635, 413] width 50 height 18
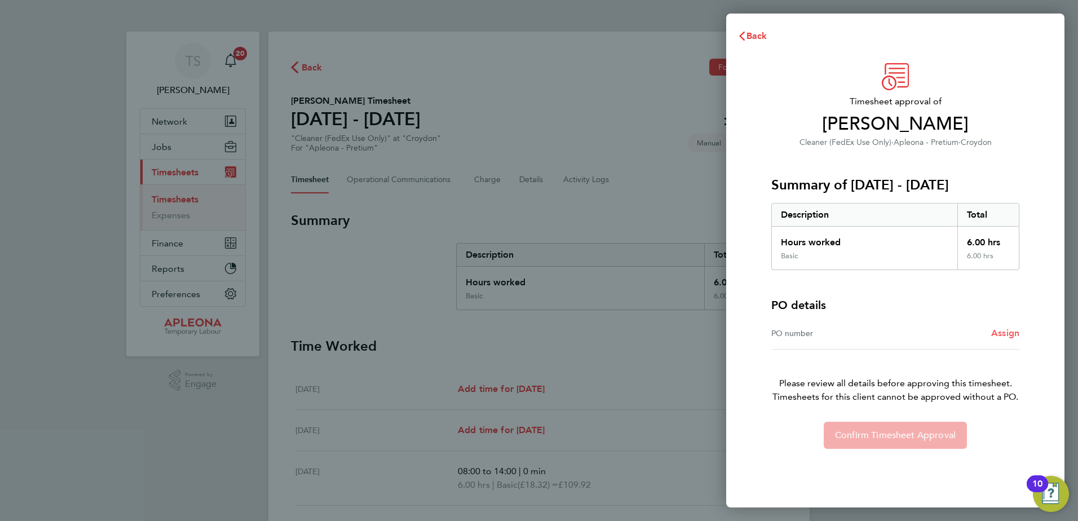
click at [1009, 334] on span "Assign" at bounding box center [1005, 333] width 28 height 11
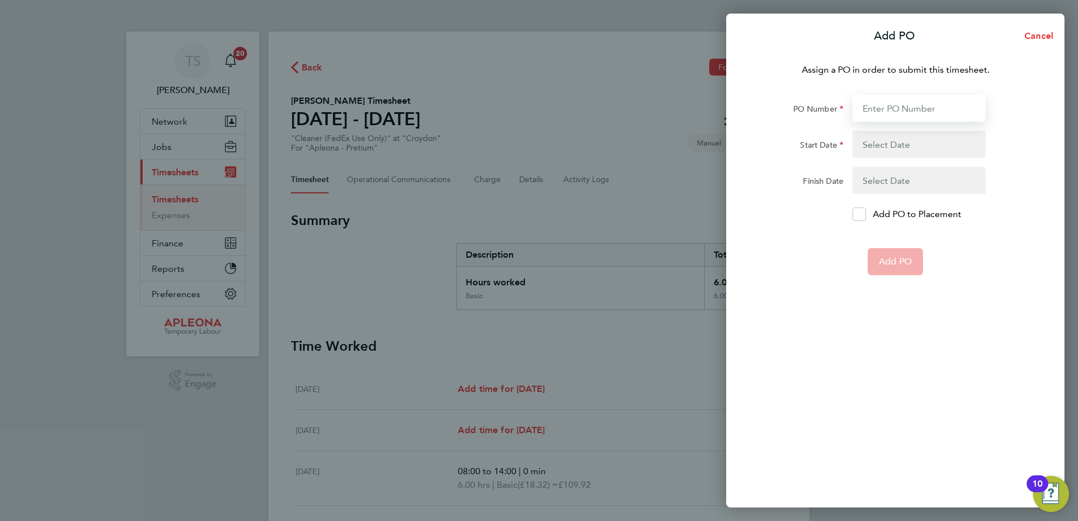
click at [874, 103] on input "PO Number" at bounding box center [918, 108] width 133 height 27
type input "PO2526930"
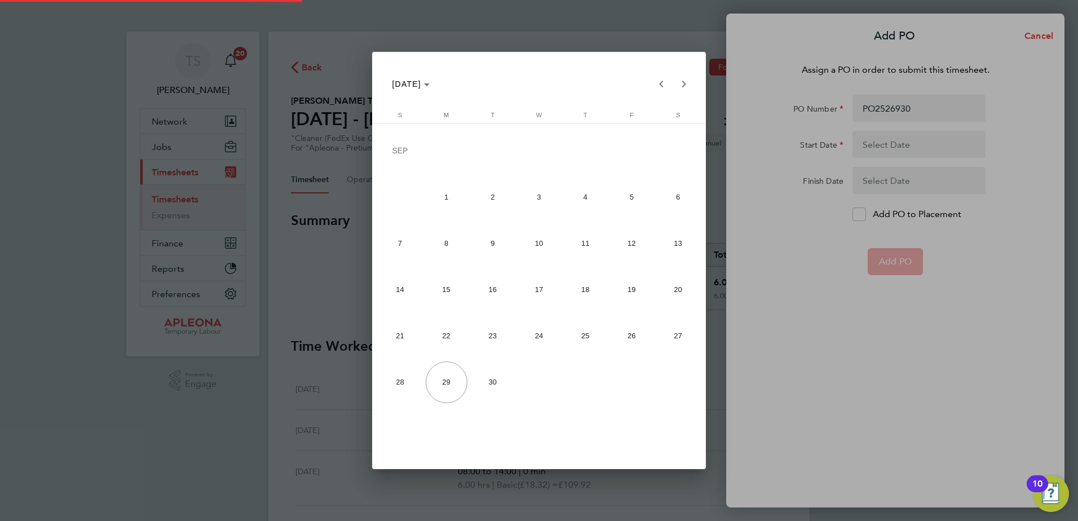
click at [670, 296] on span "20" at bounding box center [678, 290] width 42 height 42
type input "[DATE]"
click at [639, 331] on span "26" at bounding box center [631, 336] width 42 height 42
type input "[DATE]"
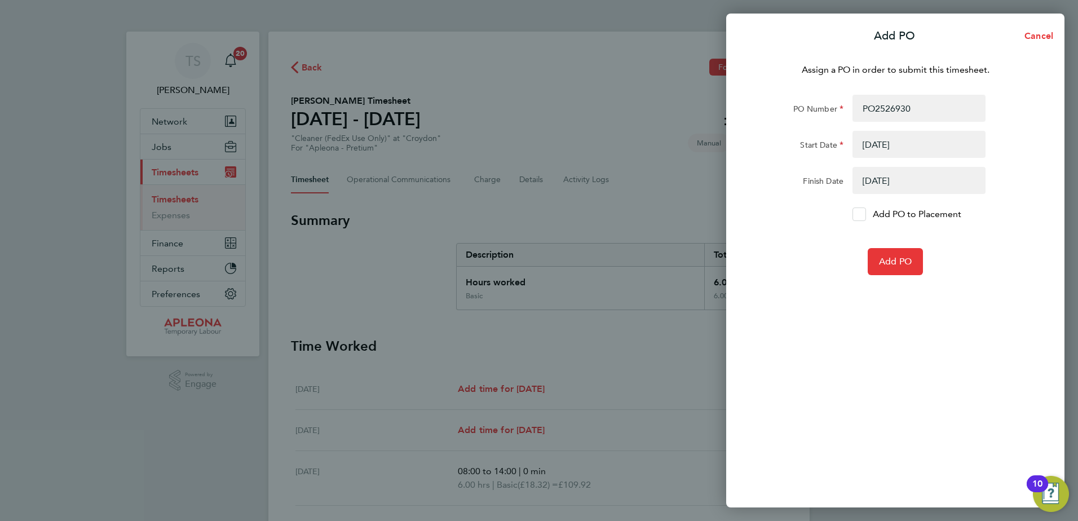
click at [859, 214] on icon at bounding box center [859, 214] width 8 height 7
click at [863, 214] on input "Add PO to Placement" at bounding box center [863, 214] width 0 height 0
click at [890, 258] on span "Add PO" at bounding box center [895, 261] width 33 height 11
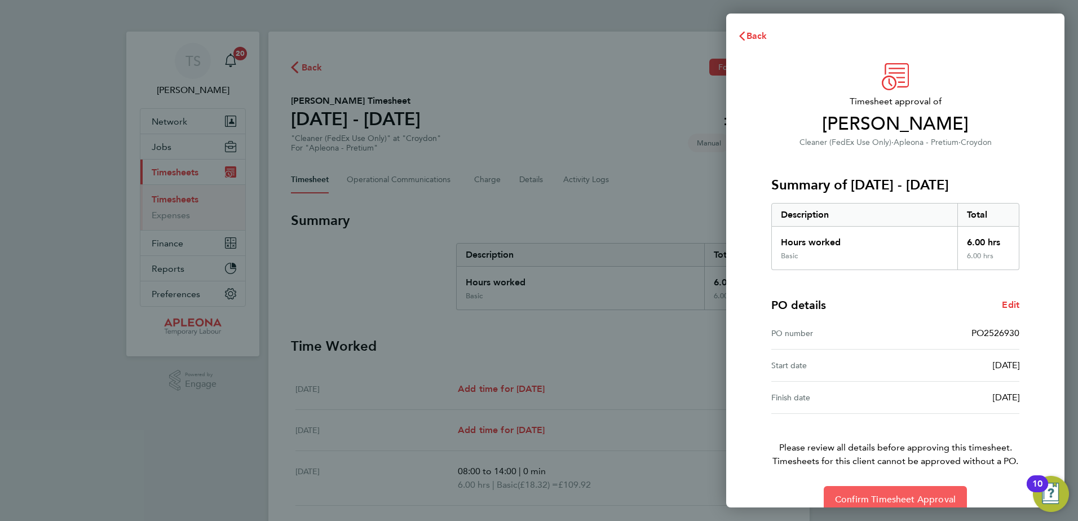
click at [896, 495] on span "Confirm Timesheet Approval" at bounding box center [895, 499] width 121 height 11
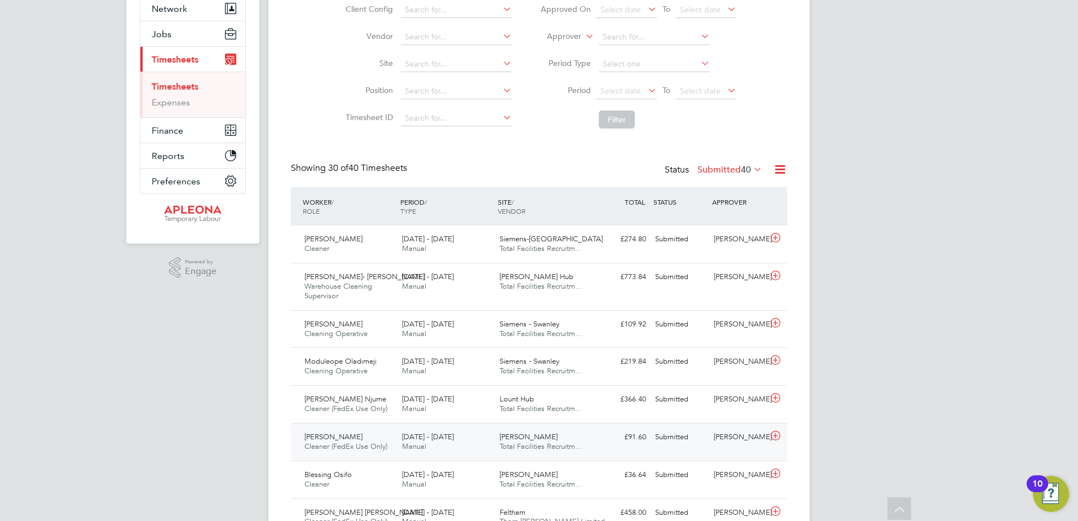
click at [773, 433] on icon at bounding box center [775, 435] width 14 height 9
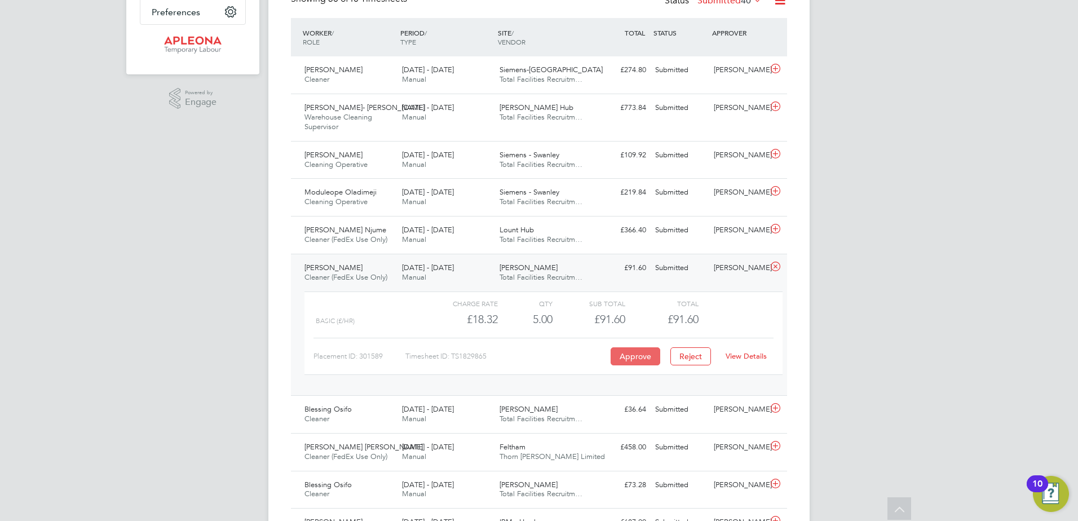
click at [635, 359] on button "Approve" at bounding box center [635, 356] width 50 height 18
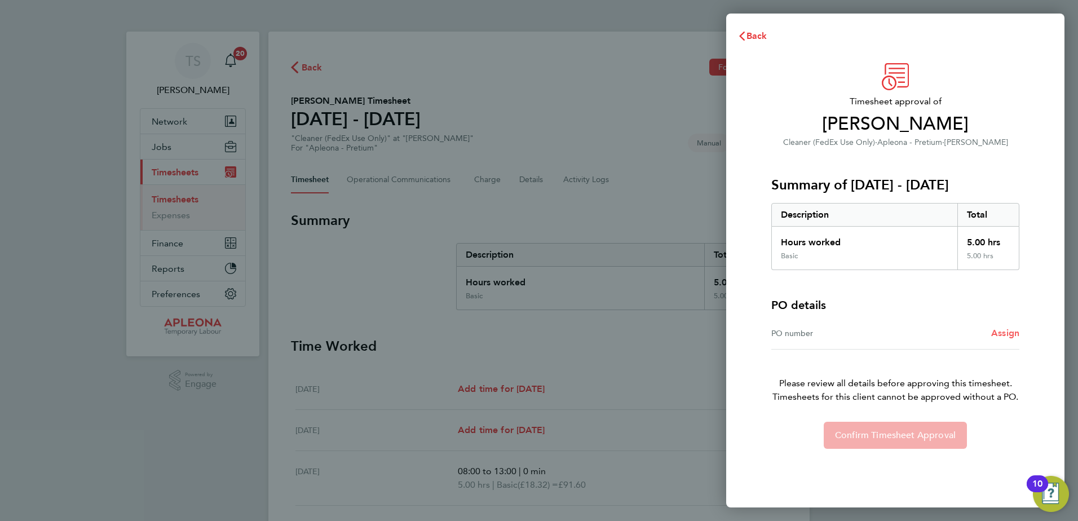
click at [1006, 331] on span "Assign" at bounding box center [1005, 333] width 28 height 11
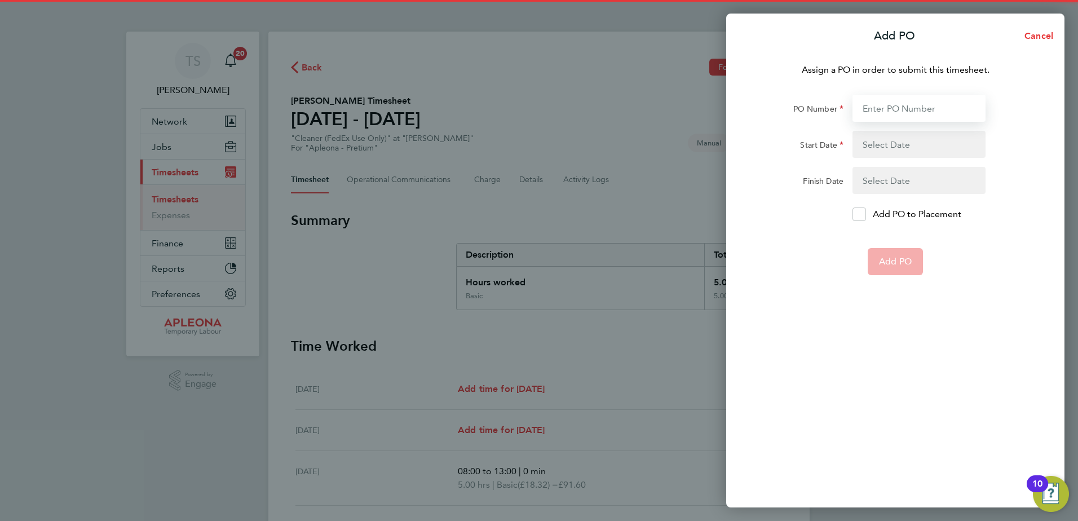
click at [908, 110] on input "PO Number" at bounding box center [918, 108] width 133 height 27
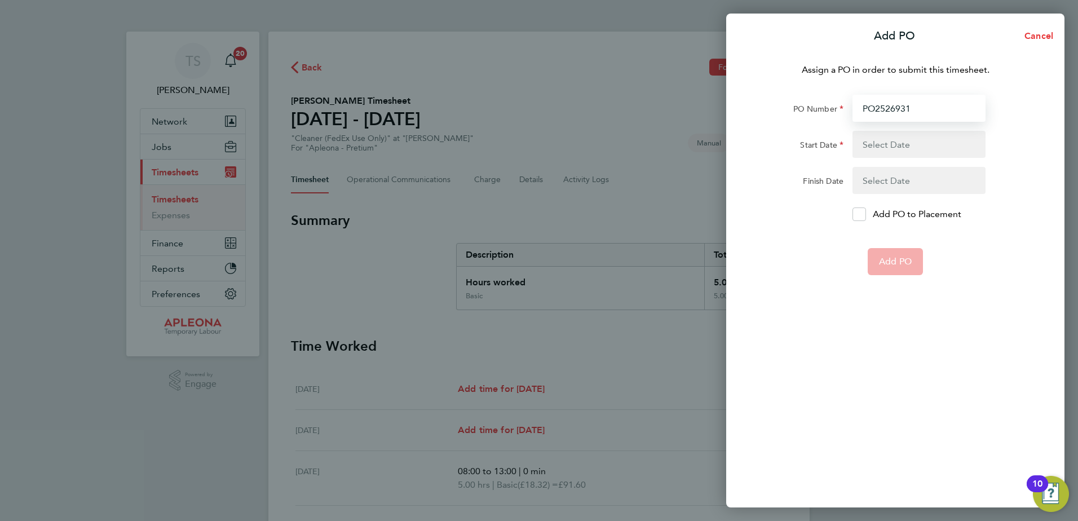
type input "PO2526931"
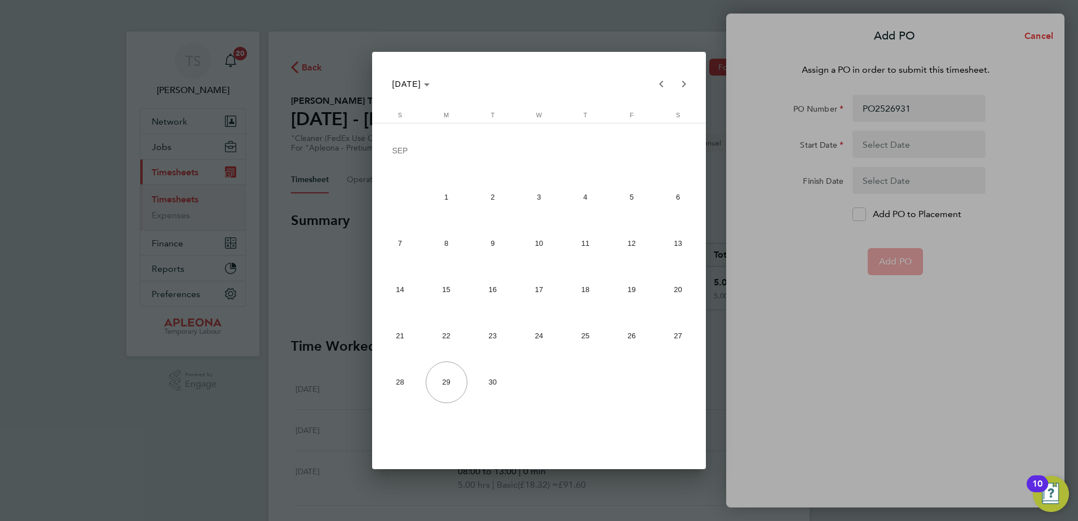
click at [671, 294] on span "20" at bounding box center [678, 290] width 42 height 42
type input "[DATE]"
click at [642, 329] on span "26" at bounding box center [631, 336] width 42 height 42
type input "[DATE]"
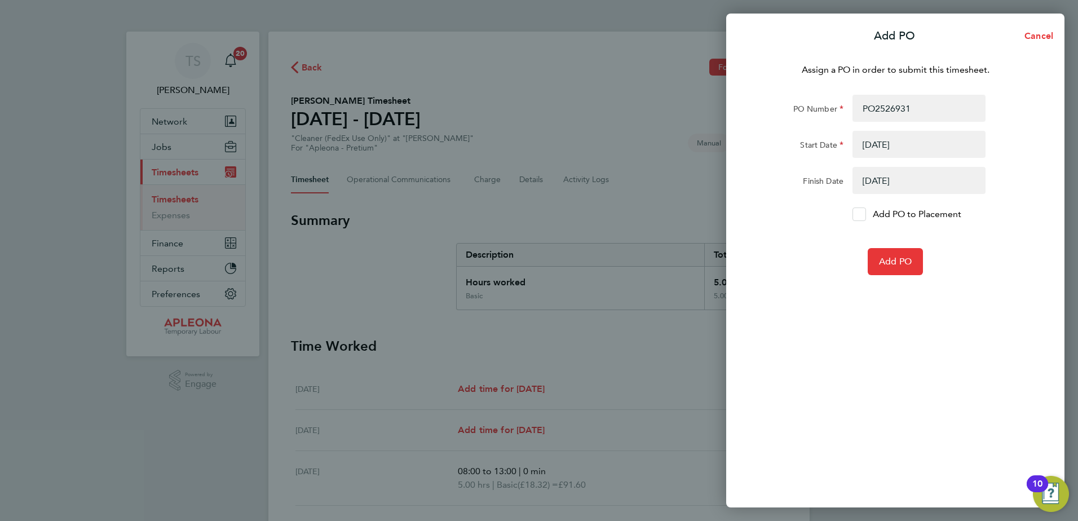
click at [861, 216] on icon at bounding box center [859, 214] width 8 height 7
click at [863, 214] on input "Add PO to Placement" at bounding box center [863, 214] width 0 height 0
click at [895, 264] on span "Add PO" at bounding box center [895, 261] width 33 height 11
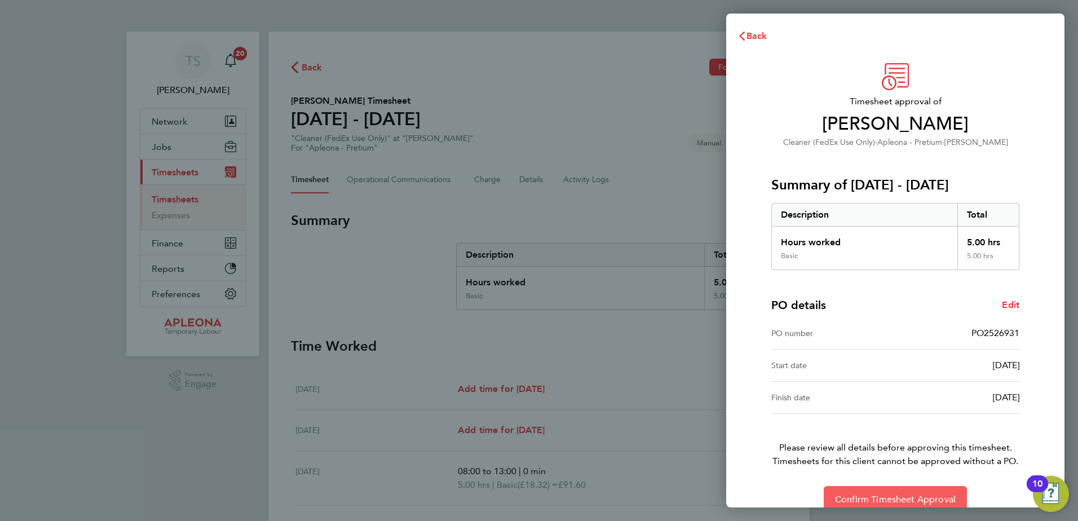
click at [908, 499] on span "Confirm Timesheet Approval" at bounding box center [895, 499] width 121 height 11
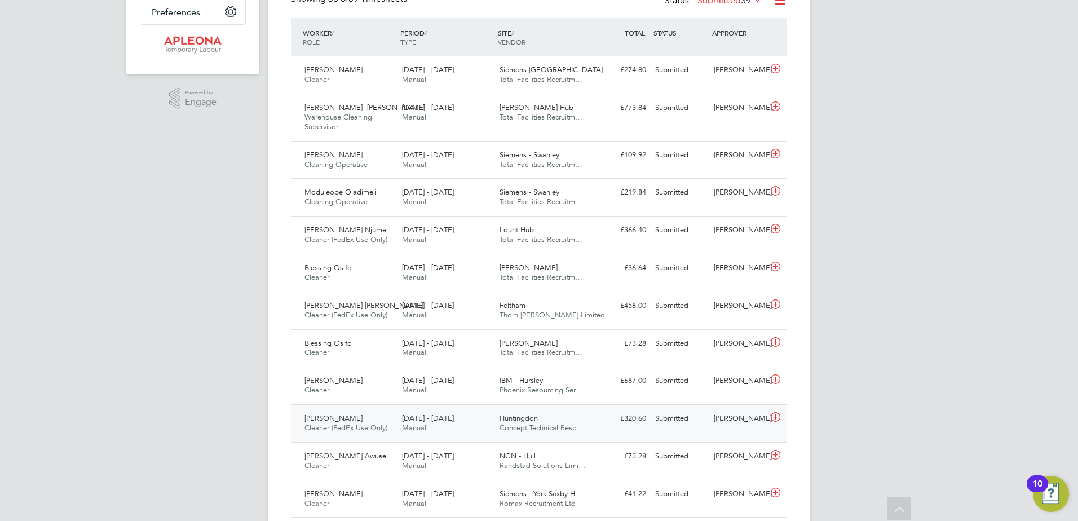
click at [777, 422] on icon at bounding box center [775, 417] width 14 height 9
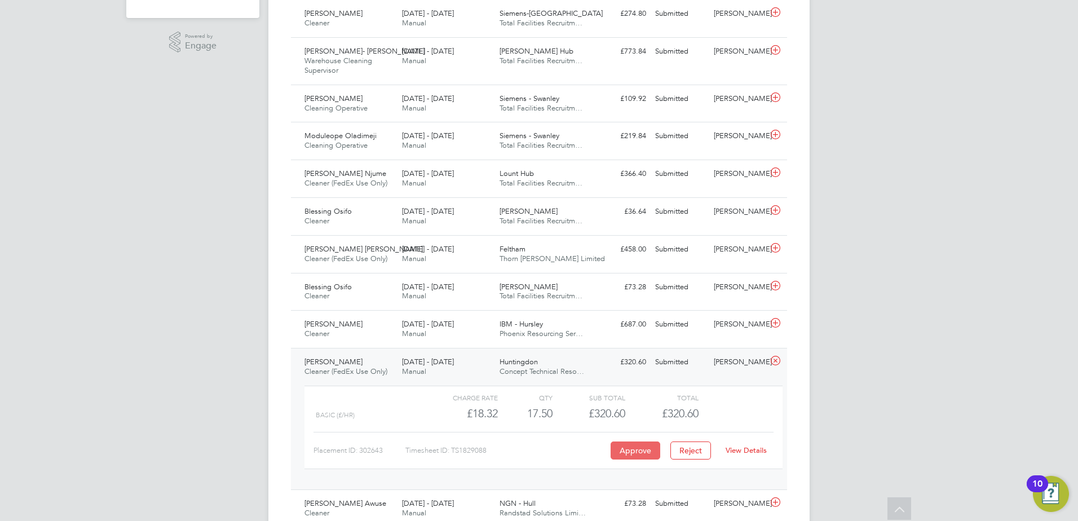
click at [639, 459] on button "Approve" at bounding box center [635, 450] width 50 height 18
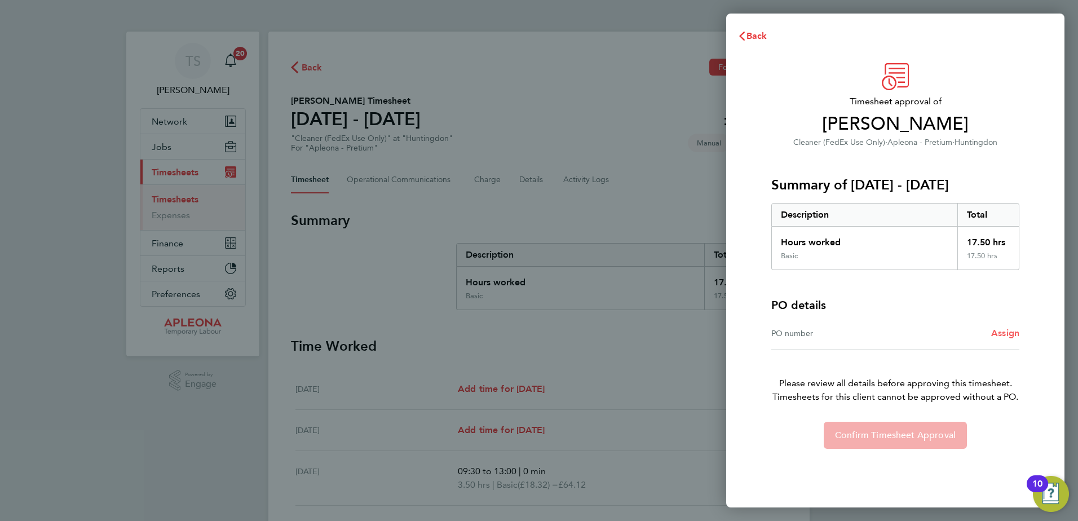
click at [1012, 333] on span "Assign" at bounding box center [1005, 333] width 28 height 11
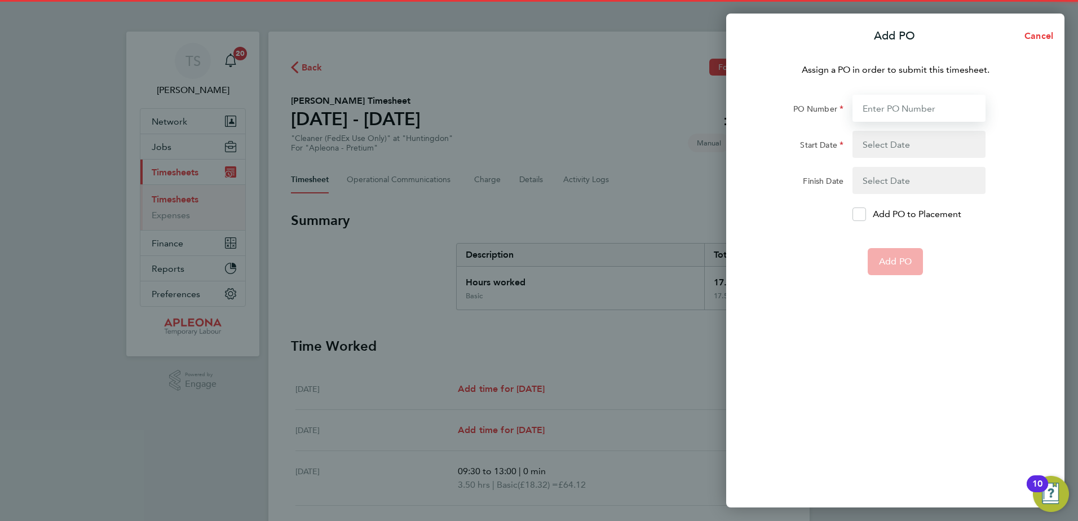
click at [877, 103] on input "PO Number" at bounding box center [918, 108] width 133 height 27
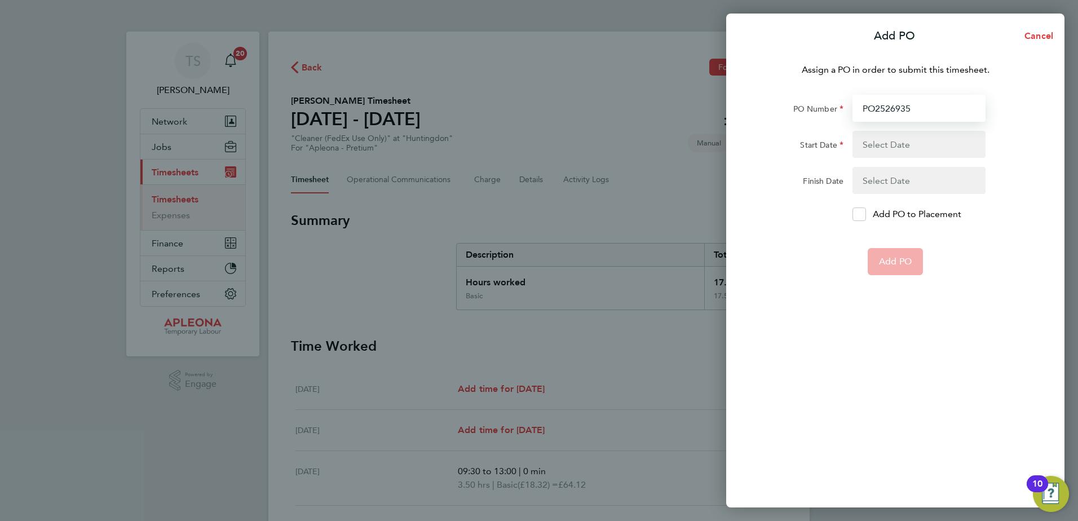
type input "PO2526935"
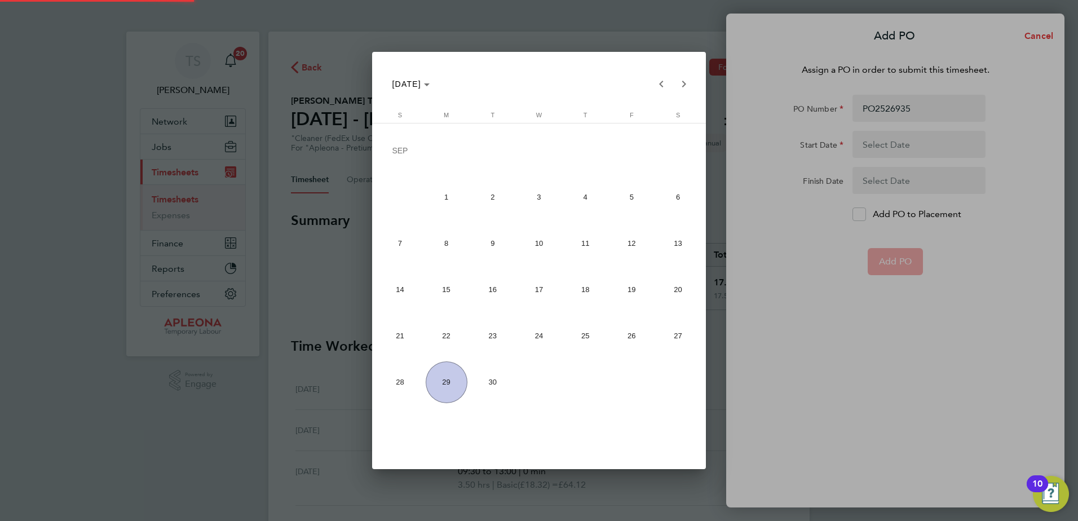
click at [680, 287] on span "20" at bounding box center [678, 290] width 42 height 42
type input "[DATE]"
click at [629, 344] on span "26" at bounding box center [631, 336] width 42 height 42
type input "[DATE]"
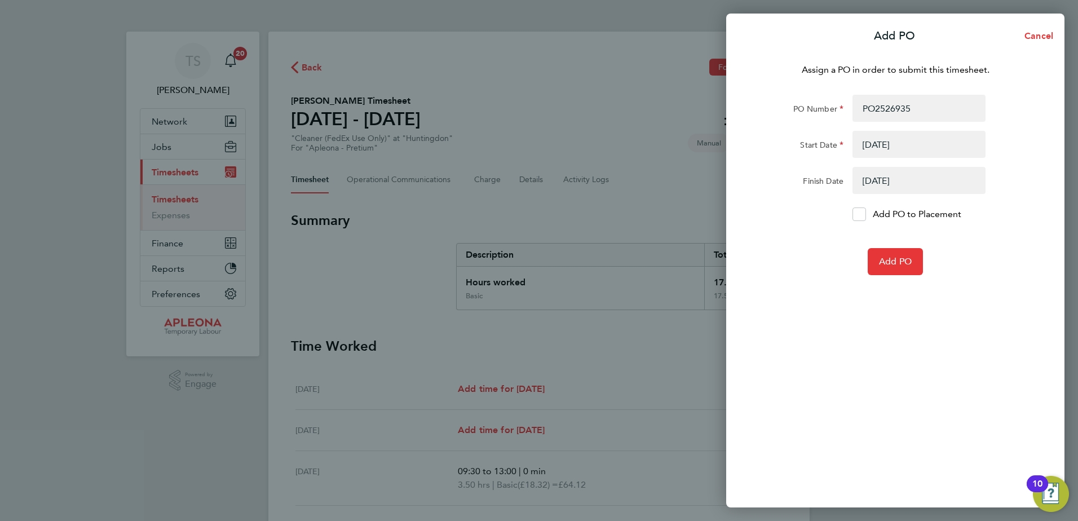
click at [851, 220] on div "Add PO to Placement" at bounding box center [919, 214] width 142 height 14
click at [858, 216] on icon at bounding box center [859, 214] width 8 height 7
click at [863, 214] on input "Add PO to Placement" at bounding box center [863, 214] width 0 height 0
click at [892, 261] on span "Add PO" at bounding box center [895, 261] width 33 height 11
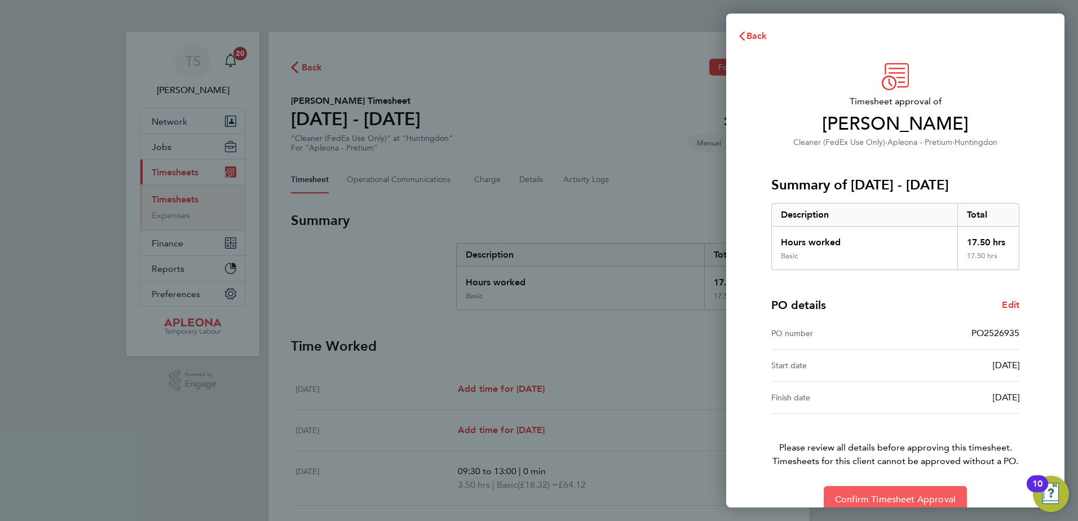
click at [910, 501] on span "Confirm Timesheet Approval" at bounding box center [895, 499] width 121 height 11
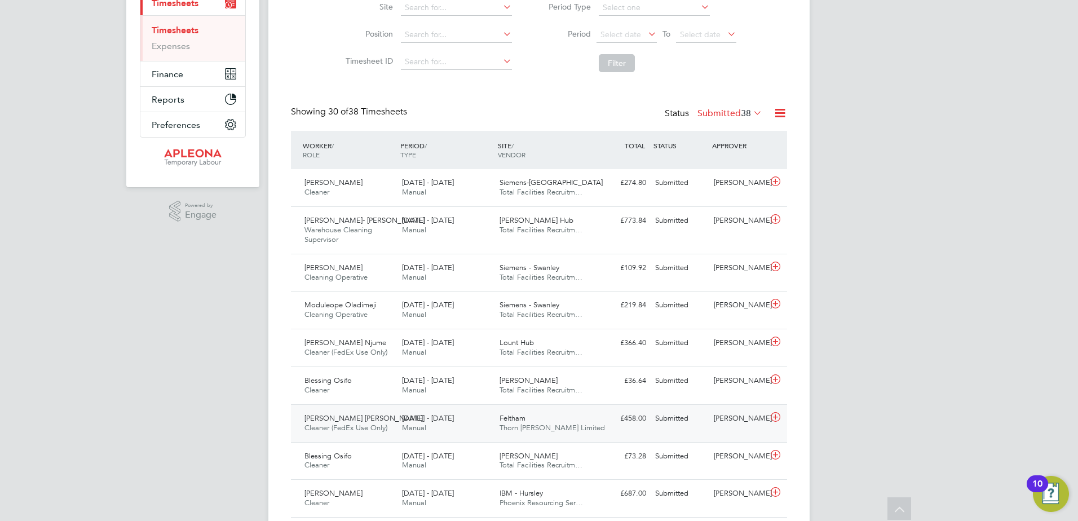
click at [776, 422] on icon at bounding box center [775, 417] width 14 height 9
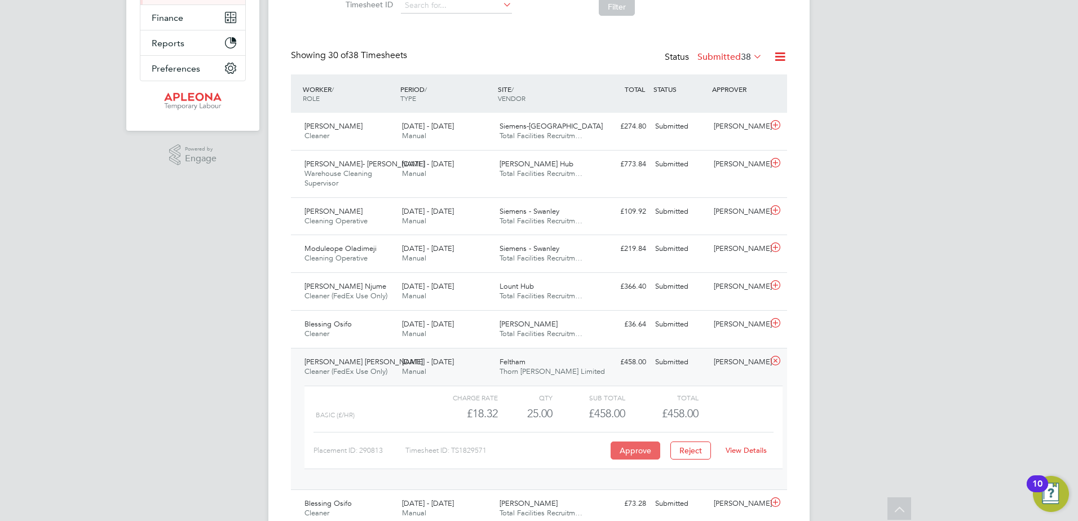
click at [630, 458] on button "Approve" at bounding box center [635, 450] width 50 height 18
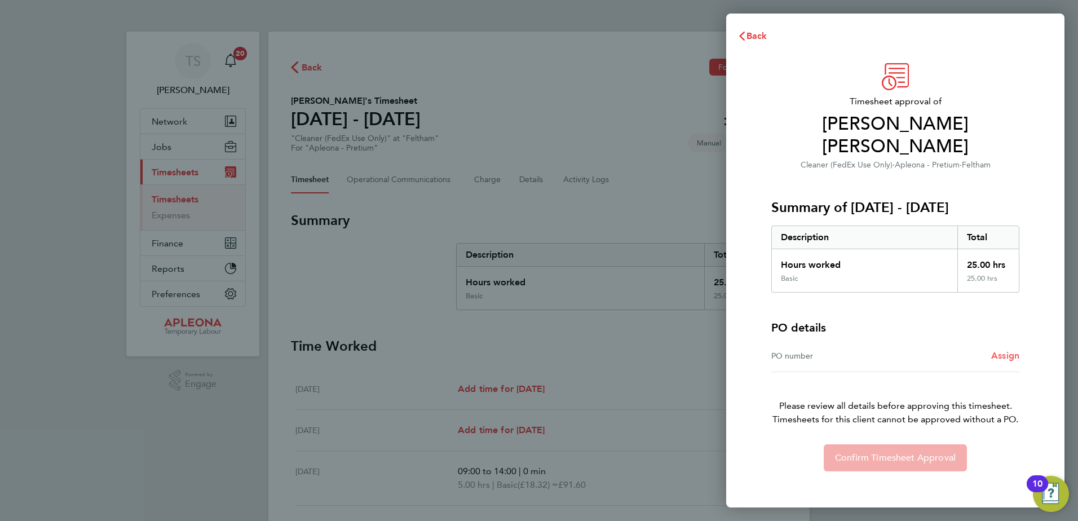
click at [1001, 350] on span "Assign" at bounding box center [1005, 355] width 28 height 11
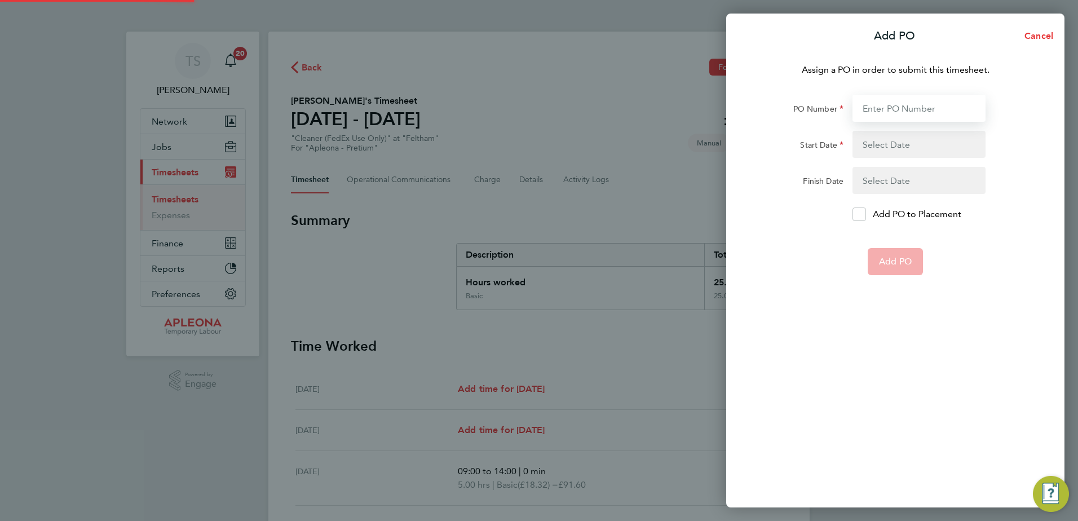
click at [888, 109] on input "PO Number" at bounding box center [918, 108] width 133 height 27
type input "PO2526933"
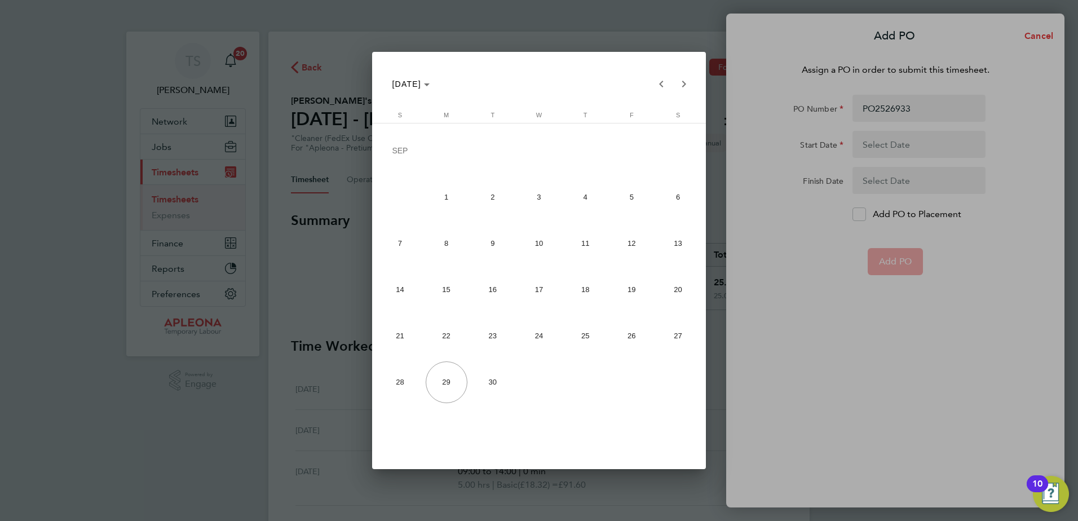
click at [684, 289] on span "20" at bounding box center [678, 290] width 42 height 42
type input "20 Sep 25"
drag, startPoint x: 635, startPoint y: 335, endPoint x: 644, endPoint y: 330, distance: 10.1
click at [636, 335] on span "26" at bounding box center [631, 336] width 42 height 42
type input "26 Sep 25"
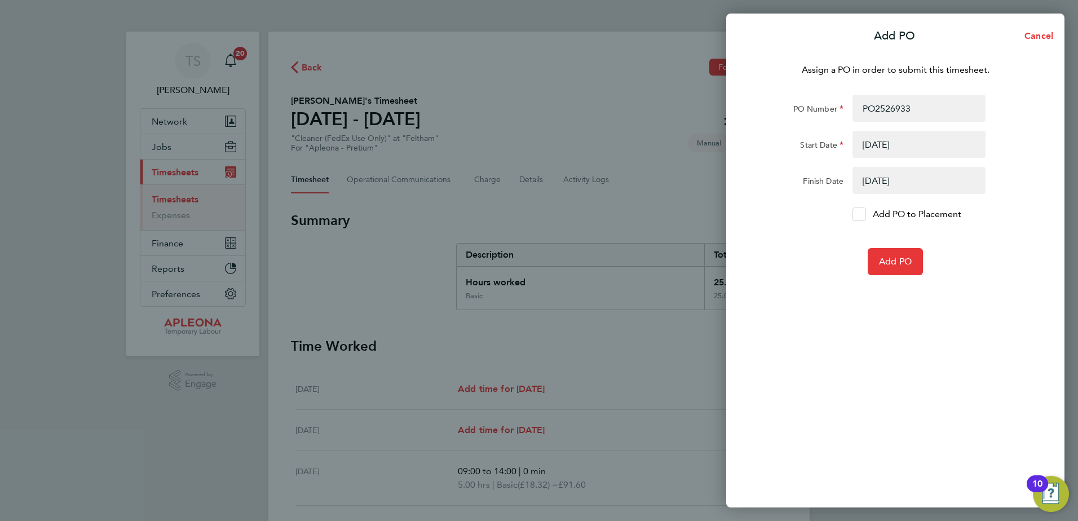
click at [861, 216] on icon at bounding box center [859, 214] width 8 height 7
click at [863, 214] on input "Add PO to Placement" at bounding box center [863, 214] width 0 height 0
click at [889, 263] on span "Add PO" at bounding box center [895, 261] width 33 height 11
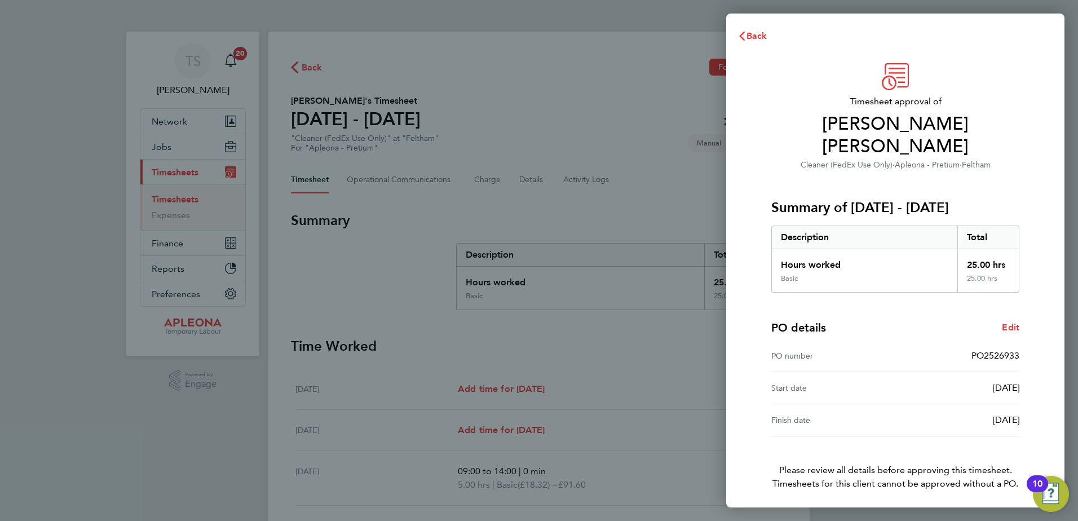
click at [888, 516] on span "Confirm Timesheet Approval" at bounding box center [895, 521] width 121 height 11
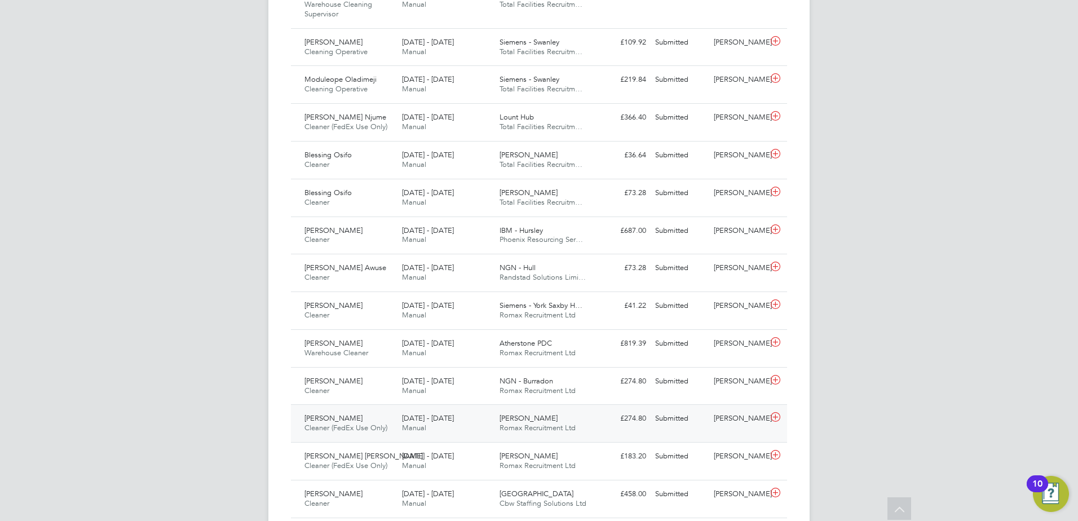
click at [776, 422] on icon at bounding box center [775, 417] width 14 height 9
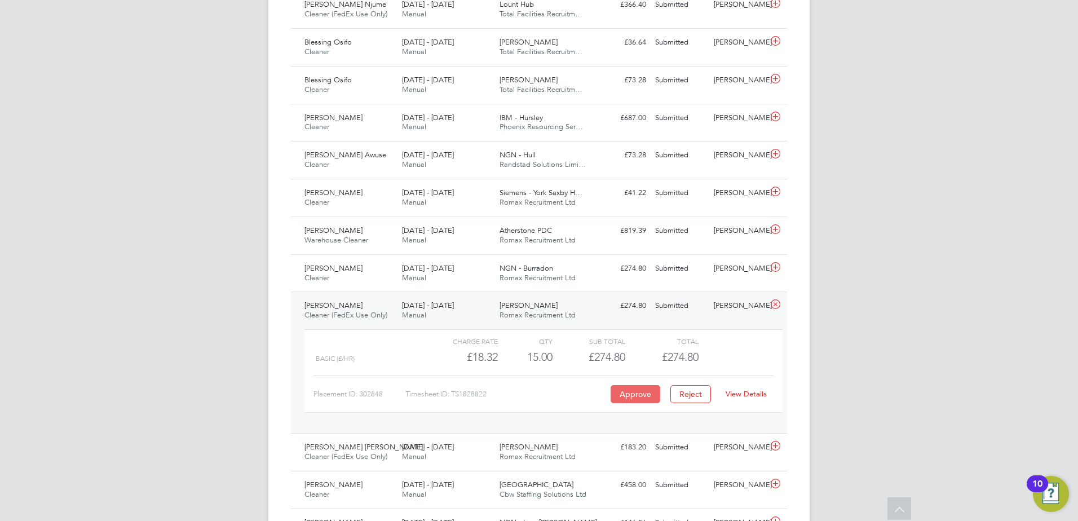
click at [629, 403] on button "Approve" at bounding box center [635, 394] width 50 height 18
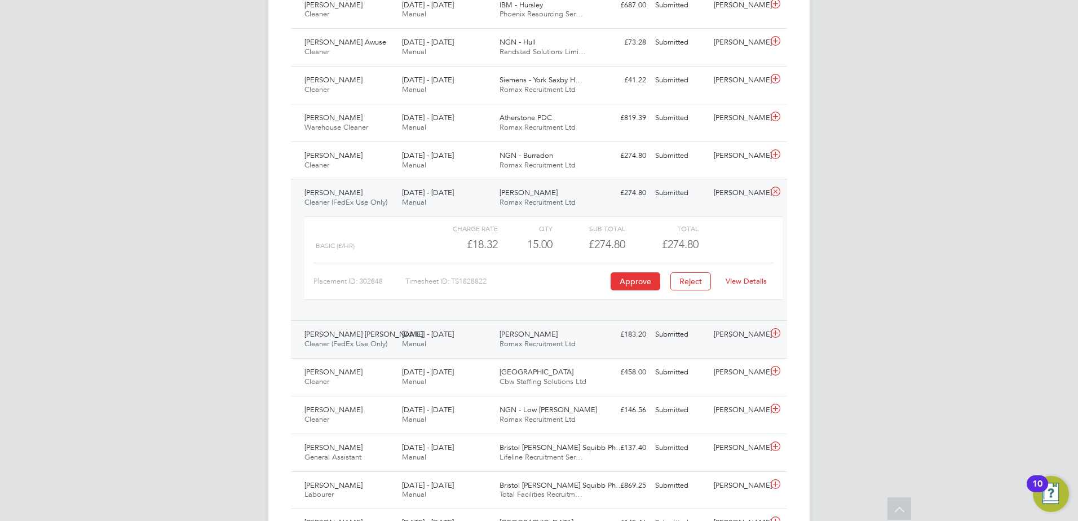
click at [776, 338] on icon at bounding box center [775, 333] width 14 height 9
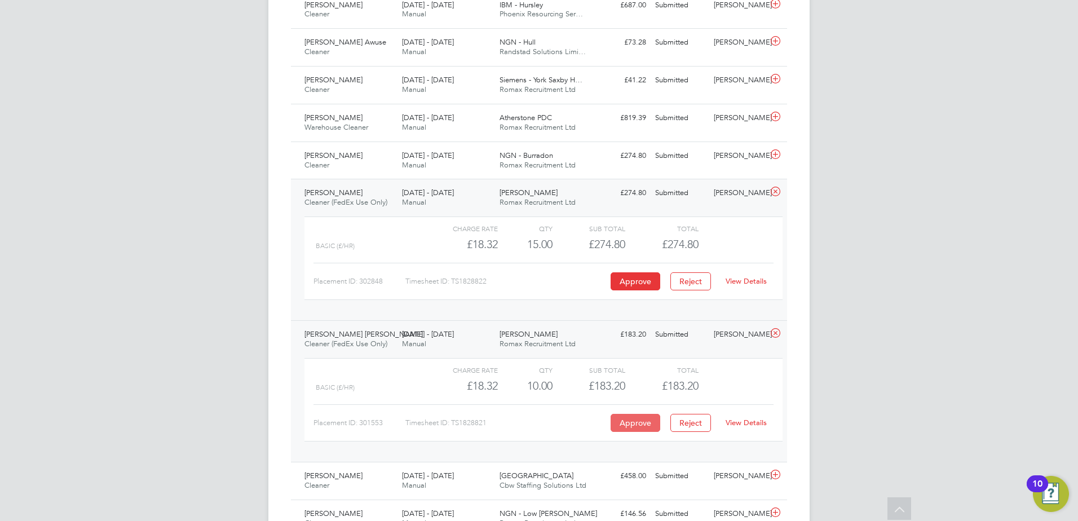
click at [637, 432] on button "Approve" at bounding box center [635, 423] width 50 height 18
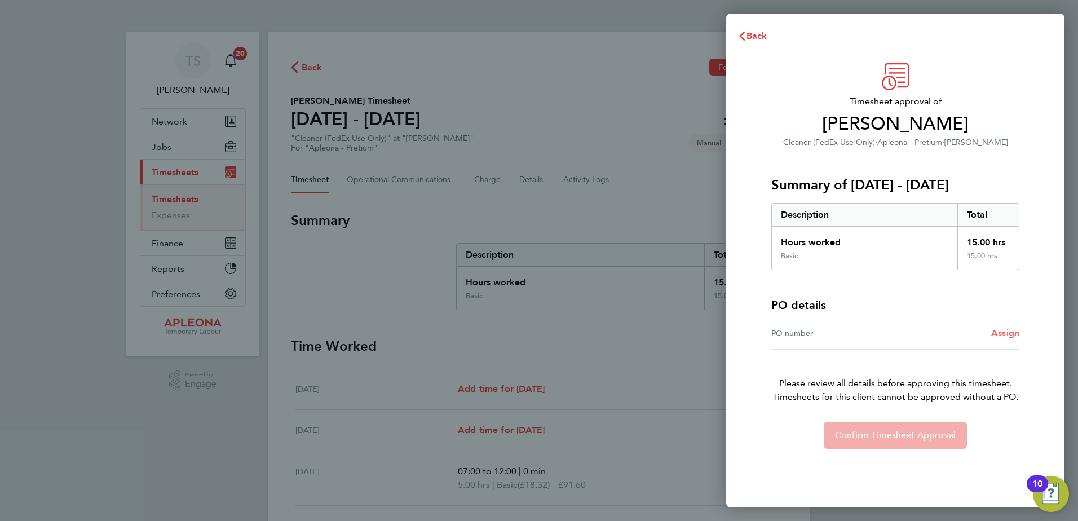
click at [1002, 330] on span "Assign" at bounding box center [1005, 333] width 28 height 11
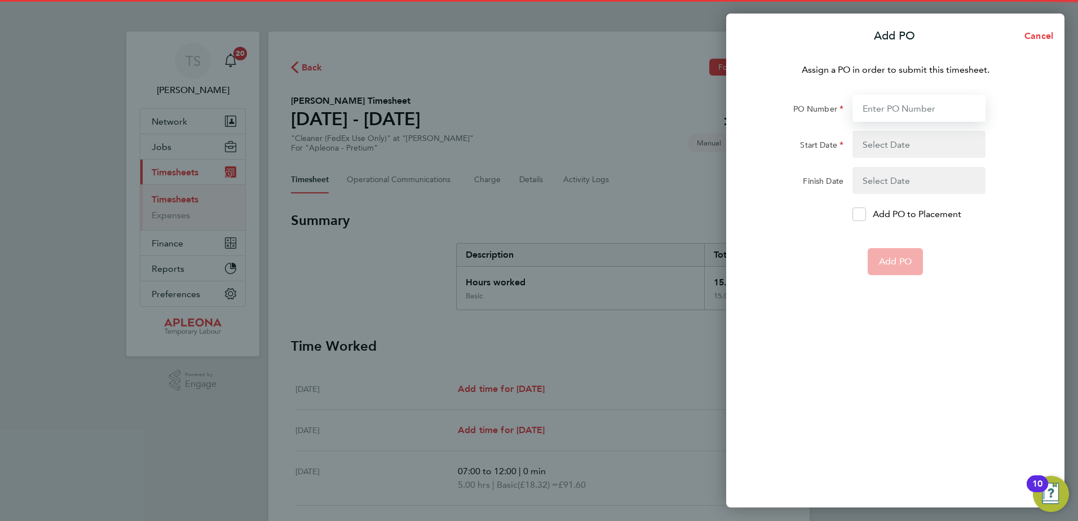
click at [874, 104] on input "PO Number" at bounding box center [918, 108] width 133 height 27
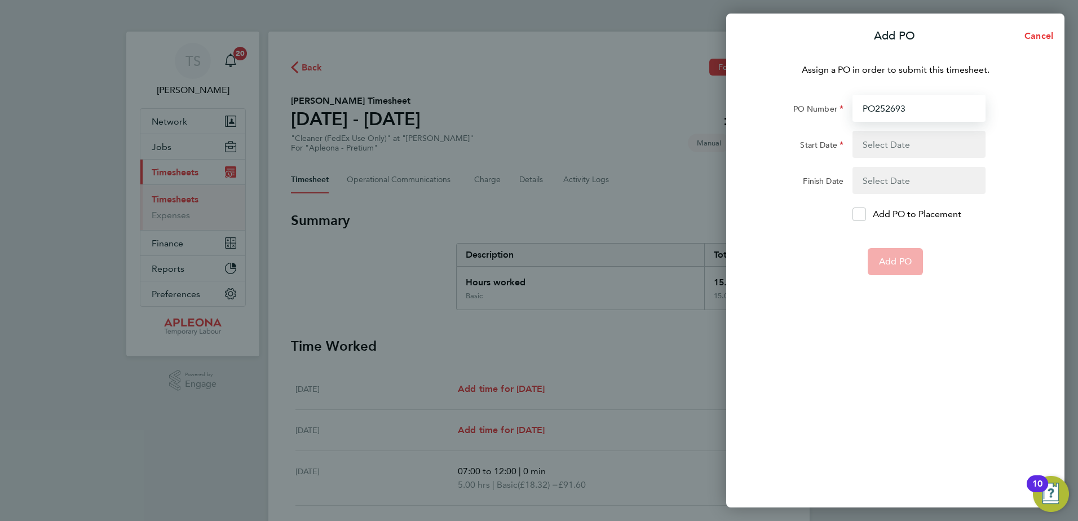
type input "PO2526931"
type input "[DATE]"
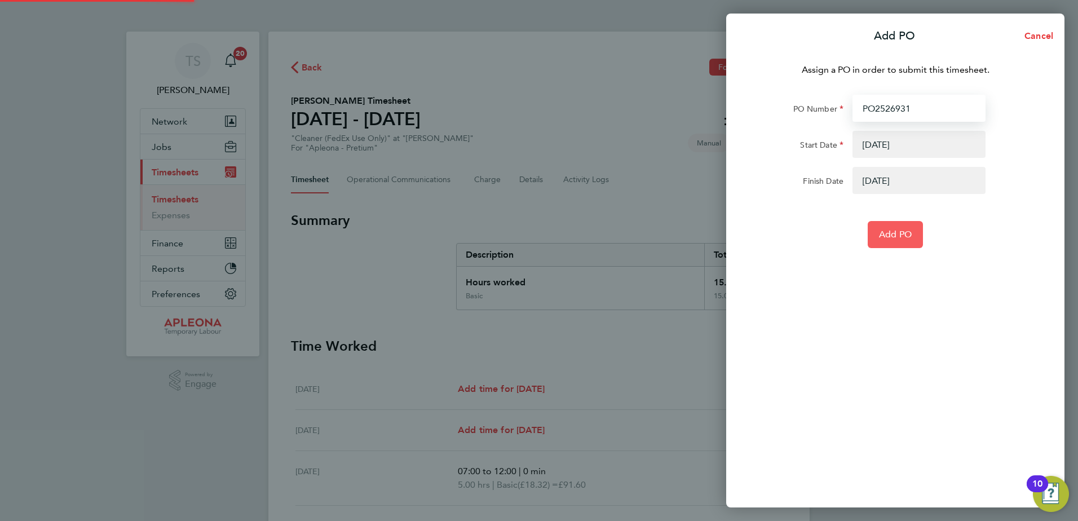
type input "PO2526931"
click at [891, 236] on span "Add PO" at bounding box center [895, 234] width 33 height 11
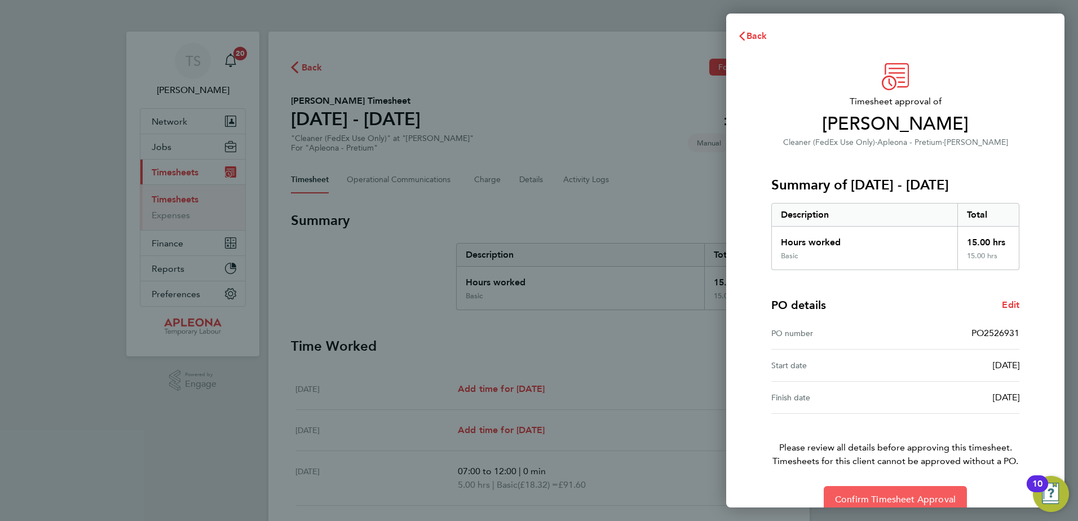
click at [898, 494] on span "Confirm Timesheet Approval" at bounding box center [895, 499] width 121 height 11
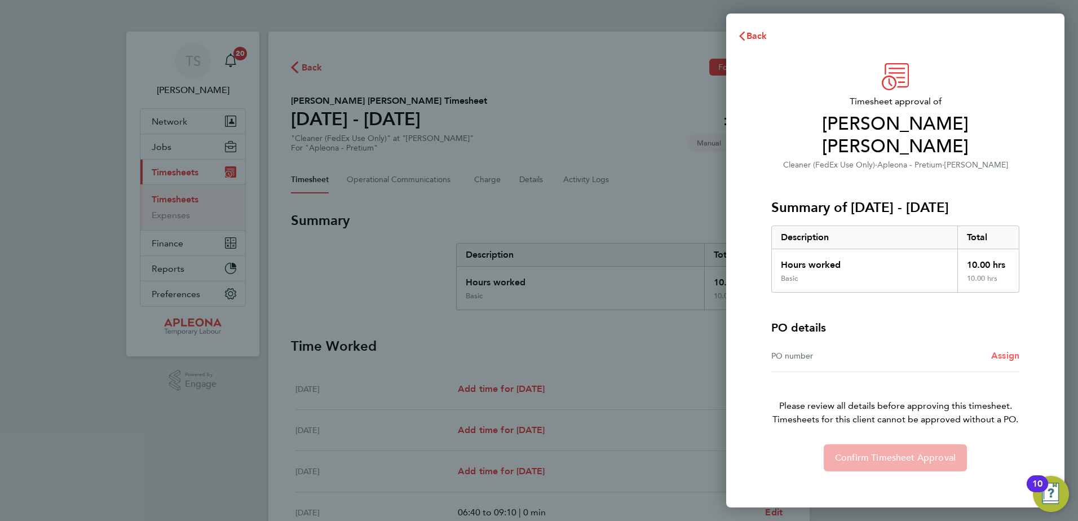
click at [1001, 350] on span "Assign" at bounding box center [1005, 355] width 28 height 11
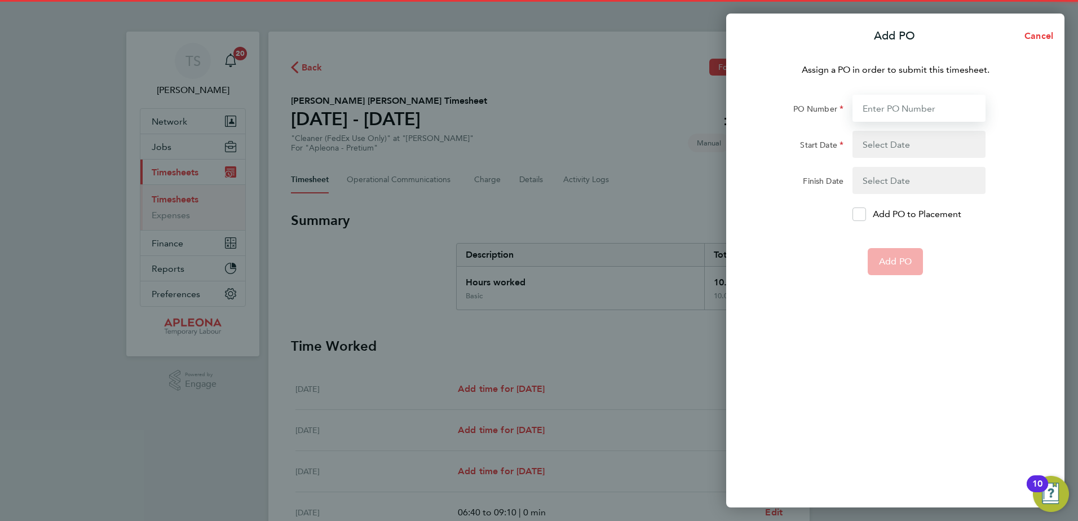
click at [879, 109] on input "PO Number" at bounding box center [918, 108] width 133 height 27
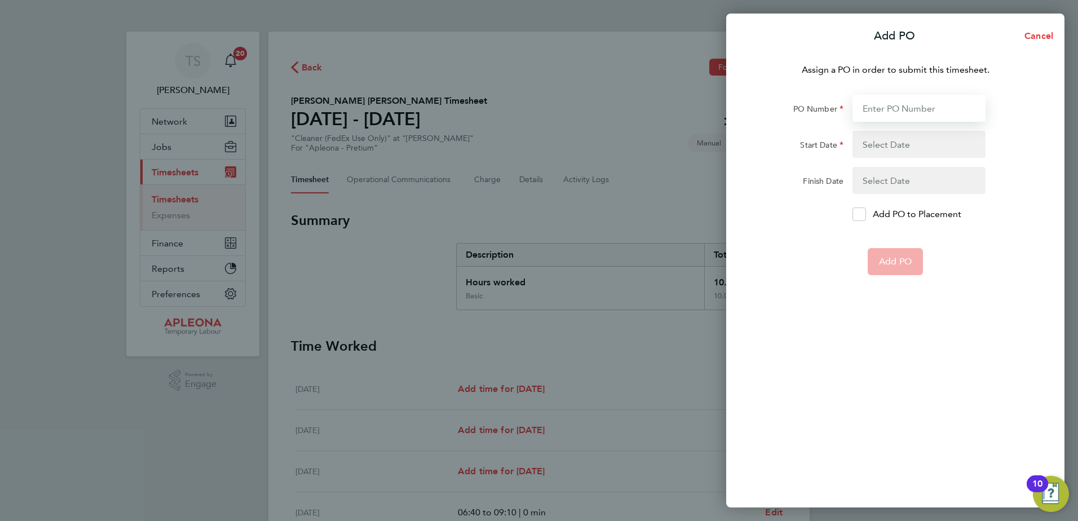
type input "PO2526931"
type input "[DATE]"
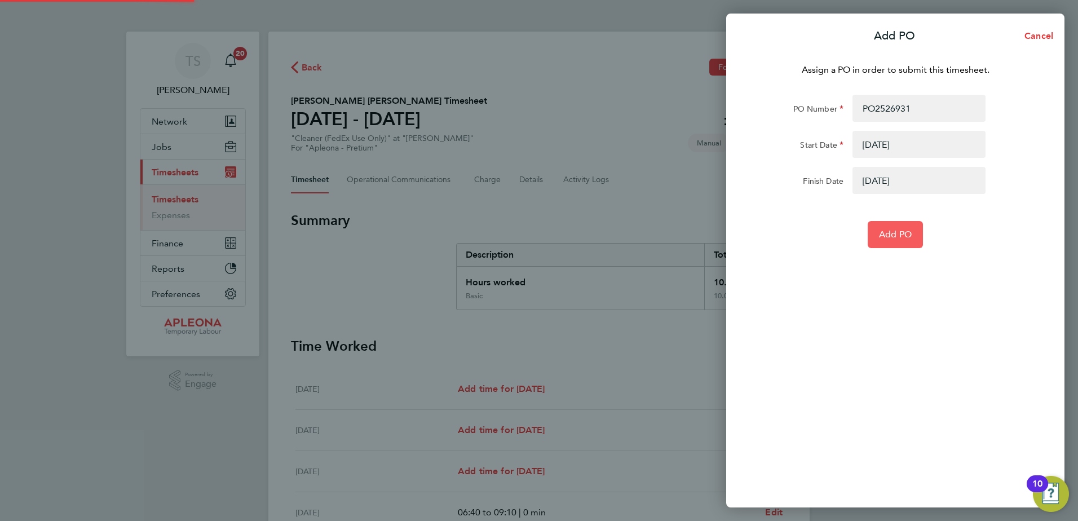
click at [889, 228] on button "Add PO" at bounding box center [895, 234] width 55 height 27
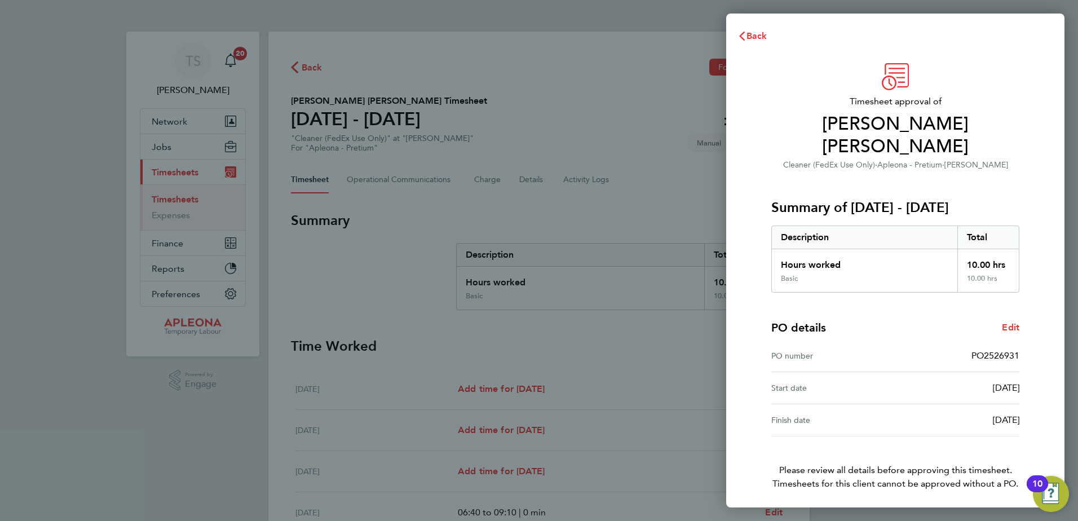
click at [920, 516] on span "Confirm Timesheet Approval" at bounding box center [895, 521] width 121 height 11
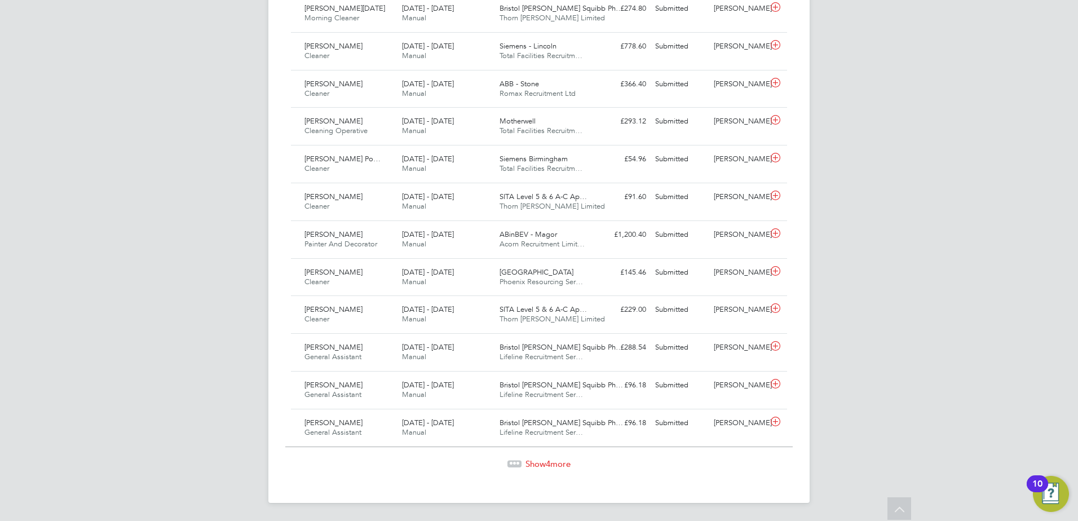
click at [547, 463] on span "4" at bounding box center [548, 463] width 5 height 11
